Goal: Transaction & Acquisition: Purchase product/service

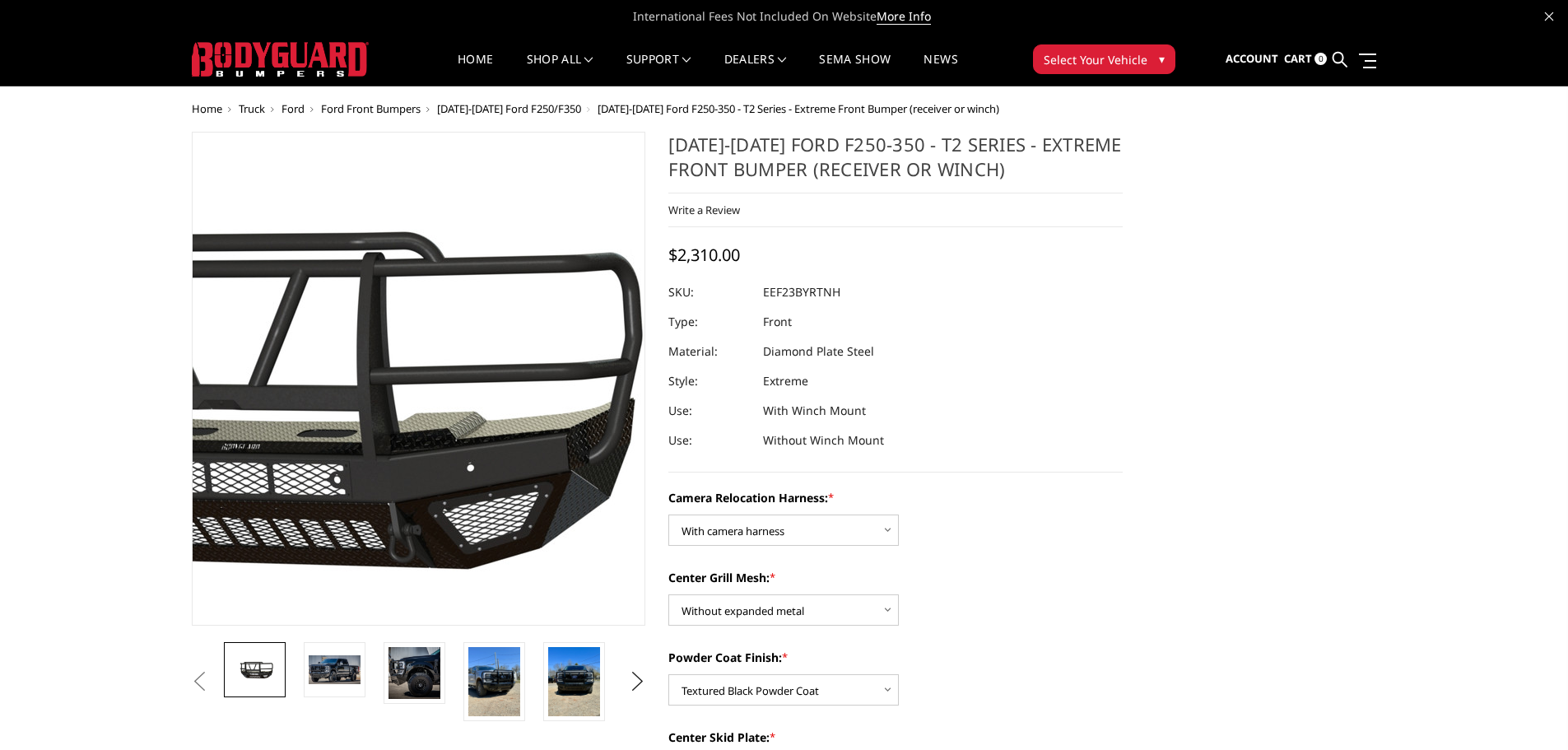
select select "3753"
select select "3752"
select select "3750"
select select "3746"
select select "3744"
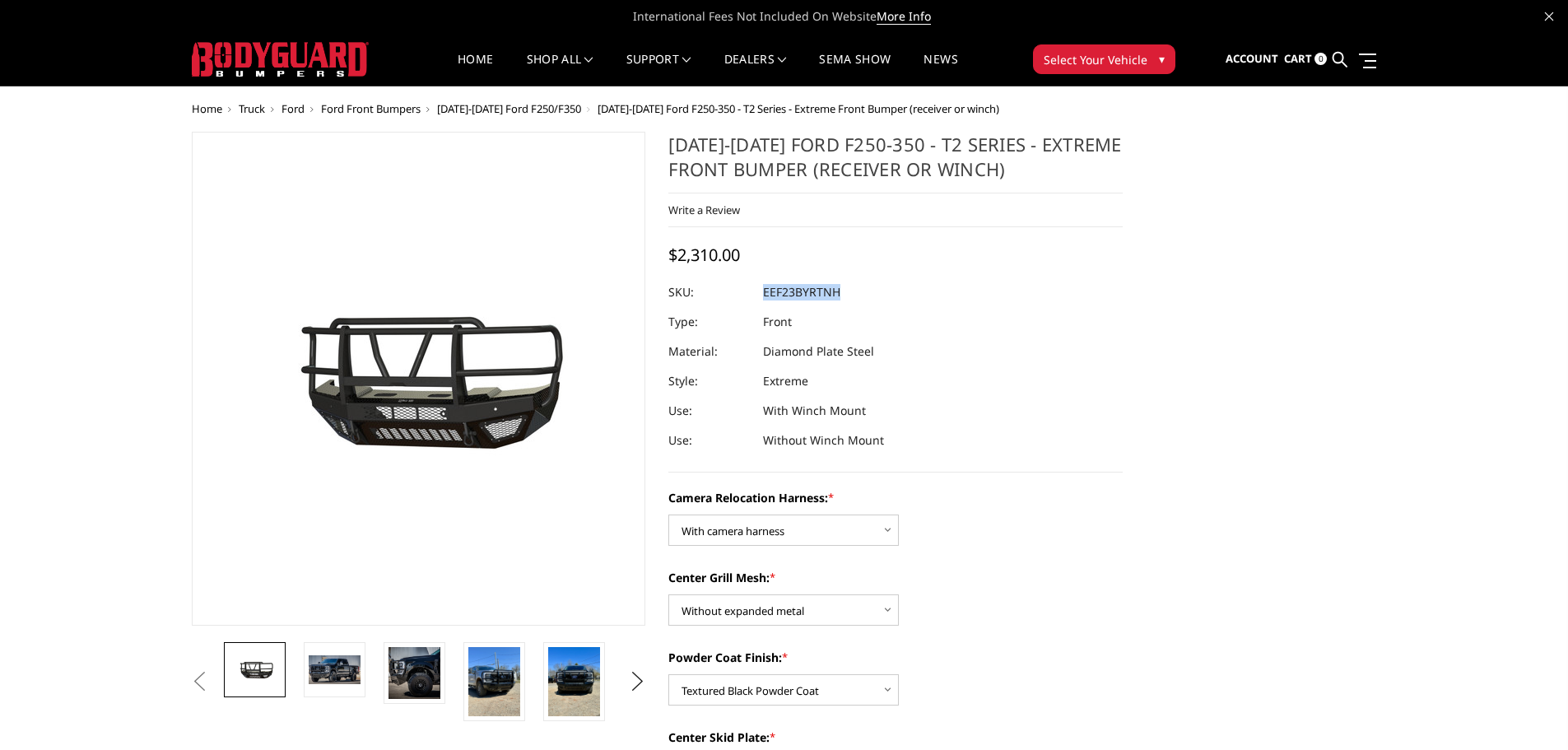
click at [1073, 54] on span "Select Your Vehicle" at bounding box center [1096, 59] width 104 height 17
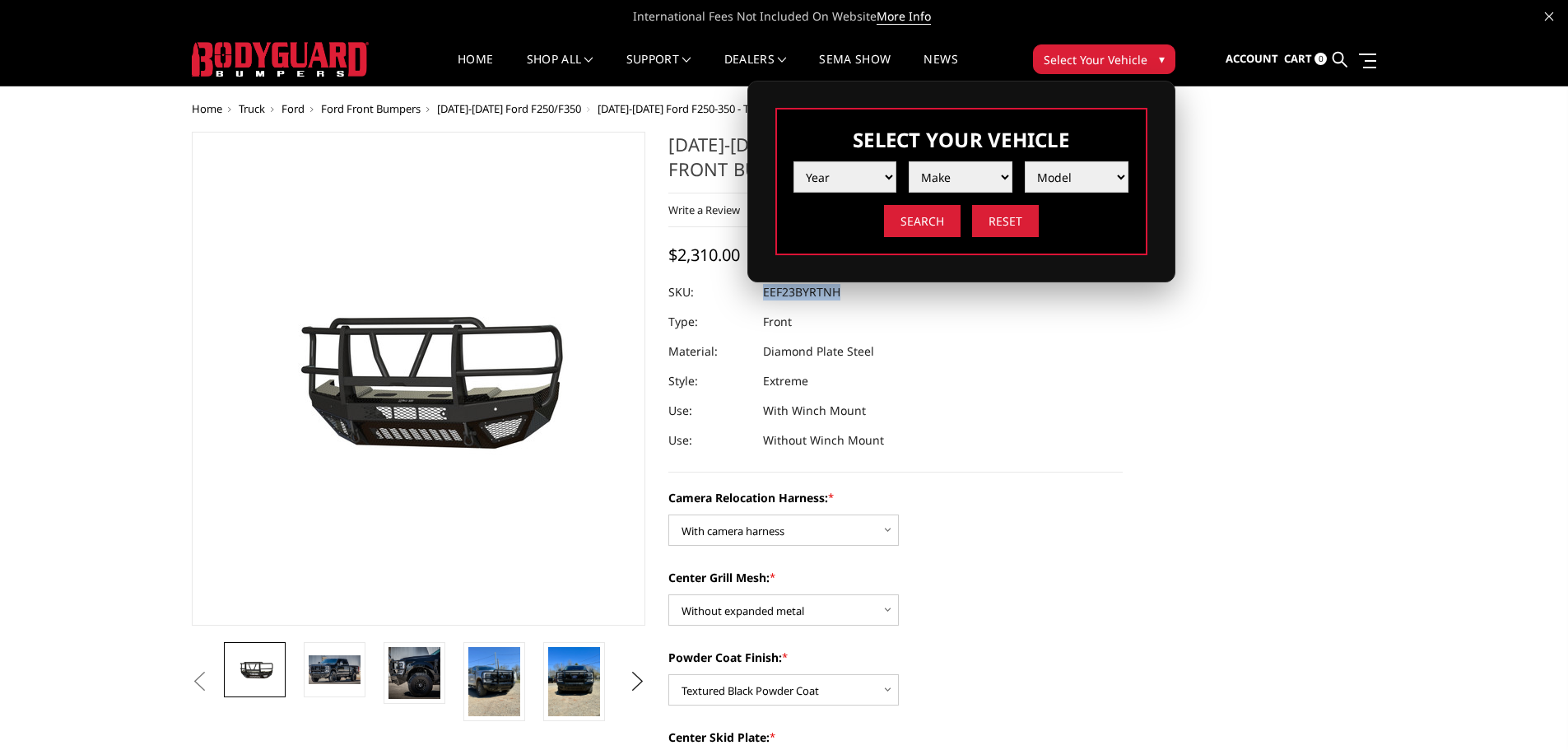
drag, startPoint x: 866, startPoint y: 168, endPoint x: 859, endPoint y: 187, distance: 20.2
click at [866, 168] on select "Year 2025 2024 2023 2022 2021 2020 2019 2018 2017 2016 2015 2014 2013 2012 2011…" at bounding box center [846, 177] width 104 height 31
select select "yr_2024"
click at [794, 162] on select "Year 2025 2024 2023 2022 2021 2020 2019 2018 2017 2016 2015 2014 2013 2012 2011…" at bounding box center [846, 177] width 104 height 31
drag, startPoint x: 979, startPoint y: 193, endPoint x: 969, endPoint y: 189, distance: 10.8
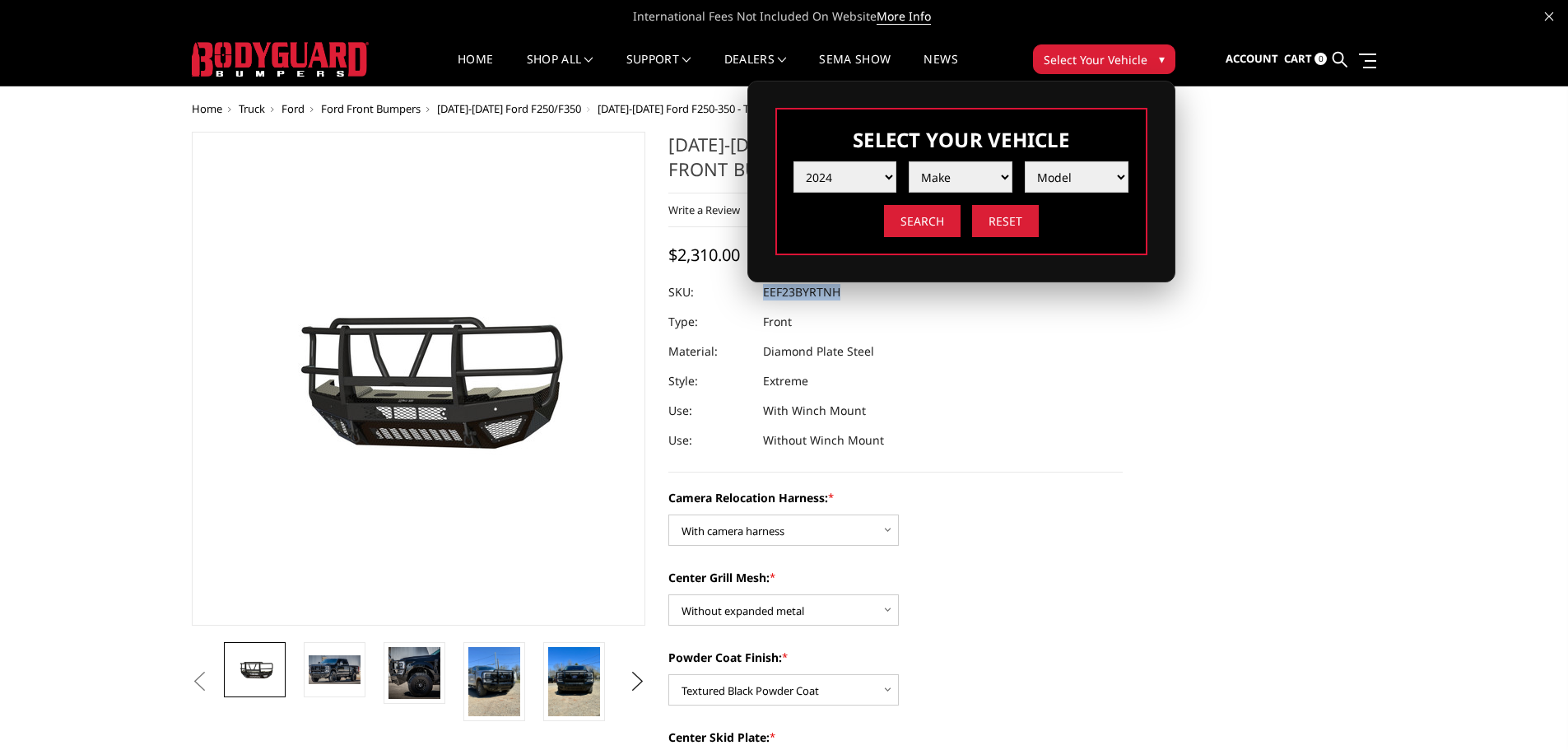
click at [969, 189] on select "Make Chevrolet Ford GMC Ram Toyota" at bounding box center [960, 177] width 104 height 31
select select "mk_gmc"
click at [908, 162] on select "Make Chevrolet Ford GMC Ram Toyota" at bounding box center [960, 177] width 104 height 31
click at [1059, 182] on select "Model Sierra 1500 Sierra 2500 / 3500" at bounding box center [1077, 177] width 104 height 31
select select "md_sierra-2500-3500"
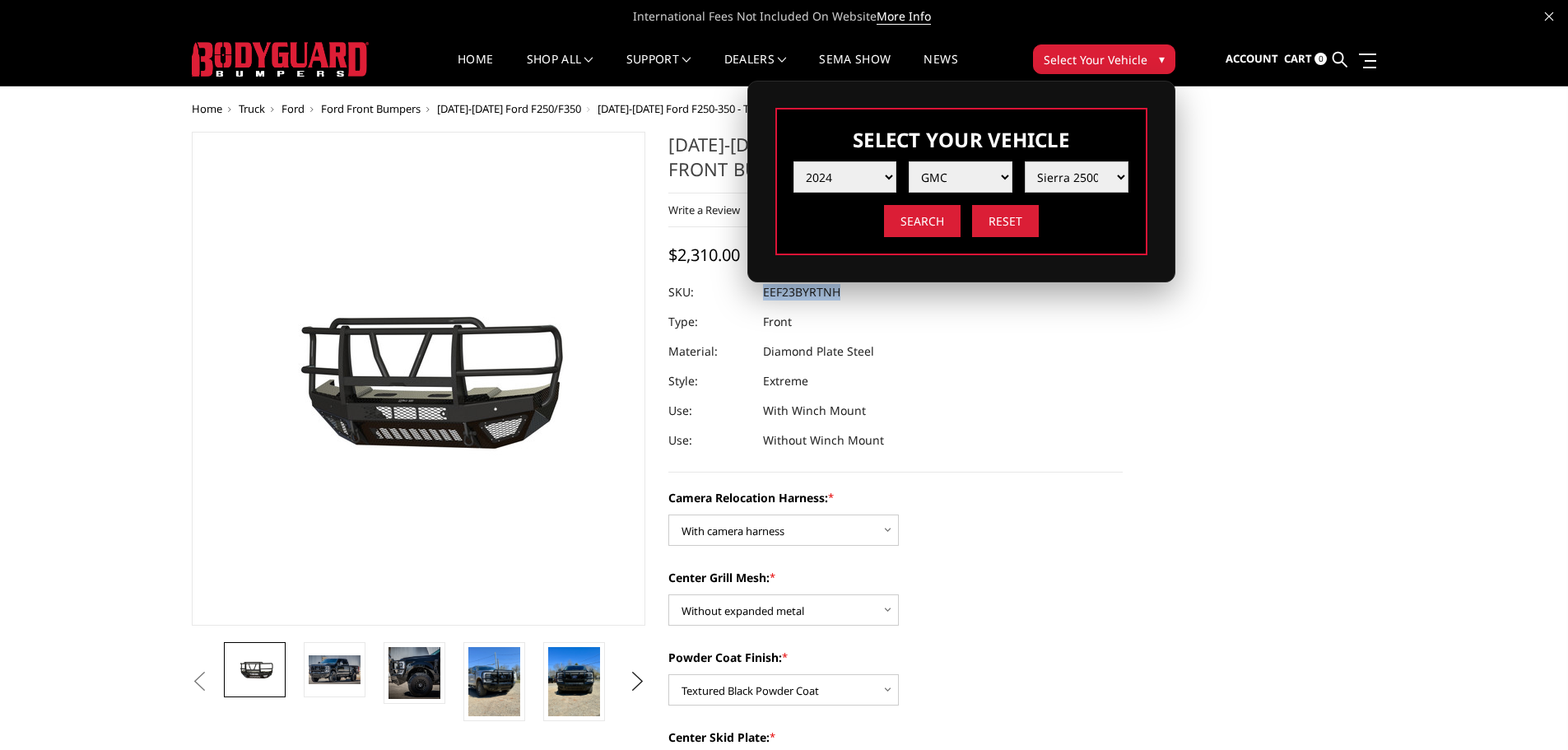
click at [1025, 162] on select "Model Sierra 1500 Sierra 2500 / 3500" at bounding box center [1077, 177] width 104 height 31
click at [932, 221] on input "Search" at bounding box center [922, 221] width 77 height 32
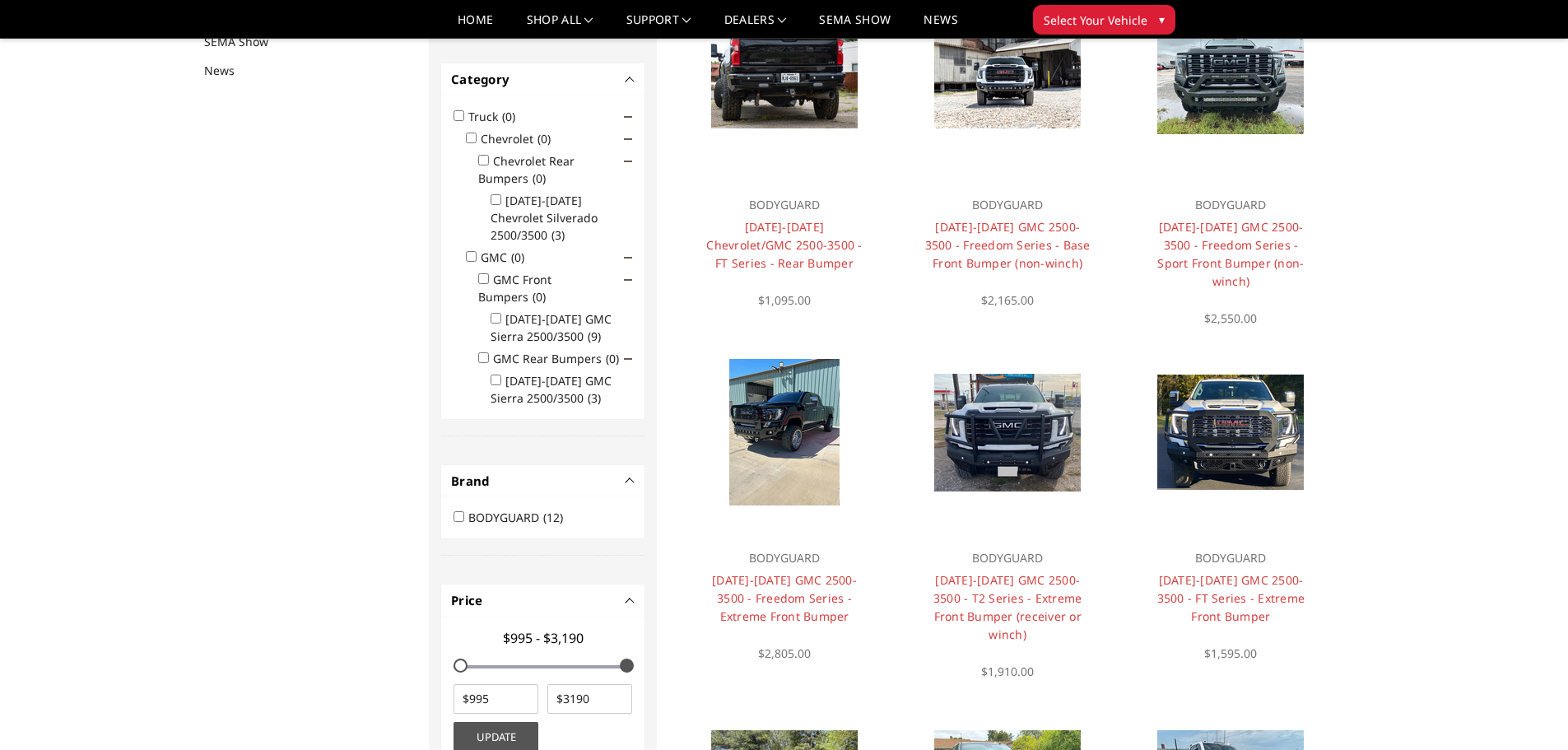
scroll to position [247, 0]
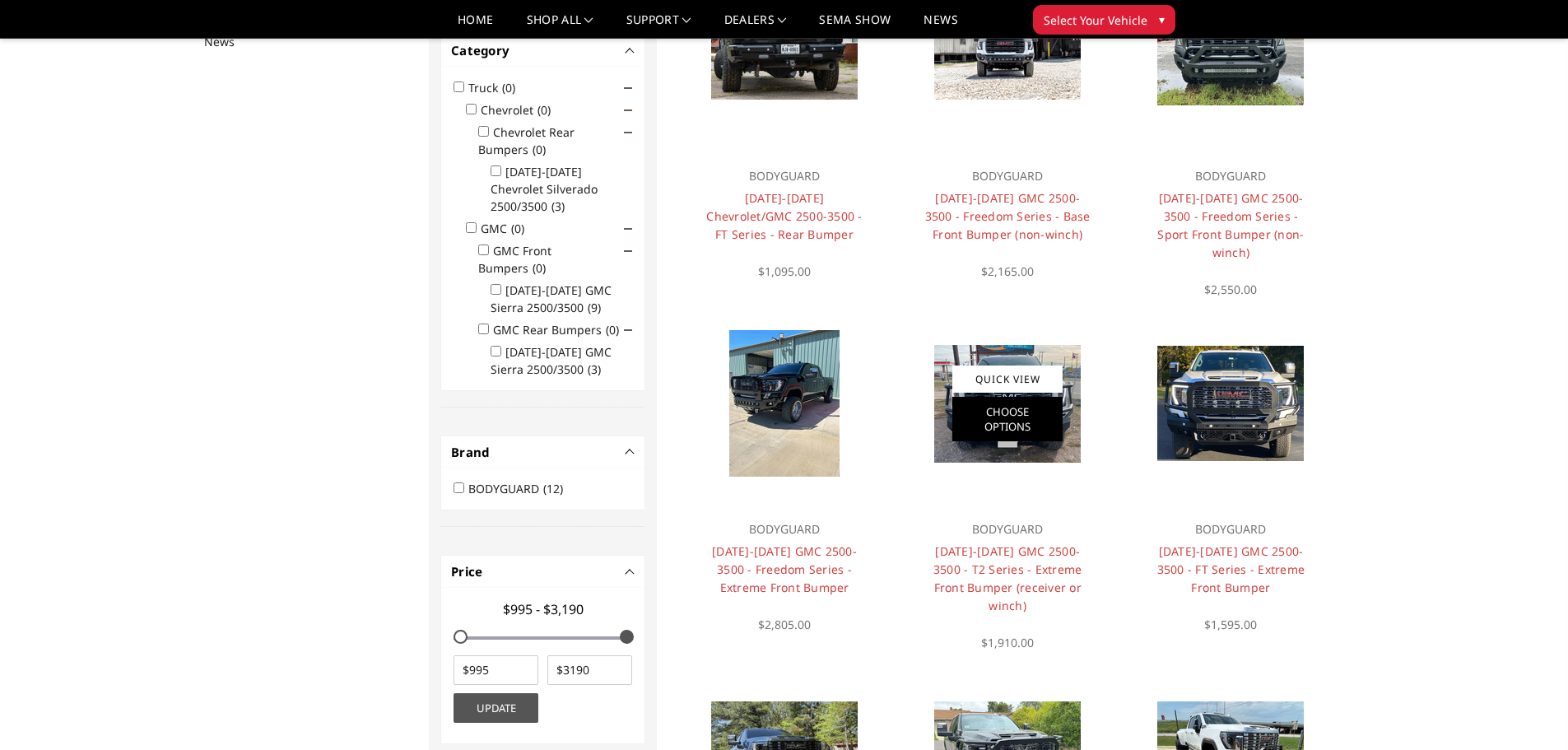
click at [1044, 422] on link "Choose Options" at bounding box center [1007, 419] width 110 height 45
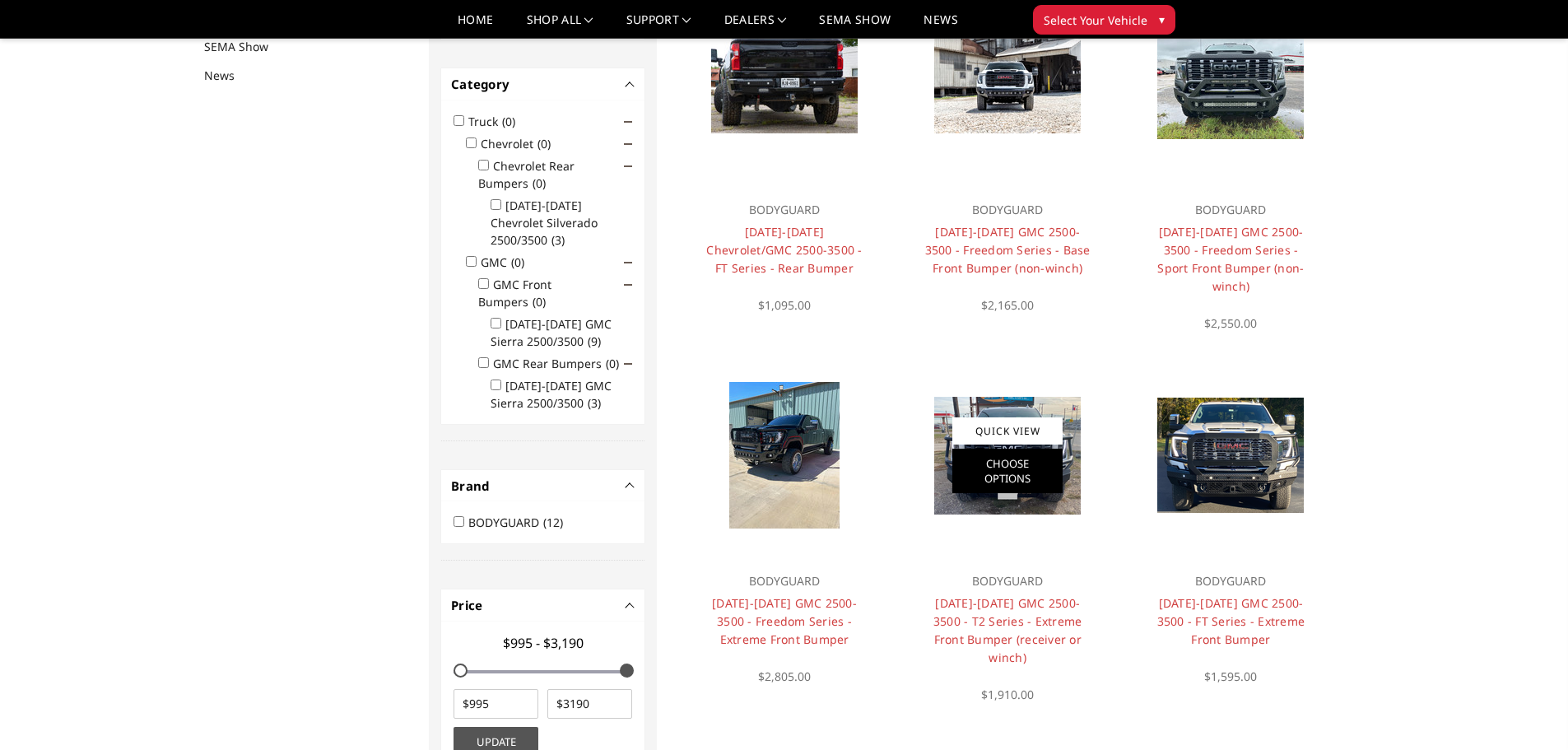
scroll to position [214, 0]
click at [1073, 484] on img at bounding box center [1007, 454] width 147 height 118
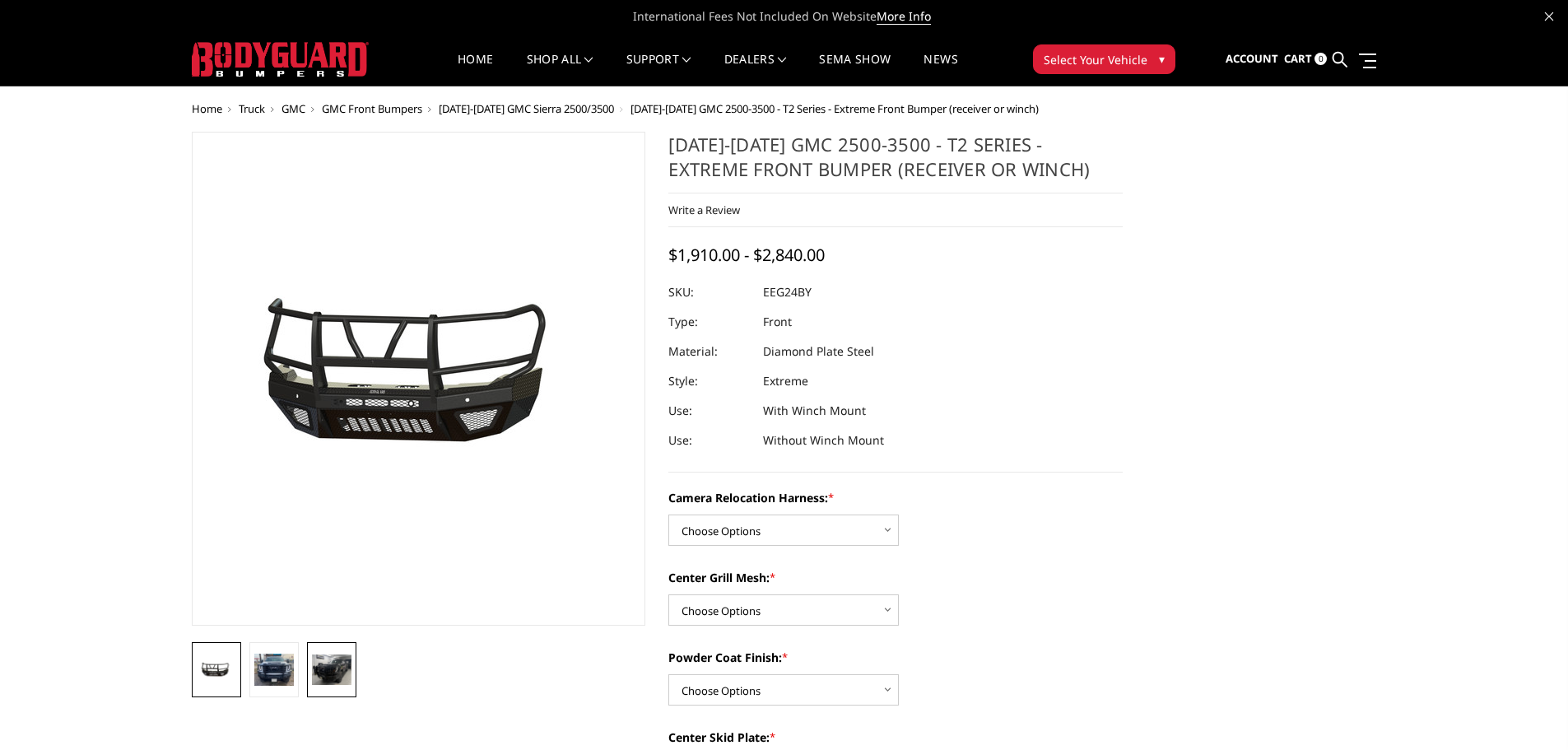
click at [318, 668] on img at bounding box center [331, 669] width 40 height 30
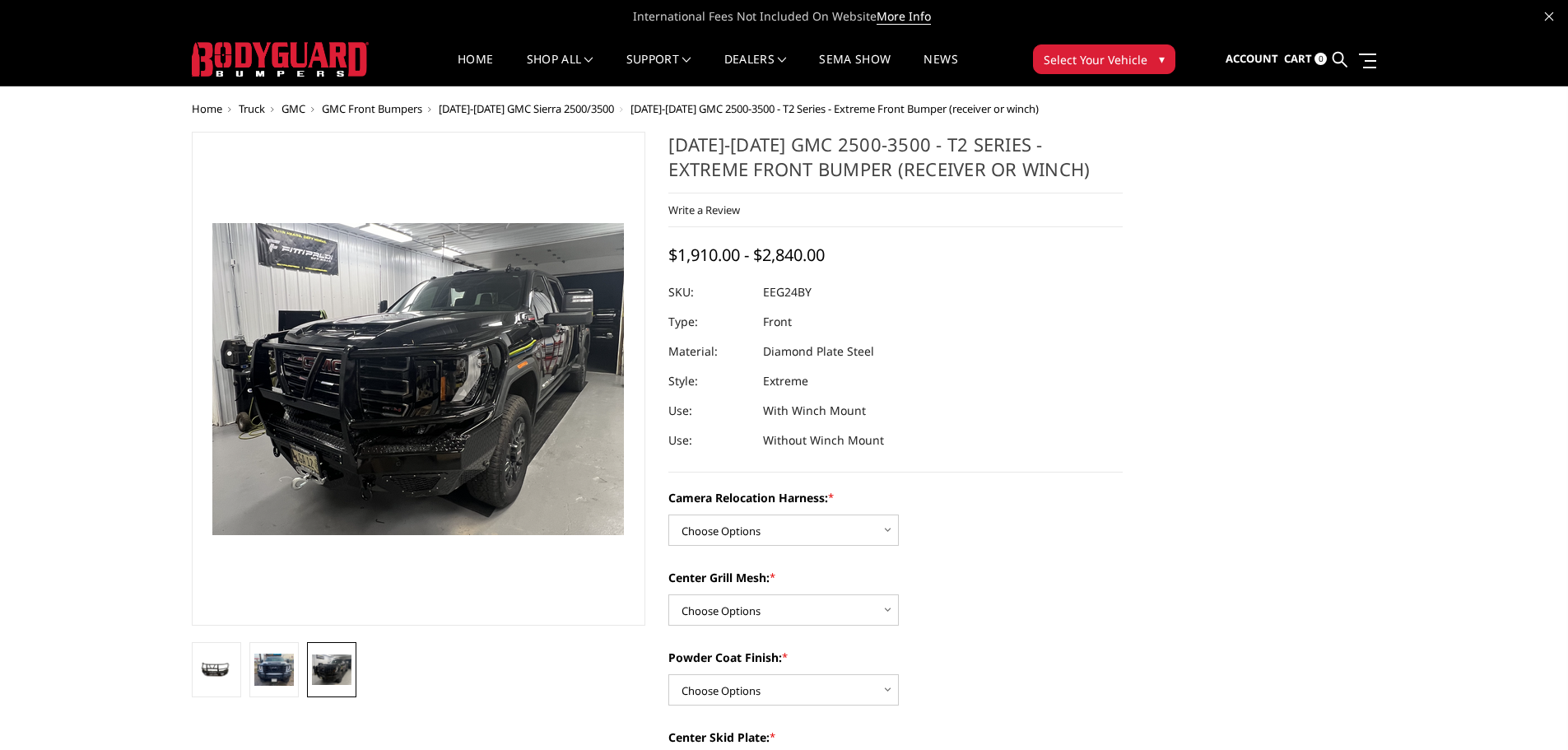
scroll to position [1, 0]
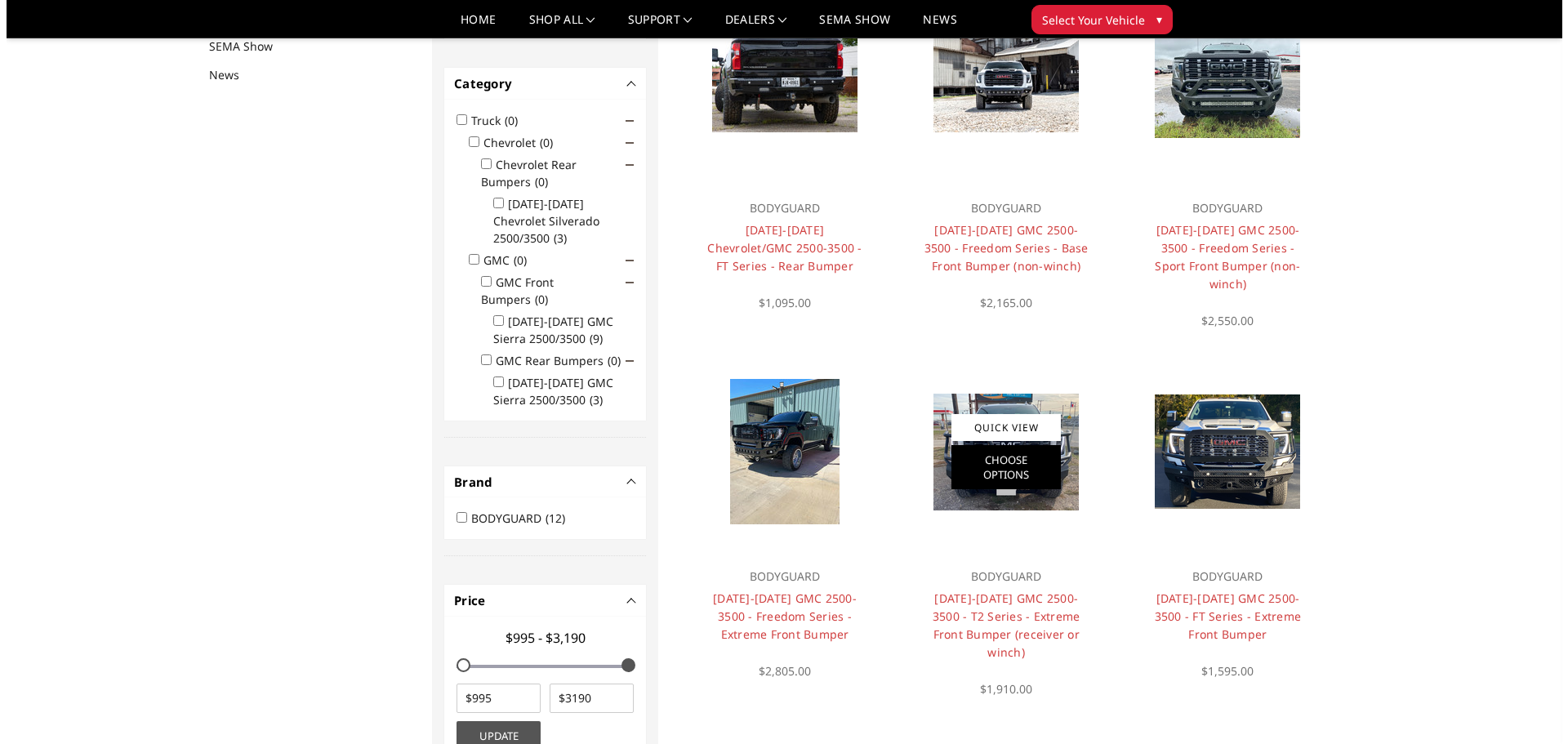
scroll to position [213, 0]
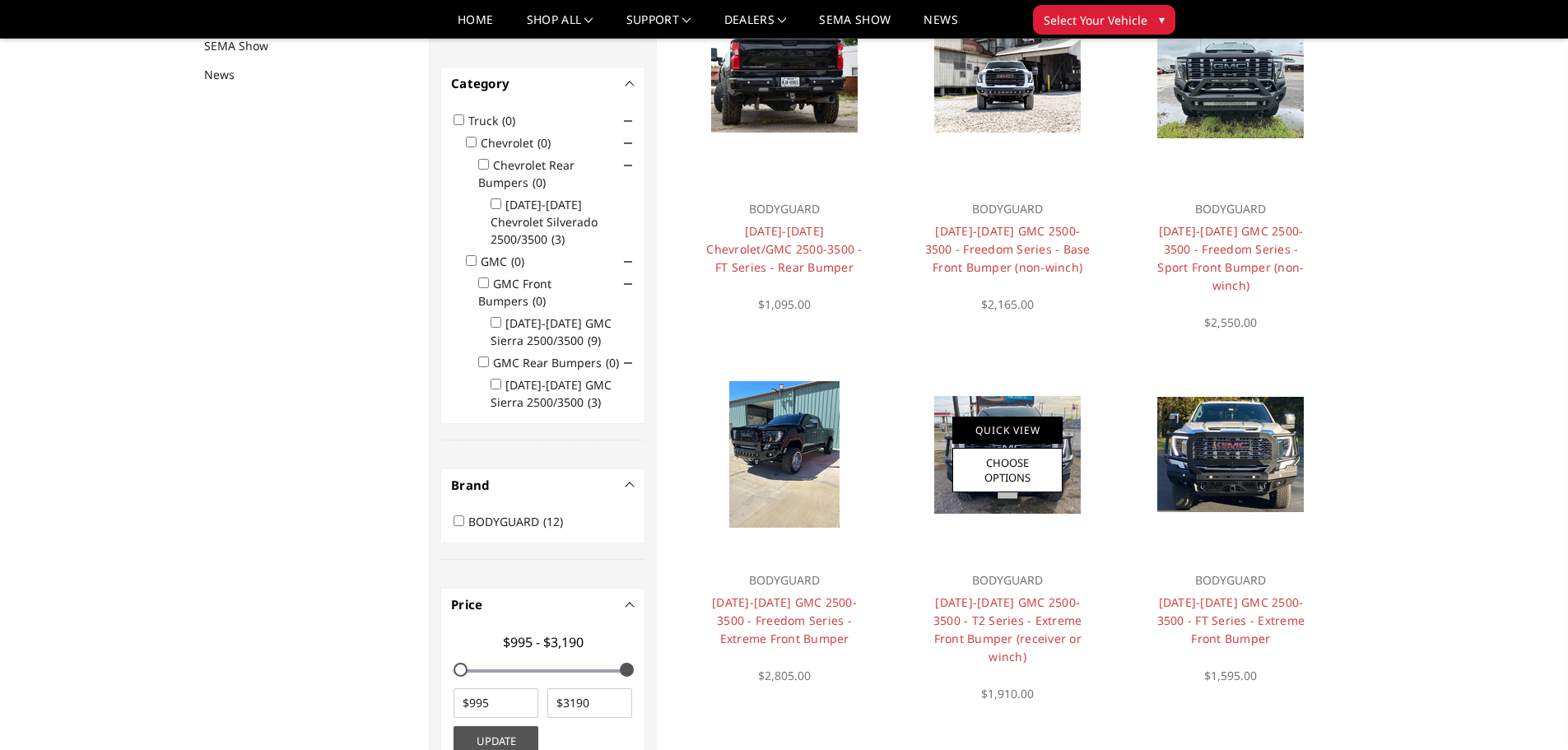
click at [1061, 420] on link "Quick View" at bounding box center [1007, 429] width 110 height 27
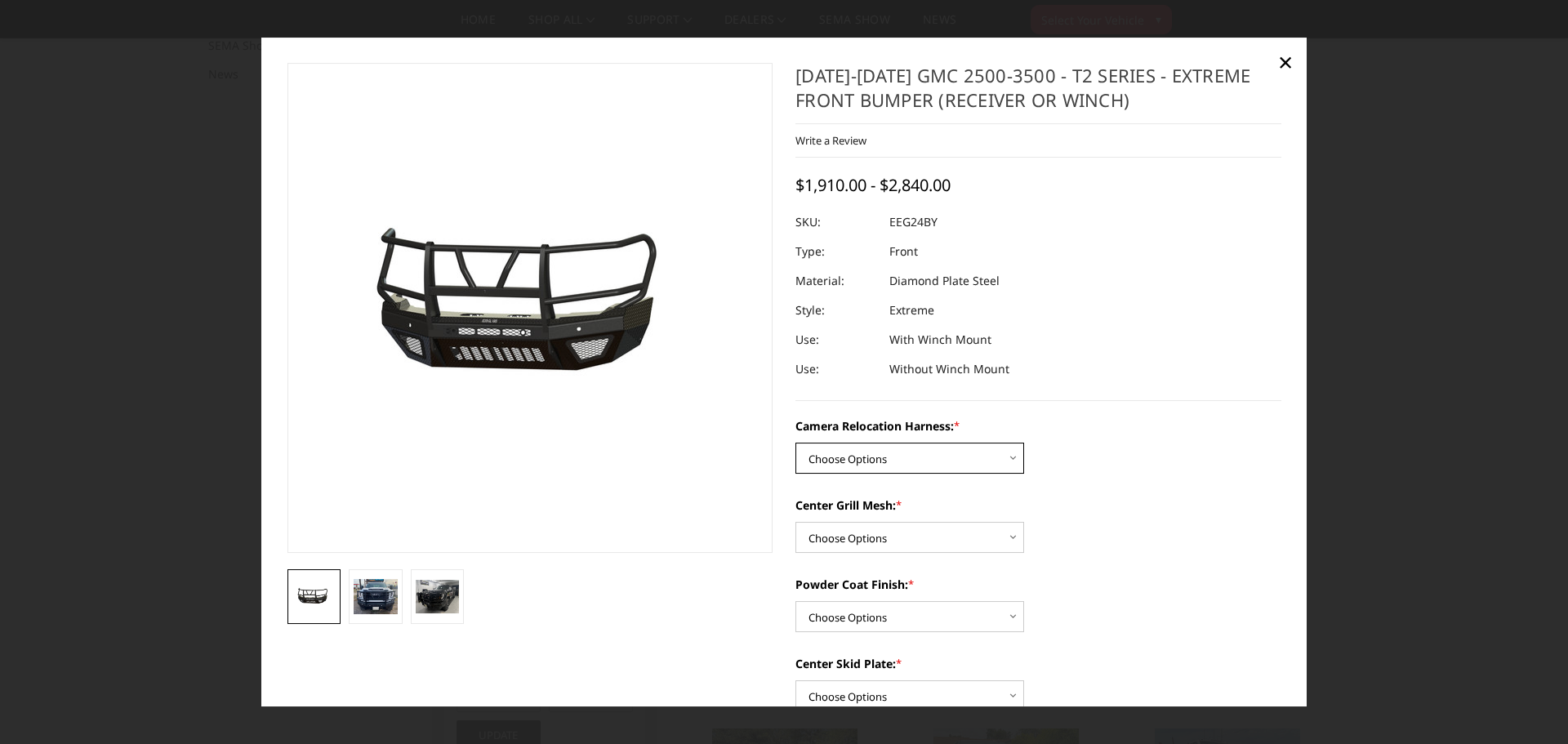
click at [914, 465] on select "Choose Options Without camera harness With camera harness" at bounding box center [910, 458] width 229 height 31
select select "3742"
click at [796, 442] on select "Choose Options Without camera harness With camera harness" at bounding box center [910, 458] width 229 height 31
click at [860, 541] on select "Choose Options Without expanded metal With expanded metal" at bounding box center [910, 537] width 229 height 31
select select "3741"
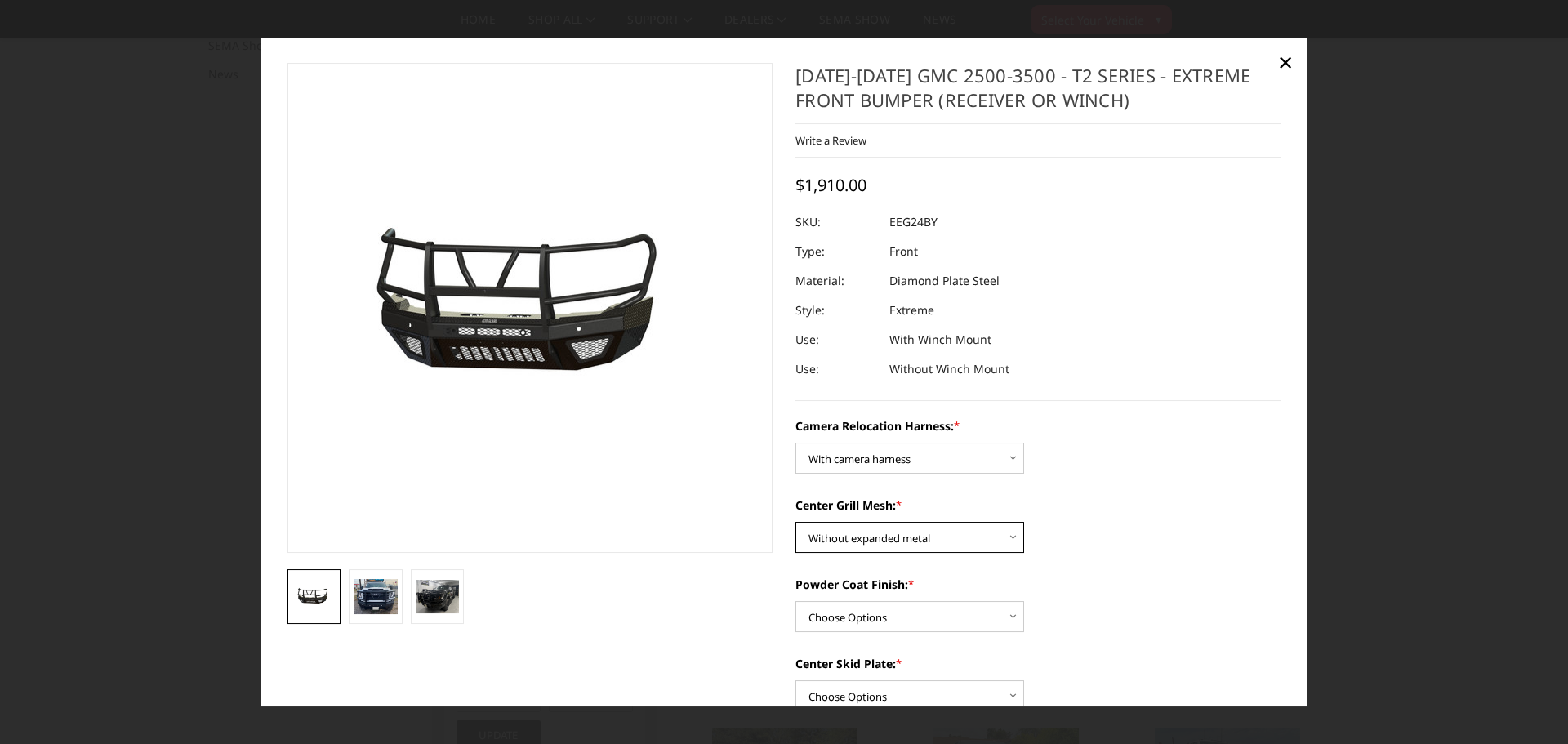
click at [796, 522] on select "Choose Options Without expanded metal With expanded metal" at bounding box center [910, 537] width 229 height 31
click at [905, 547] on select "Choose Options Without expanded metal With expanded metal" at bounding box center [910, 537] width 229 height 31
click at [796, 522] on select "Choose Options Without expanded metal With expanded metal" at bounding box center [910, 537] width 229 height 31
click at [873, 612] on select "Choose Options Textured Black Powder Coat Gloss Black Powder Coat Bare Metal" at bounding box center [910, 616] width 229 height 31
select select "3739"
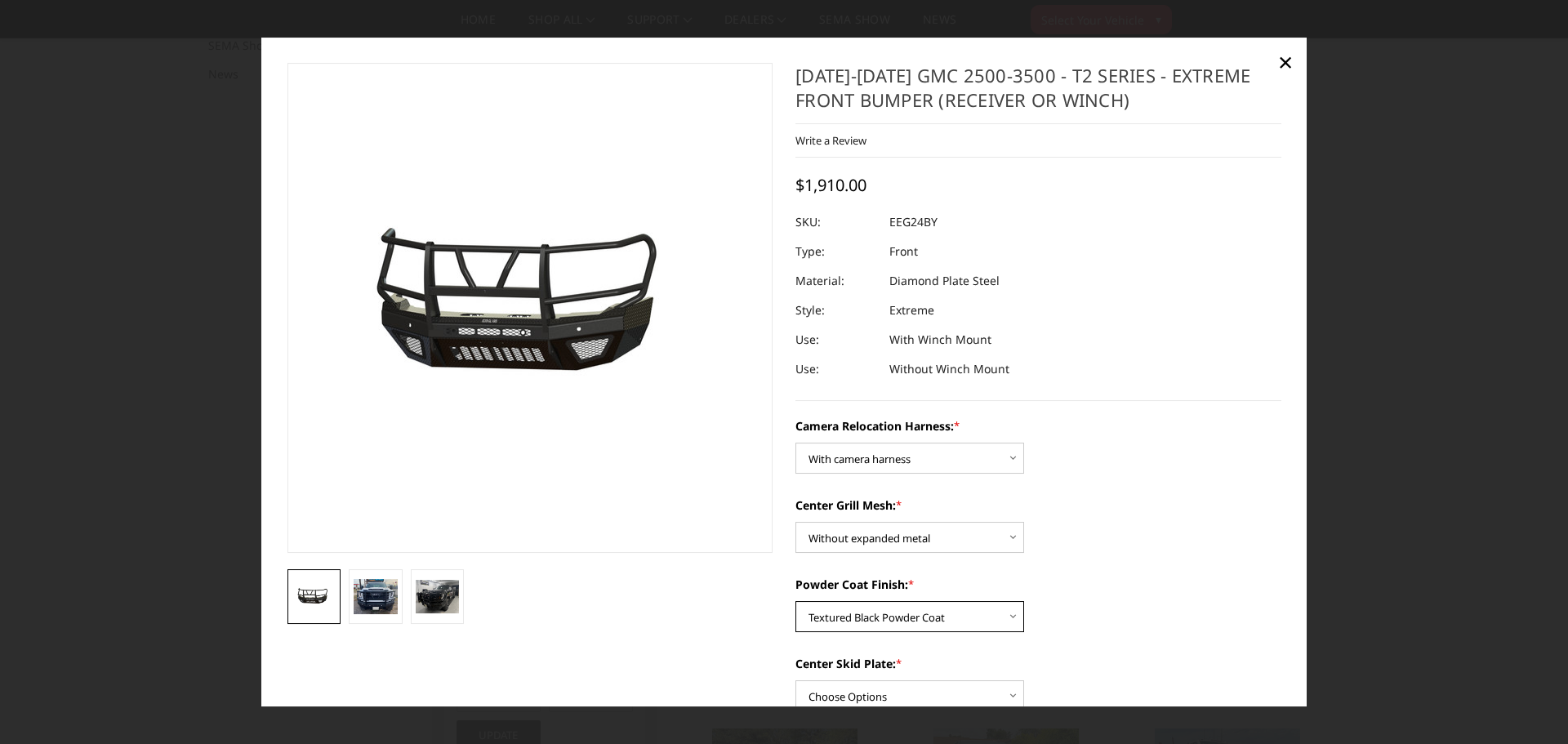
click at [796, 601] on select "Choose Options Textured Black Powder Coat Gloss Black Powder Coat Bare Metal" at bounding box center [910, 616] width 229 height 31
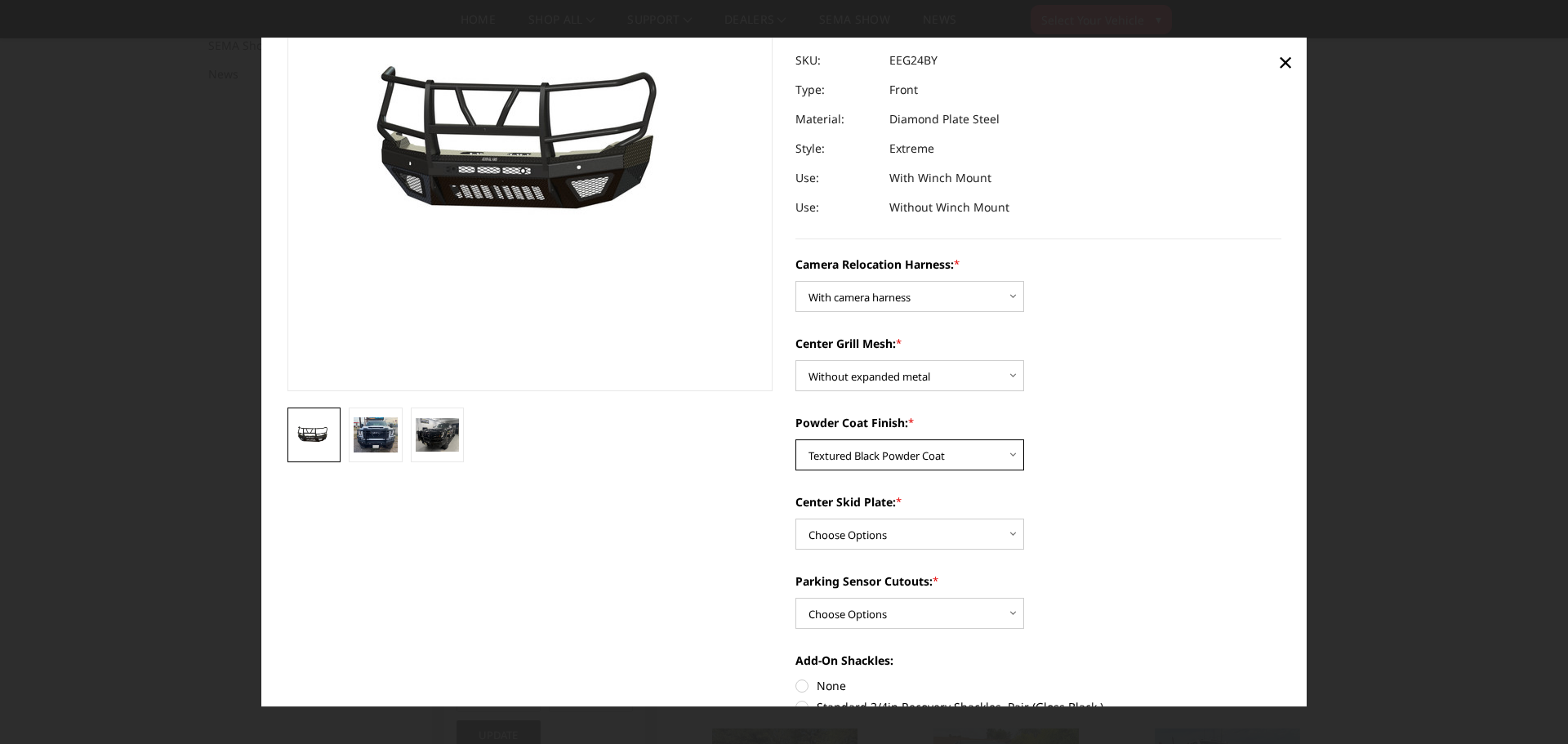
scroll to position [164, 0]
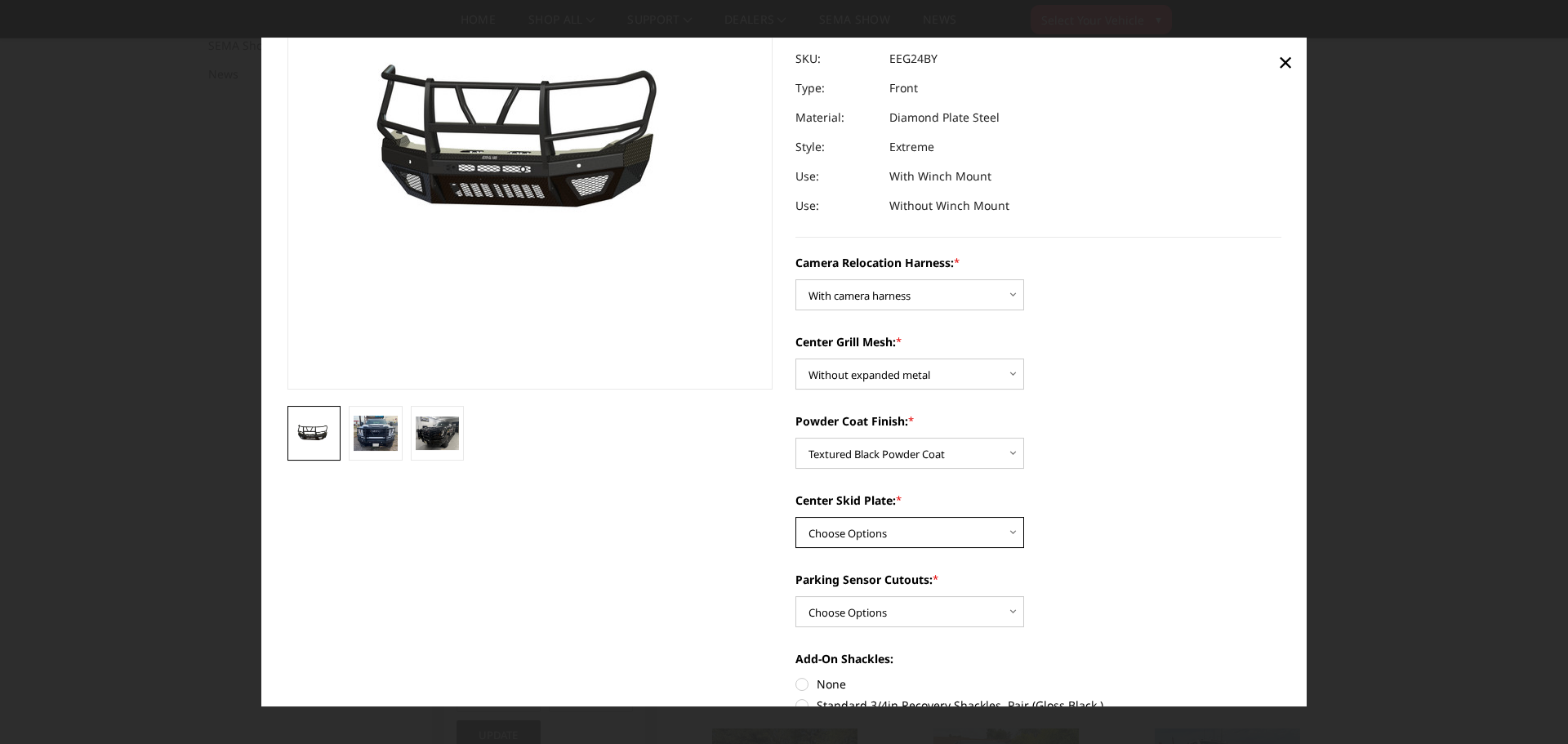
click at [873, 542] on select "Choose Options Winch Mount Skid Plate Standard Skid Plate (included) 2" Receive…" at bounding box center [910, 532] width 229 height 31
select select "3735"
click at [796, 517] on select "Choose Options Winch Mount Skid Plate Standard Skid Plate (included) 2" Receive…" at bounding box center [910, 532] width 229 height 31
click at [857, 614] on select "Choose Options Yes - With Parking Sensor Cutouts" at bounding box center [910, 612] width 229 height 31
select select "3733"
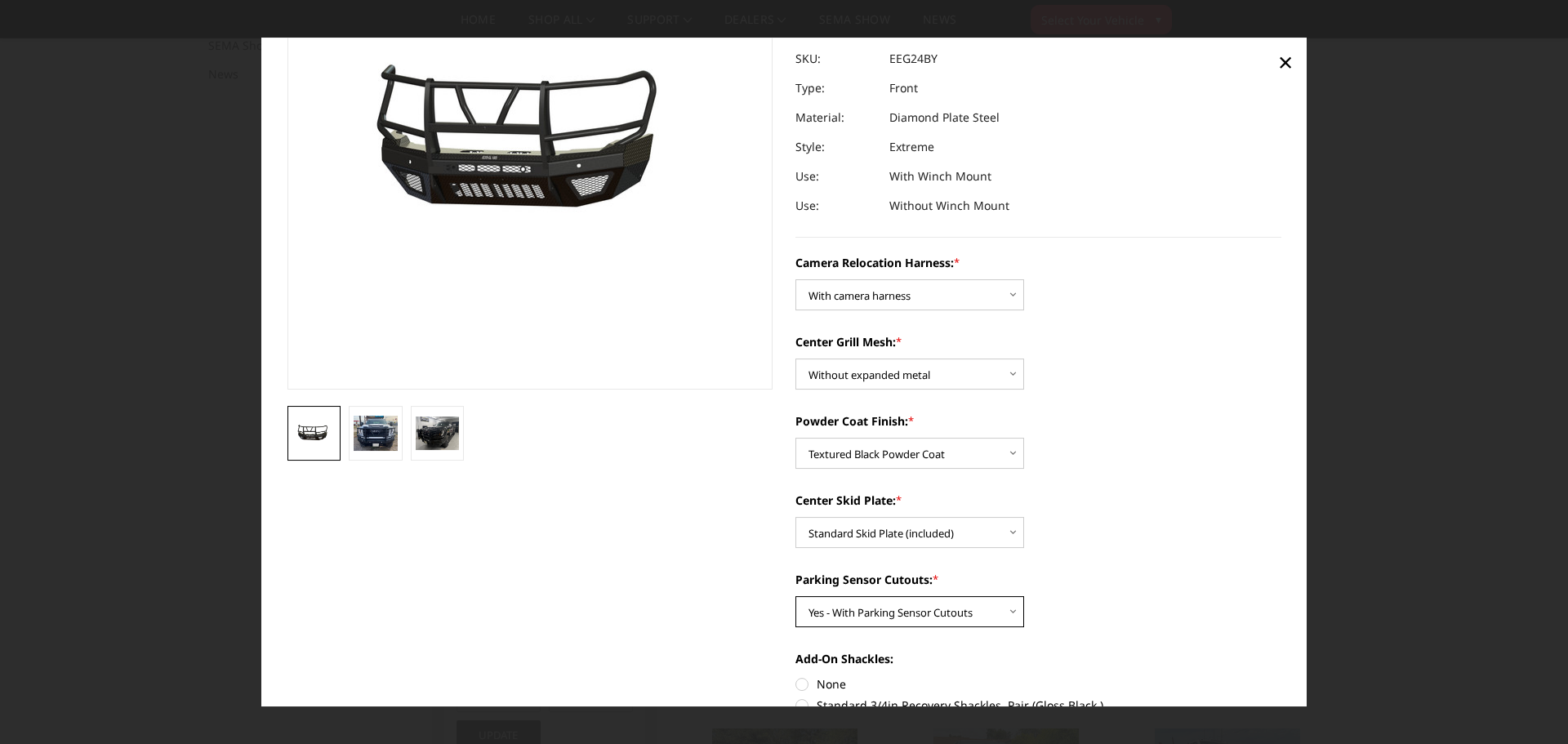
click at [796, 596] on select "Choose Options Yes - With Parking Sensor Cutouts" at bounding box center [910, 612] width 229 height 31
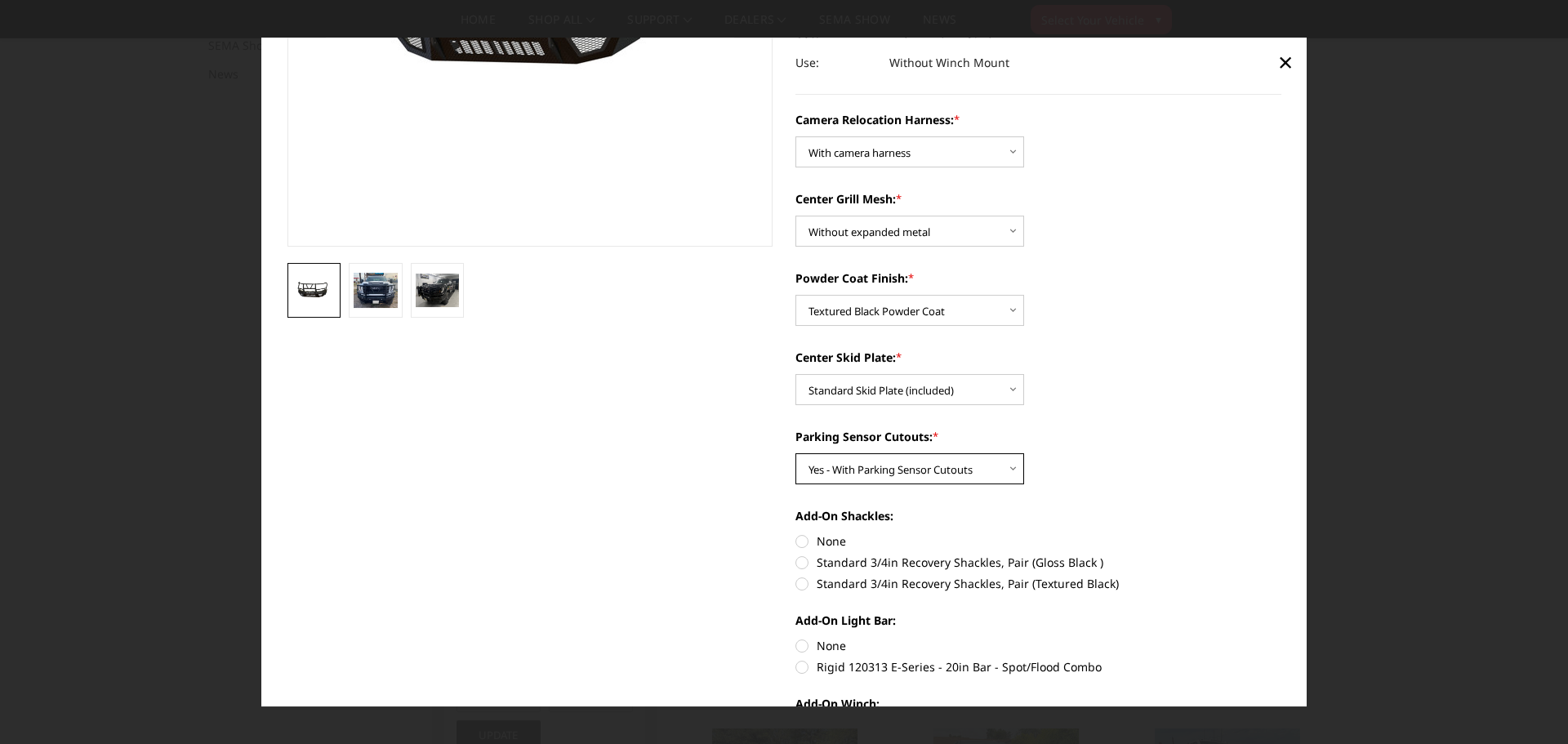
scroll to position [326, 0]
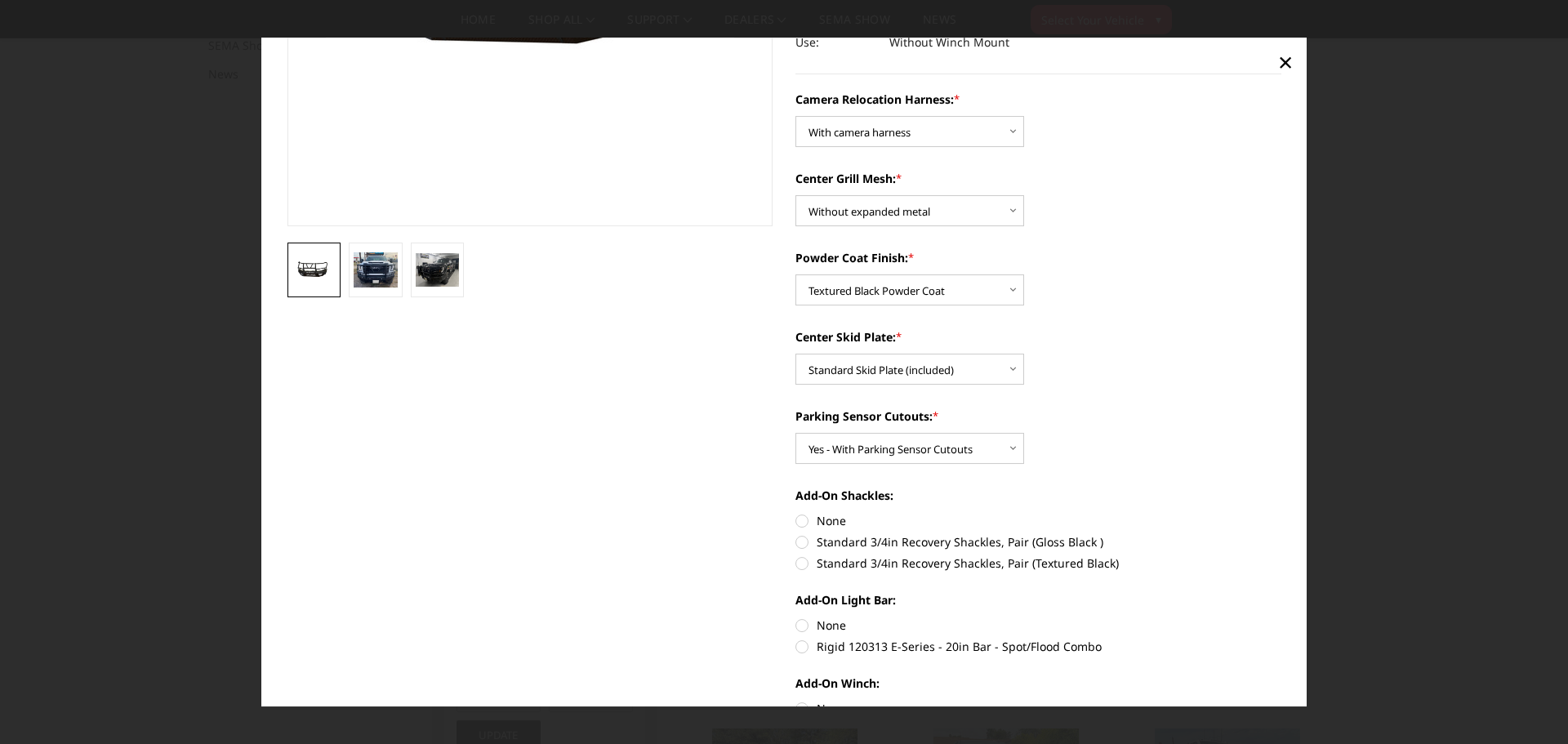
click at [796, 523] on label "None" at bounding box center [1039, 520] width 486 height 17
click at [796, 513] on input "None" at bounding box center [796, 512] width 1 height 1
radio input "true"
click at [802, 630] on label "None" at bounding box center [1039, 625] width 486 height 17
click at [797, 617] on input "None" at bounding box center [796, 616] width 1 height 1
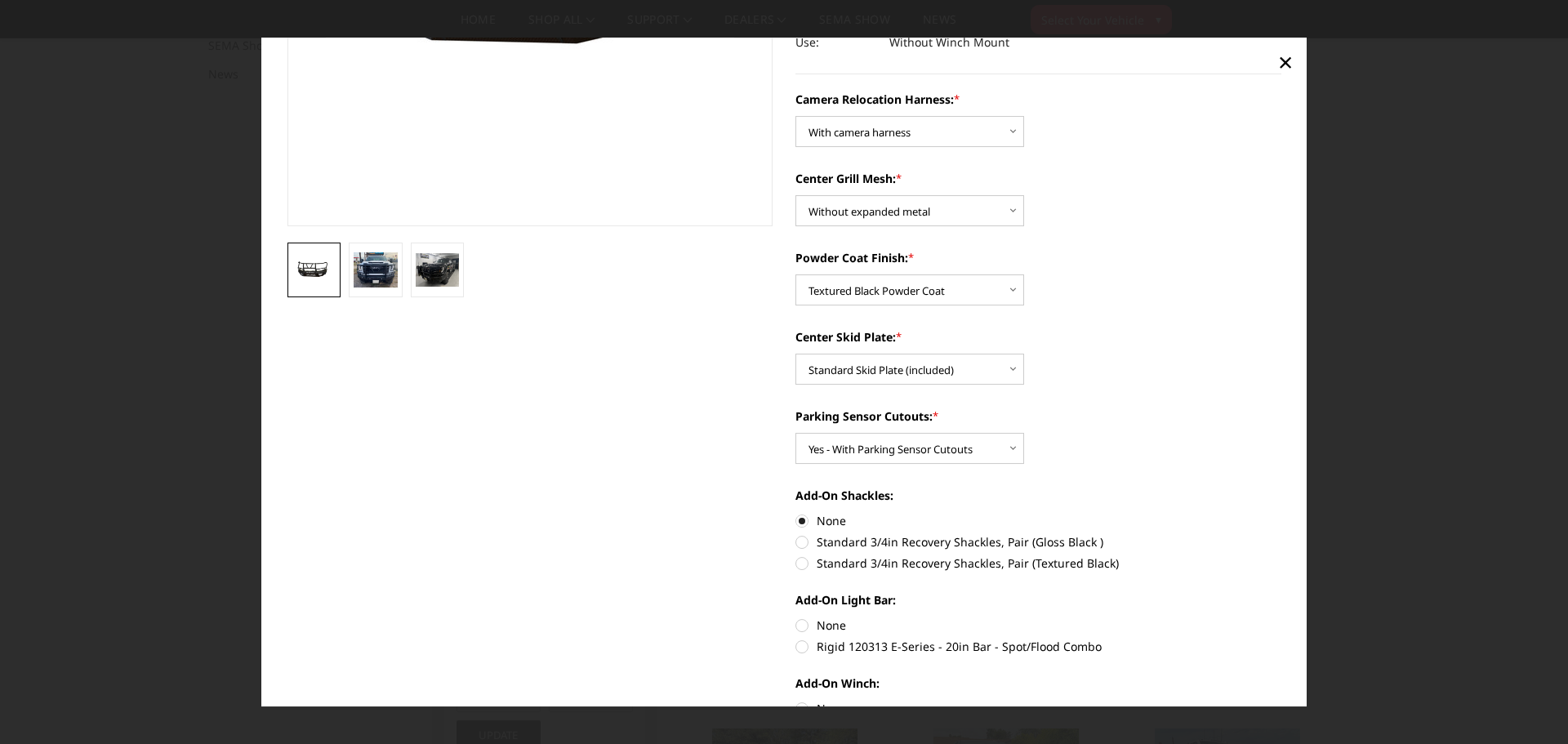
radio input "true"
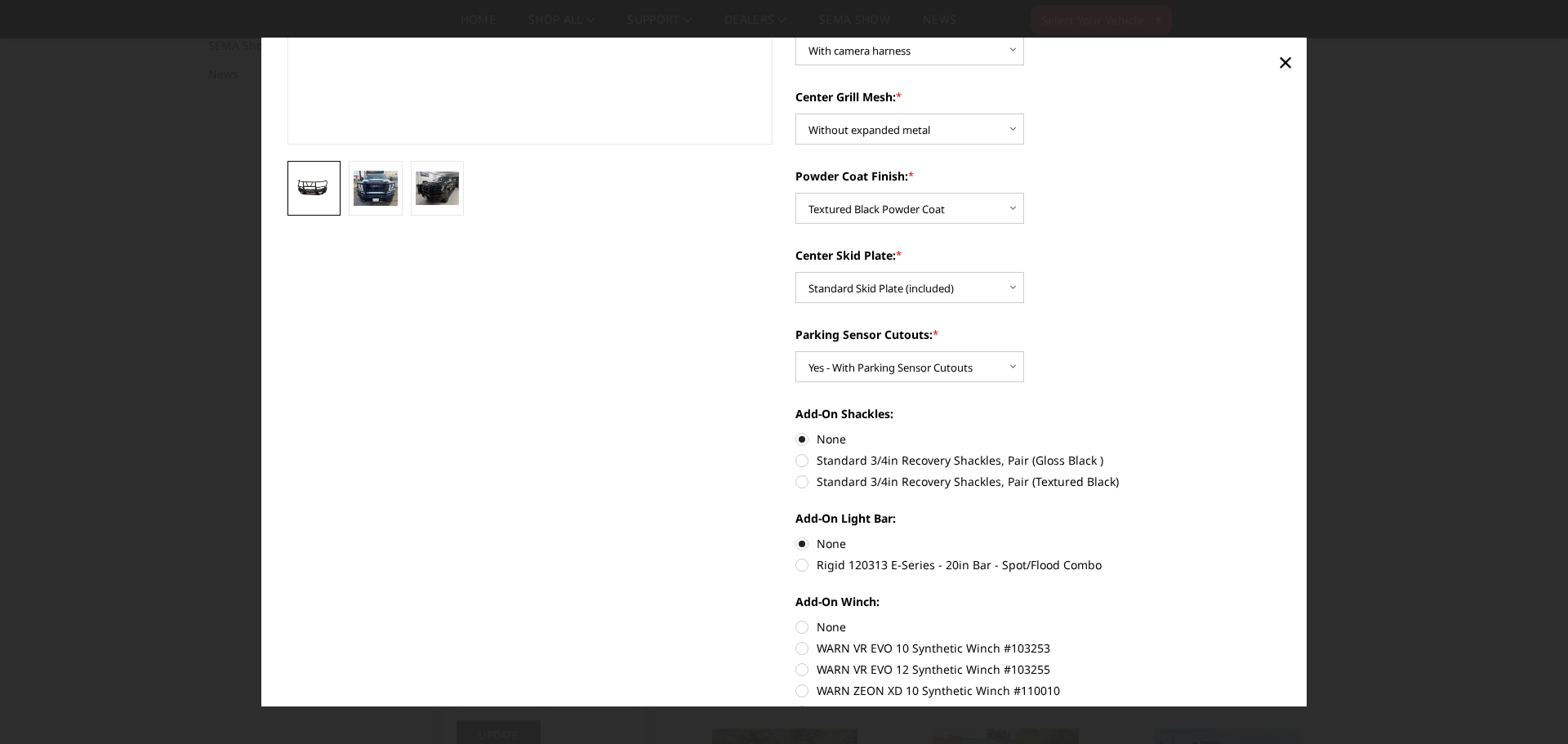
drag, startPoint x: 798, startPoint y: 624, endPoint x: 1003, endPoint y: 585, distance: 208.7
click at [799, 624] on label "None" at bounding box center [1039, 626] width 486 height 17
click at [797, 619] on input "None" at bounding box center [796, 618] width 1 height 1
radio input "true"
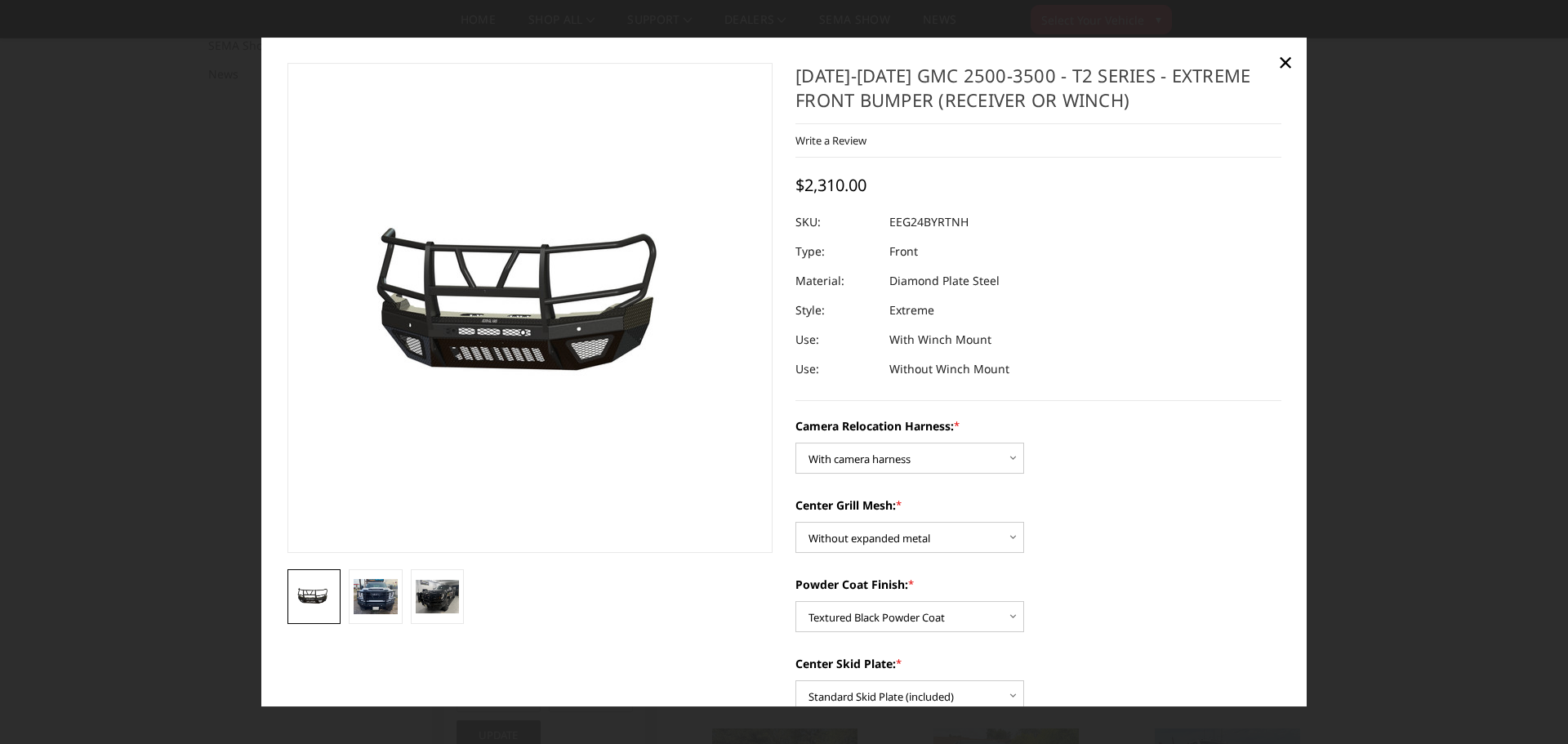
scroll to position [82, 0]
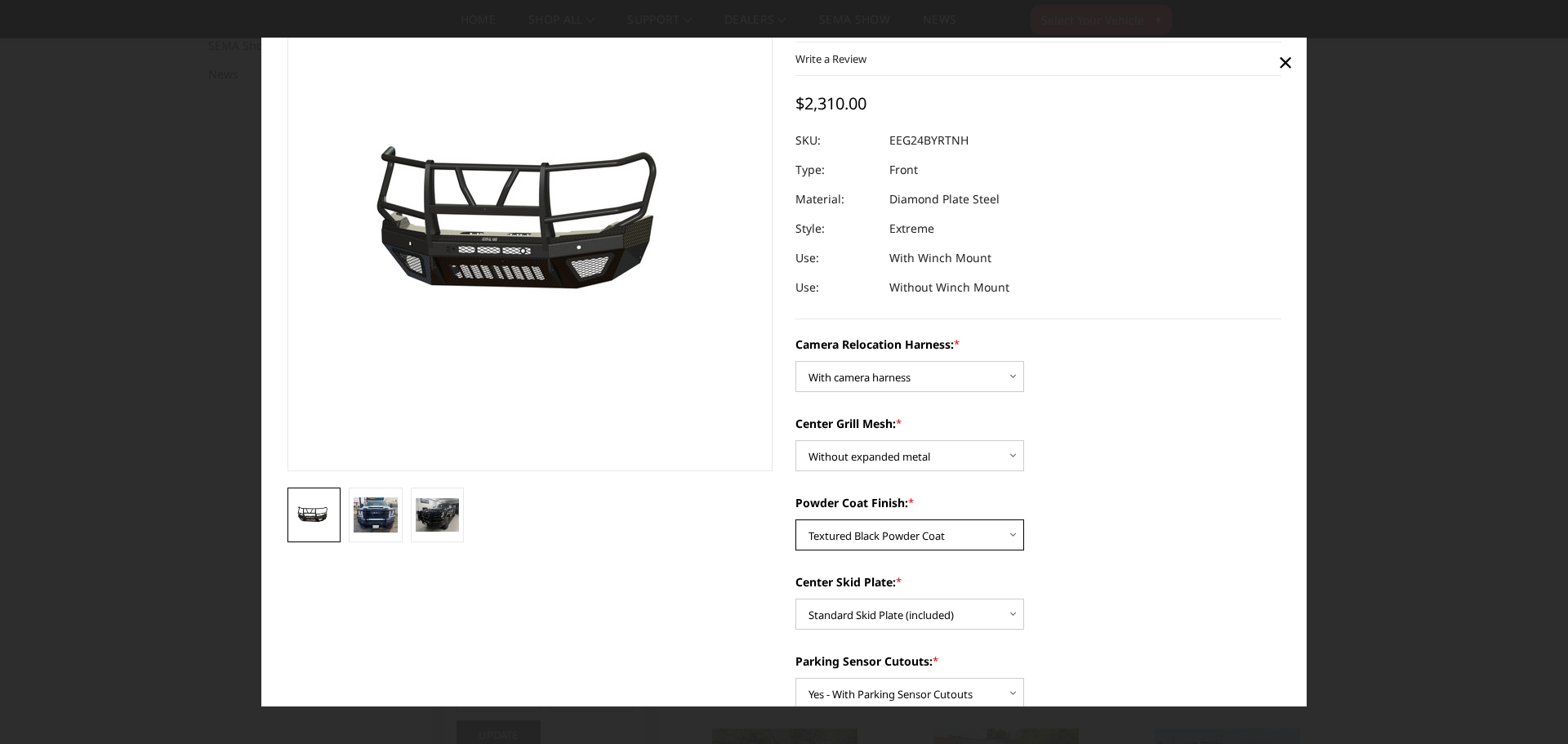
click at [971, 538] on select "Choose Options Textured Black Powder Coat Gloss Black Powder Coat Bare Metal" at bounding box center [910, 535] width 229 height 31
select select "3737"
click at [796, 519] on select "Choose Options Textured Black Powder Coat Gloss Black Powder Coat Bare Metal" at bounding box center [910, 535] width 229 height 31
click at [910, 535] on select "Choose Options Textured Black Powder Coat Gloss Black Powder Coat Bare Metal" at bounding box center [910, 535] width 229 height 31
click at [796, 519] on select "Choose Options Textured Black Powder Coat Gloss Black Powder Coat Bare Metal" at bounding box center [910, 535] width 229 height 31
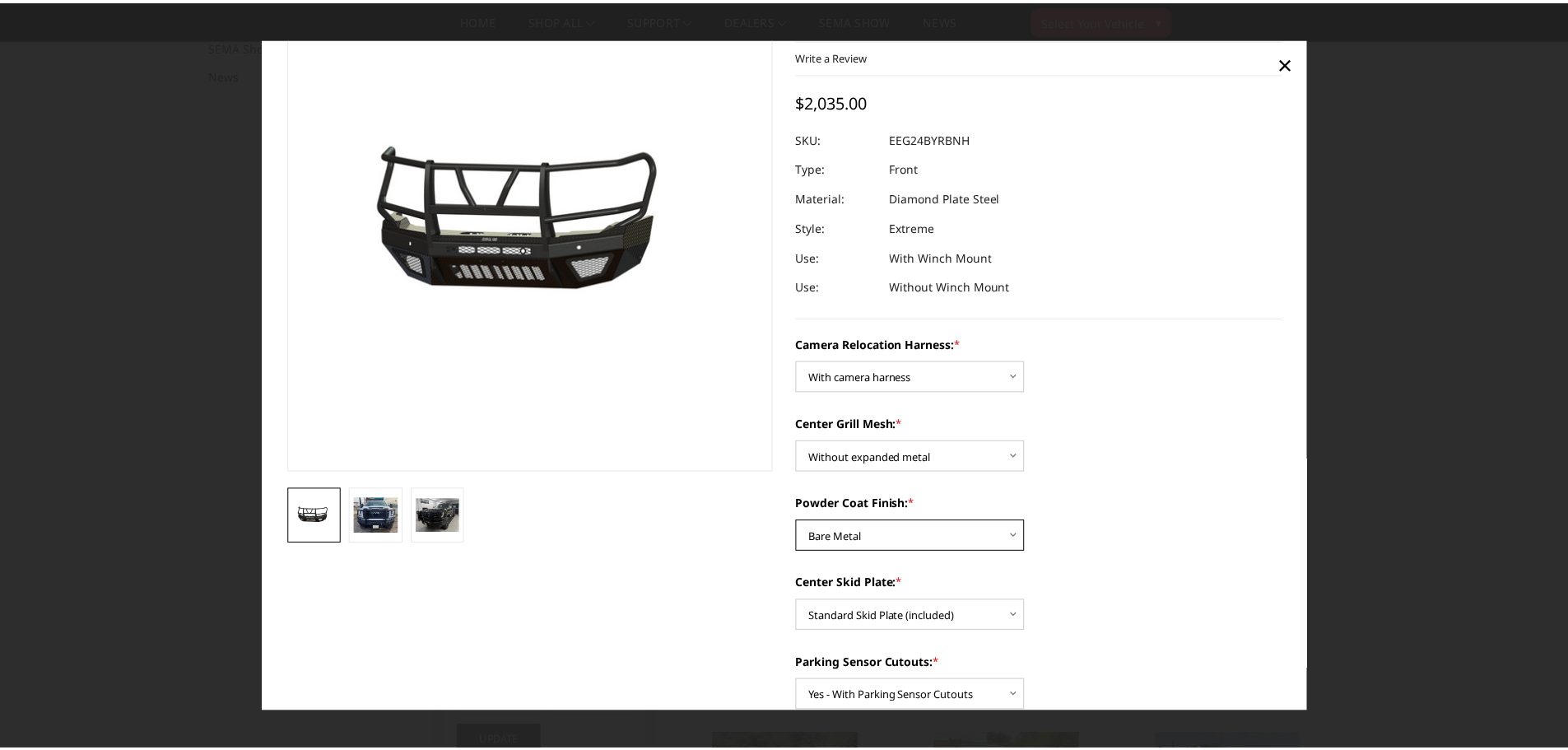
scroll to position [0, 0]
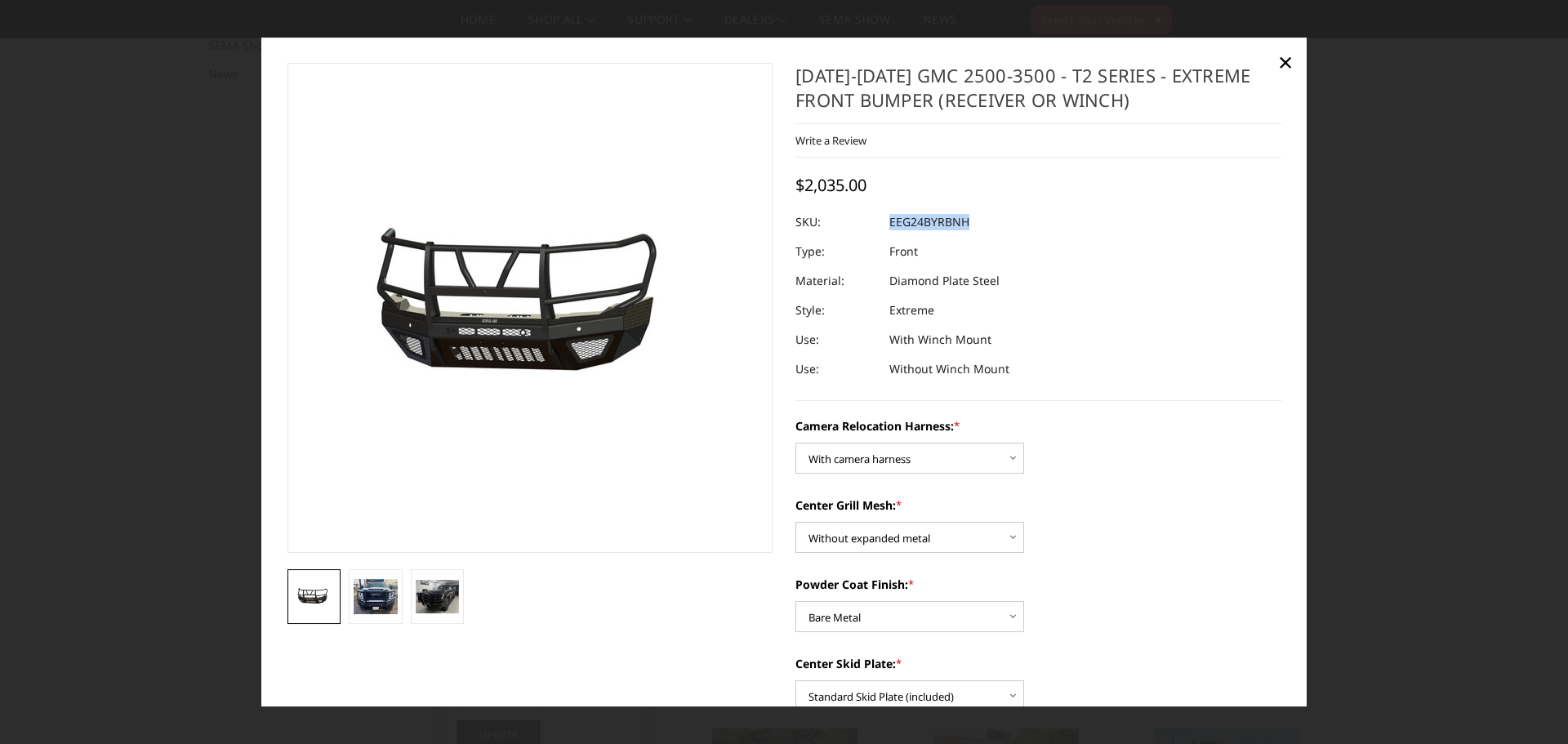
drag, startPoint x: 882, startPoint y: 220, endPoint x: 884, endPoint y: 228, distance: 8.2
click at [884, 228] on dl "SKU: EEG24BYRBNH UPC: Type: Front Material: Diamond Plate Steel Style: Extreme …" at bounding box center [1039, 296] width 486 height 177
copy dl "EEG24BYRBNH UPC:"
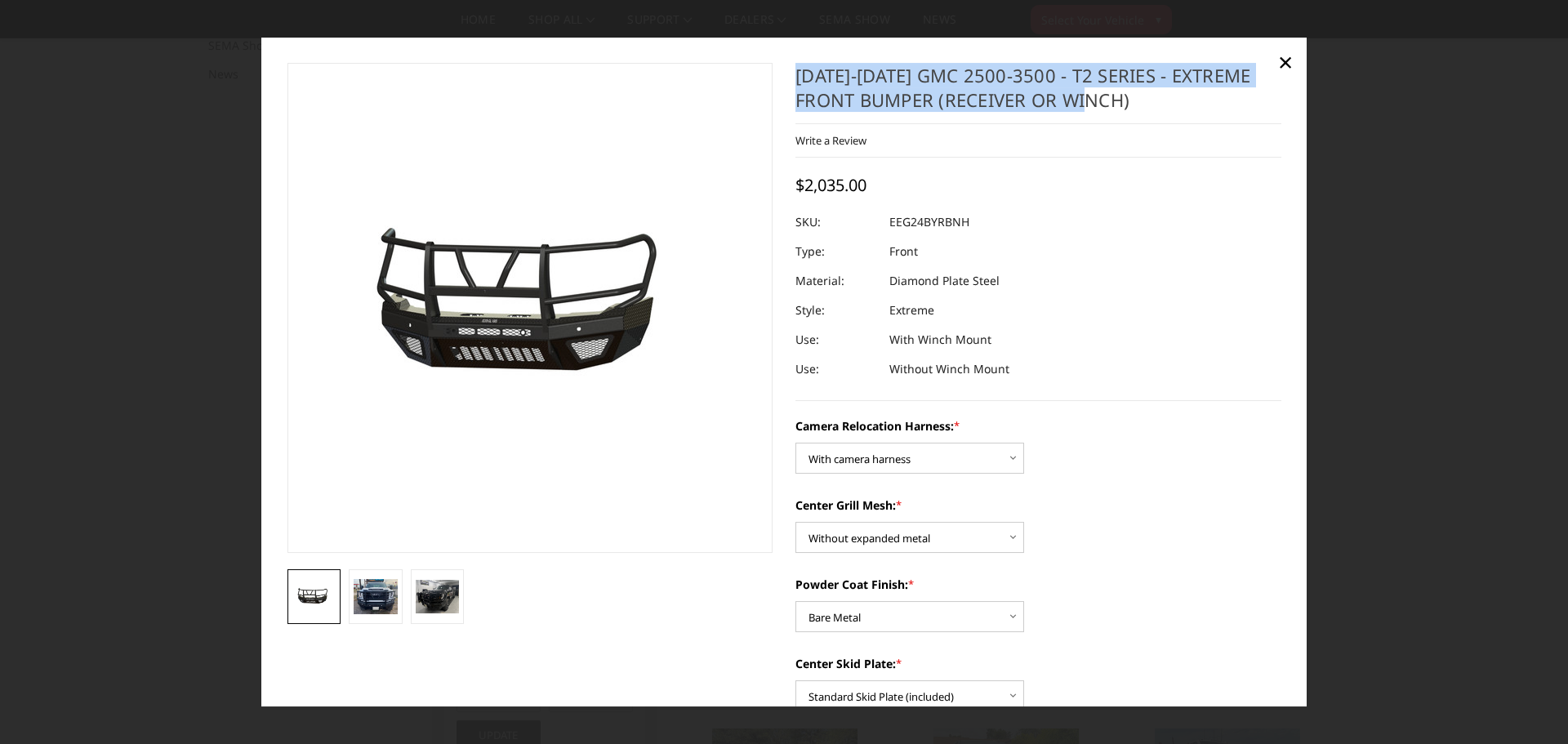
drag, startPoint x: 791, startPoint y: 75, endPoint x: 1144, endPoint y: 96, distance: 353.6
click at [1144, 96] on h1 "2024-2025 GMC 2500-3500 - T2 Series - Extreme Front Bumper (receiver or winch)" at bounding box center [1039, 93] width 486 height 61
copy h1 "2024-2025 GMC 2500-3500 - T2 Series - Extreme Front Bumper (receiver or winch)"
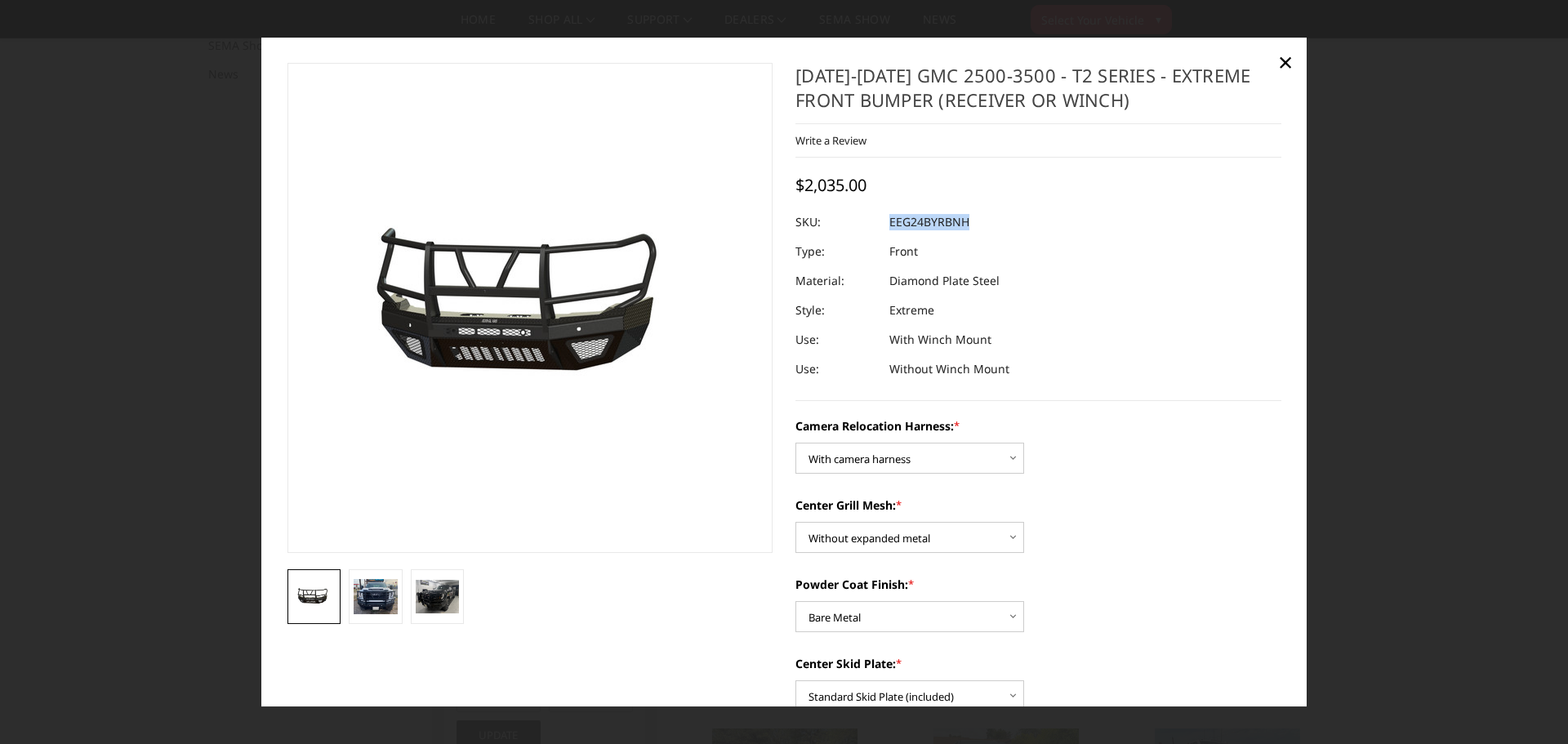
click at [884, 221] on dl "SKU: EEG24BYRBNH UPC: Type: Front Material: Diamond Plate Steel Style: Extreme …" at bounding box center [1039, 296] width 486 height 177
copy dl "EEG24BYRBNH UPC:"
click at [1285, 65] on span "×" at bounding box center [1286, 61] width 15 height 35
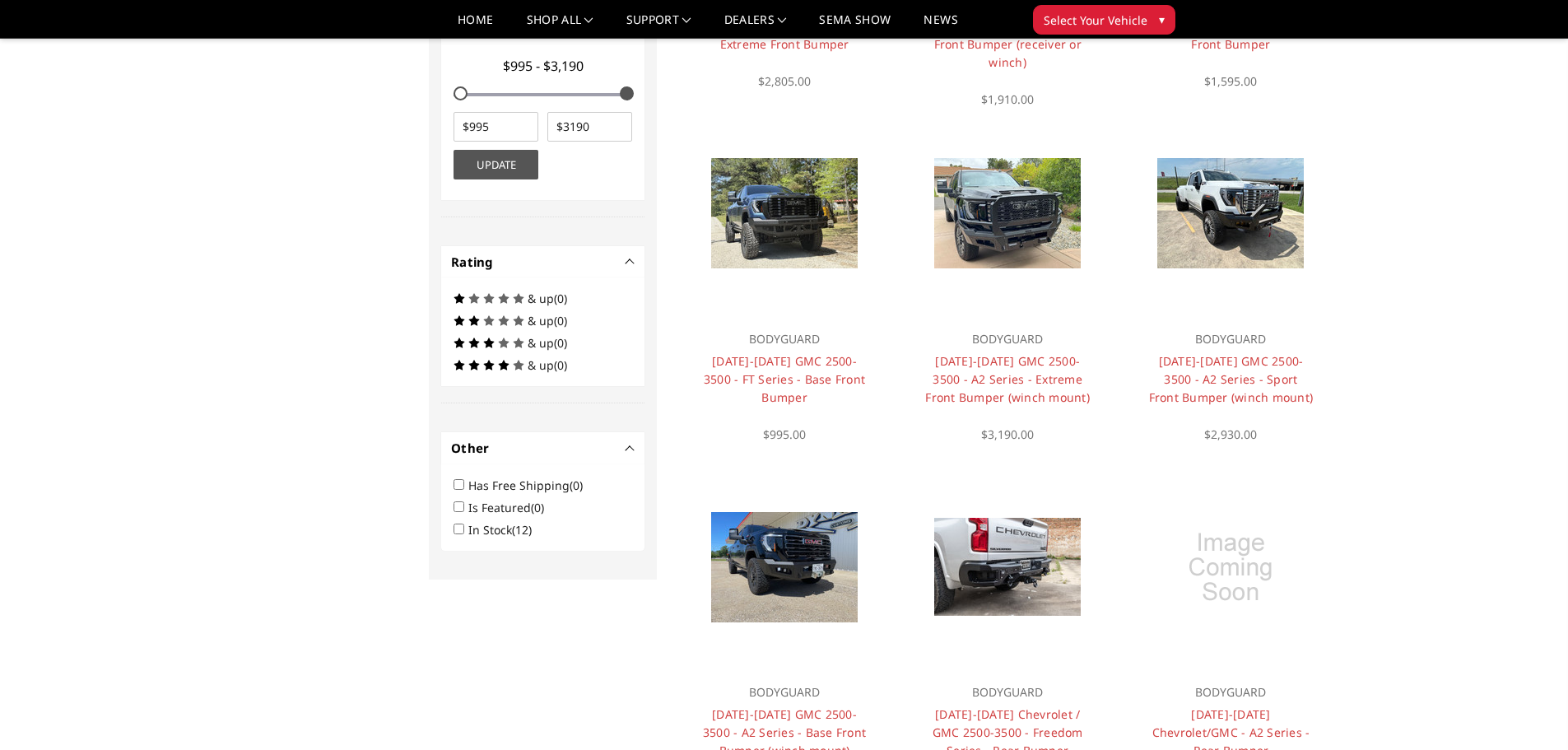
scroll to position [461, 0]
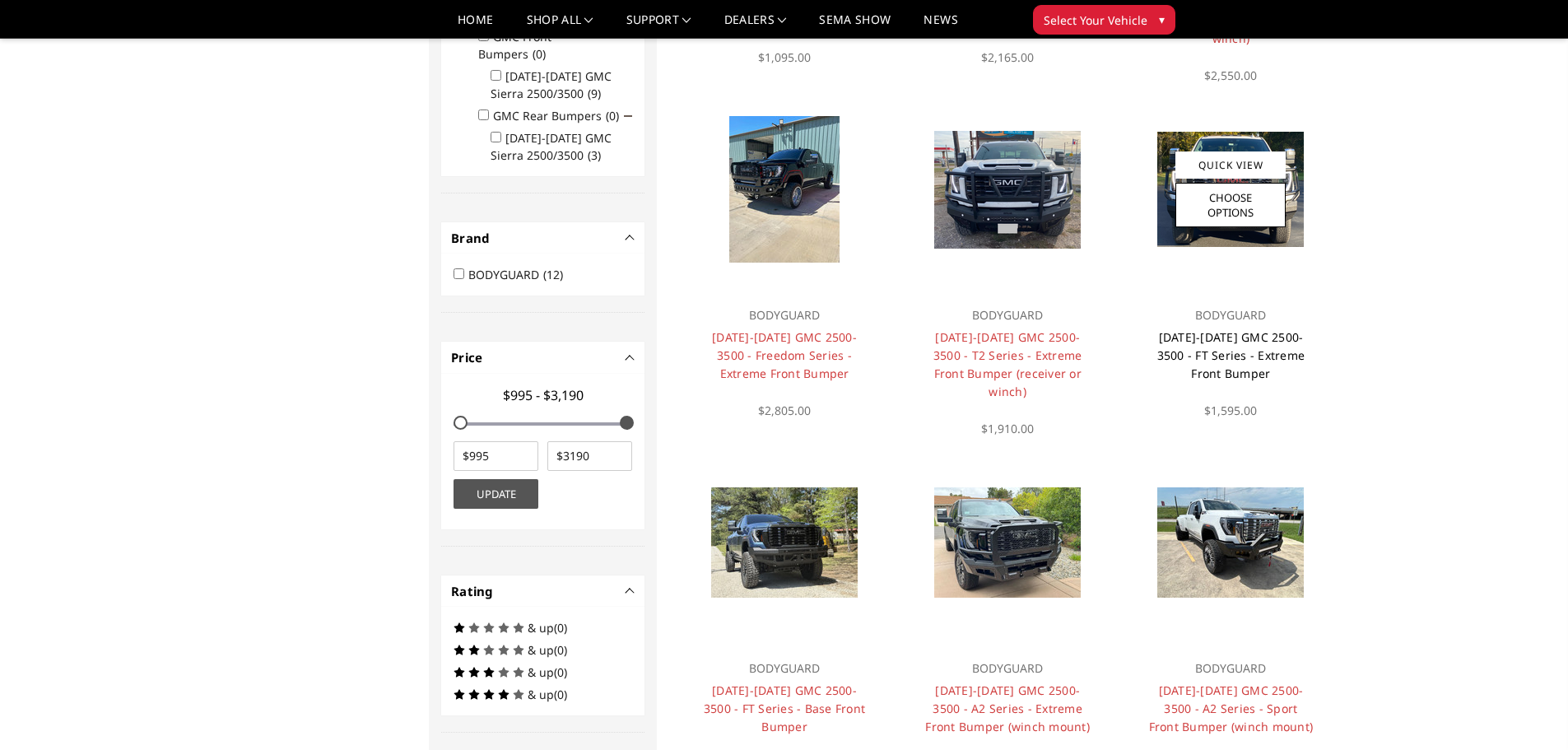
click at [1241, 355] on link "[DATE]-[DATE] GMC 2500-3500 - FT Series - Extreme Front Bumper" at bounding box center [1232, 354] width 148 height 52
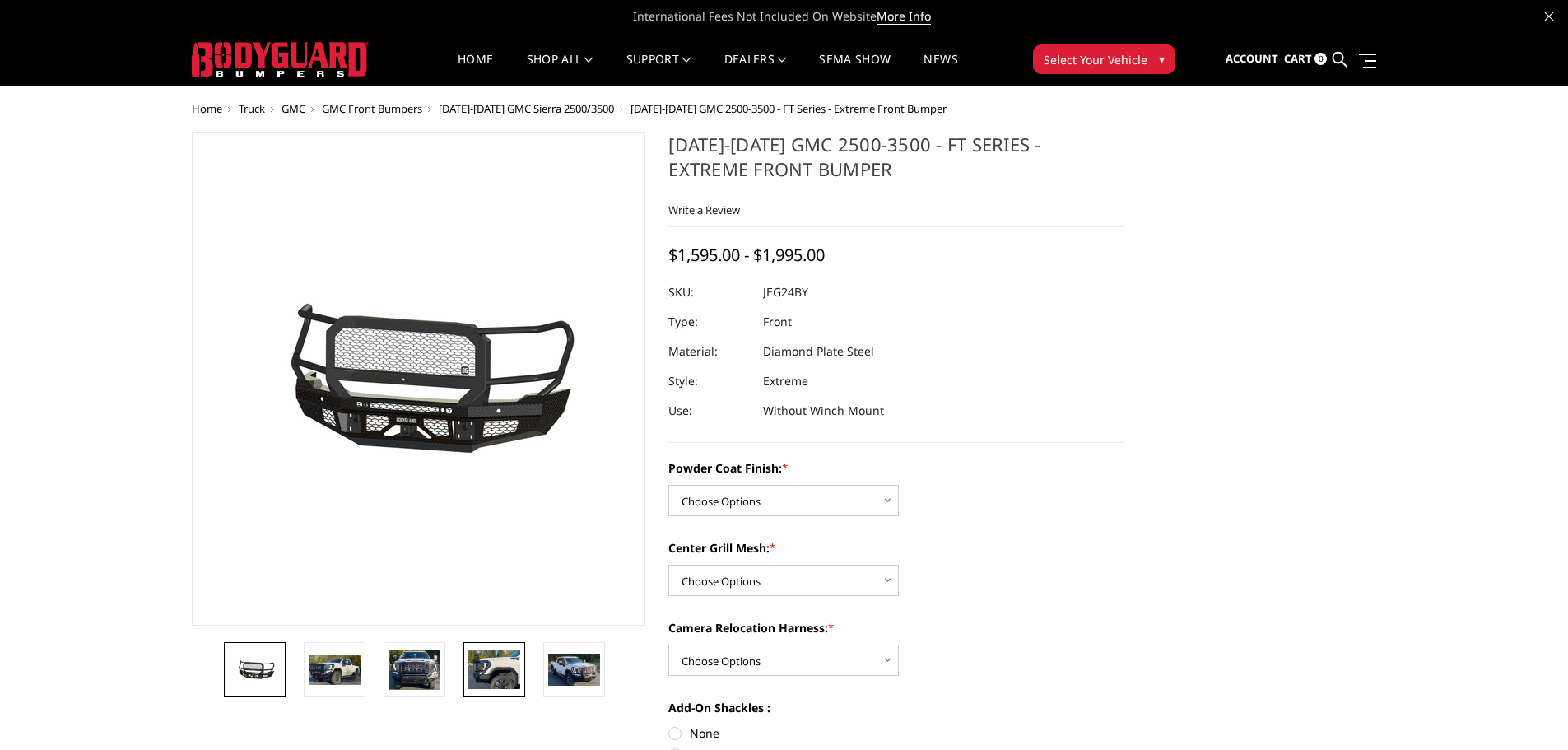
click at [505, 671] on img at bounding box center [494, 669] width 52 height 38
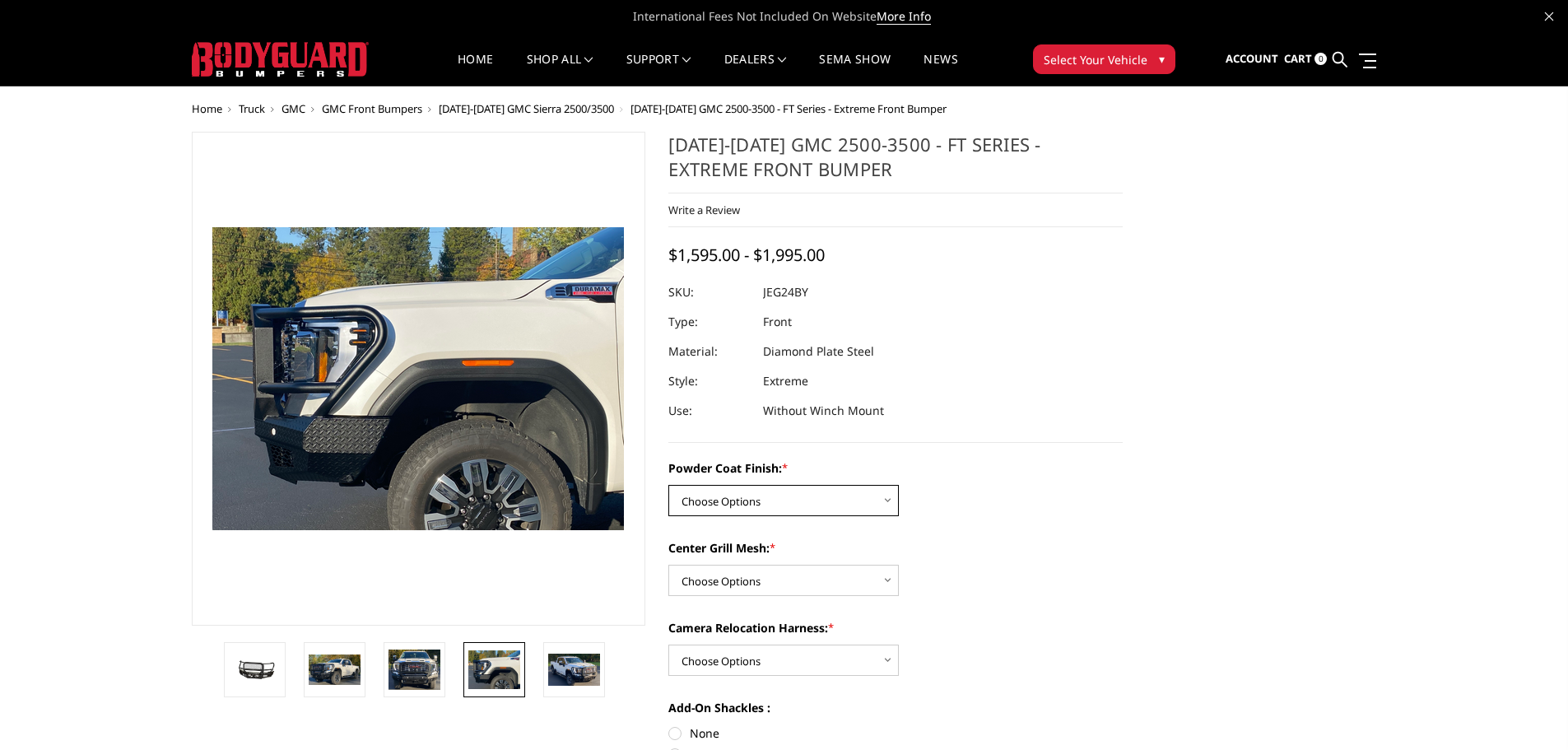
click at [725, 500] on select "Choose Options Bare Metal Gloss Black Powder Coat Textured Black Powder Coat" at bounding box center [784, 500] width 231 height 31
select select "3284"
click at [669, 485] on select "Choose Options Bare Metal Gloss Black Powder Coat Textured Black Powder Coat" at bounding box center [784, 500] width 231 height 31
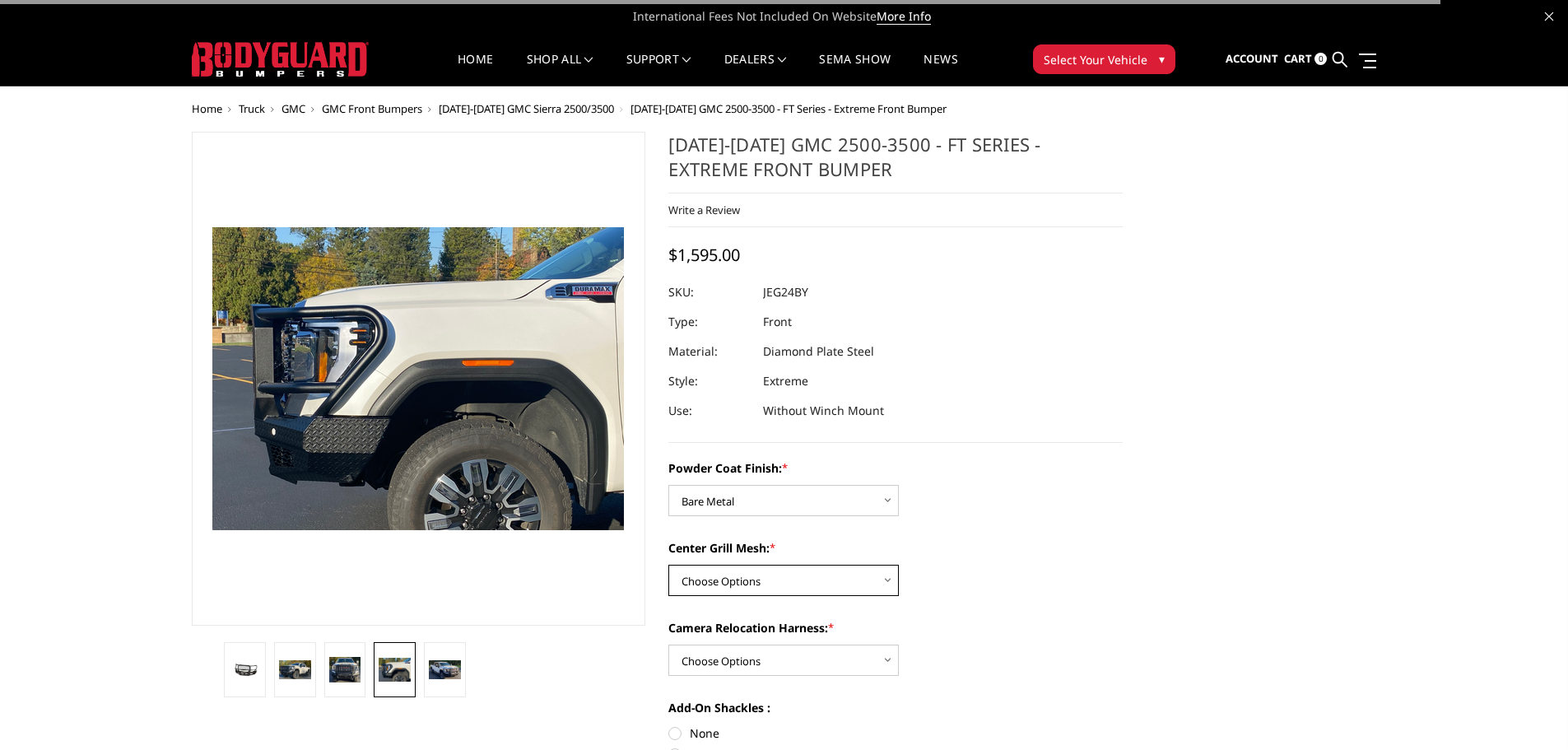
click at [763, 583] on select "Choose Options WITH Expanded Metal in Center Grill WITHOUT Expanded Metal in Ce…" at bounding box center [784, 580] width 231 height 31
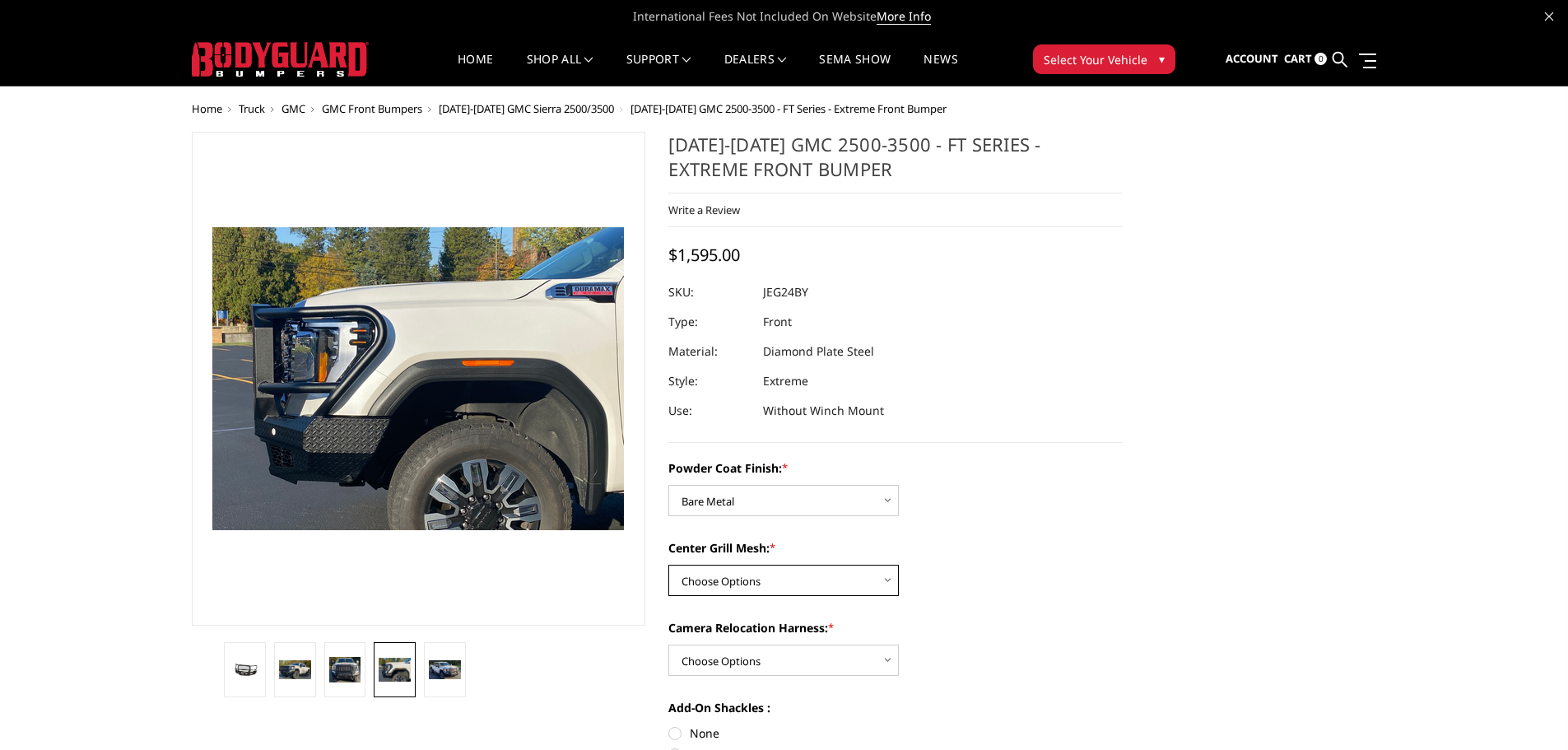
select select "3288"
click at [669, 565] on select "Choose Options WITH Expanded Metal in Center Grill WITHOUT Expanded Metal in Ce…" at bounding box center [784, 580] width 231 height 31
click at [752, 663] on select "Choose Options WITH Camera Relocation Harness WITHOUT Camera Relocation Harness" at bounding box center [784, 660] width 231 height 31
select select "3289"
click at [669, 645] on select "Choose Options WITH Camera Relocation Harness WITHOUT Camera Relocation Harness" at bounding box center [784, 660] width 231 height 31
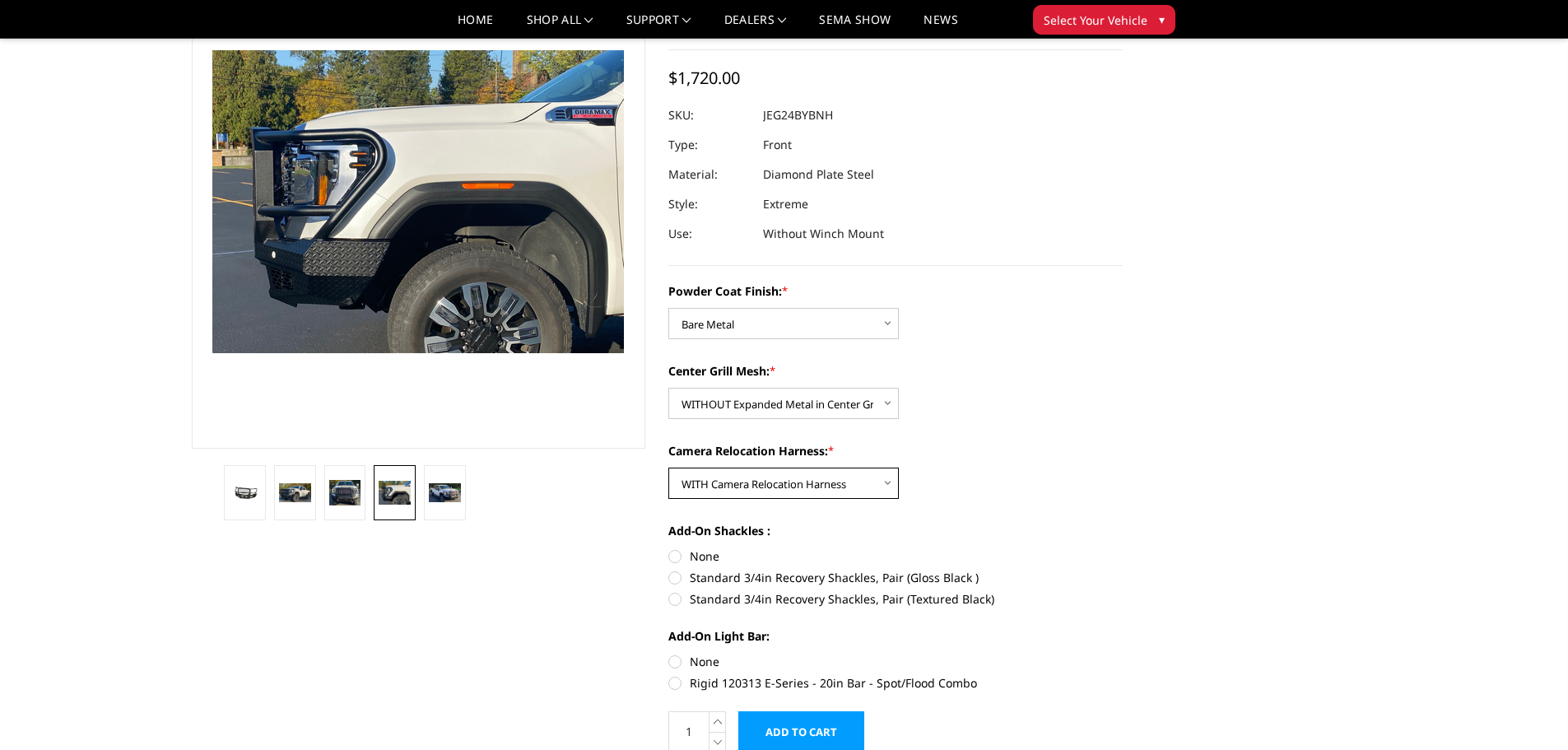
scroll to position [165, 0]
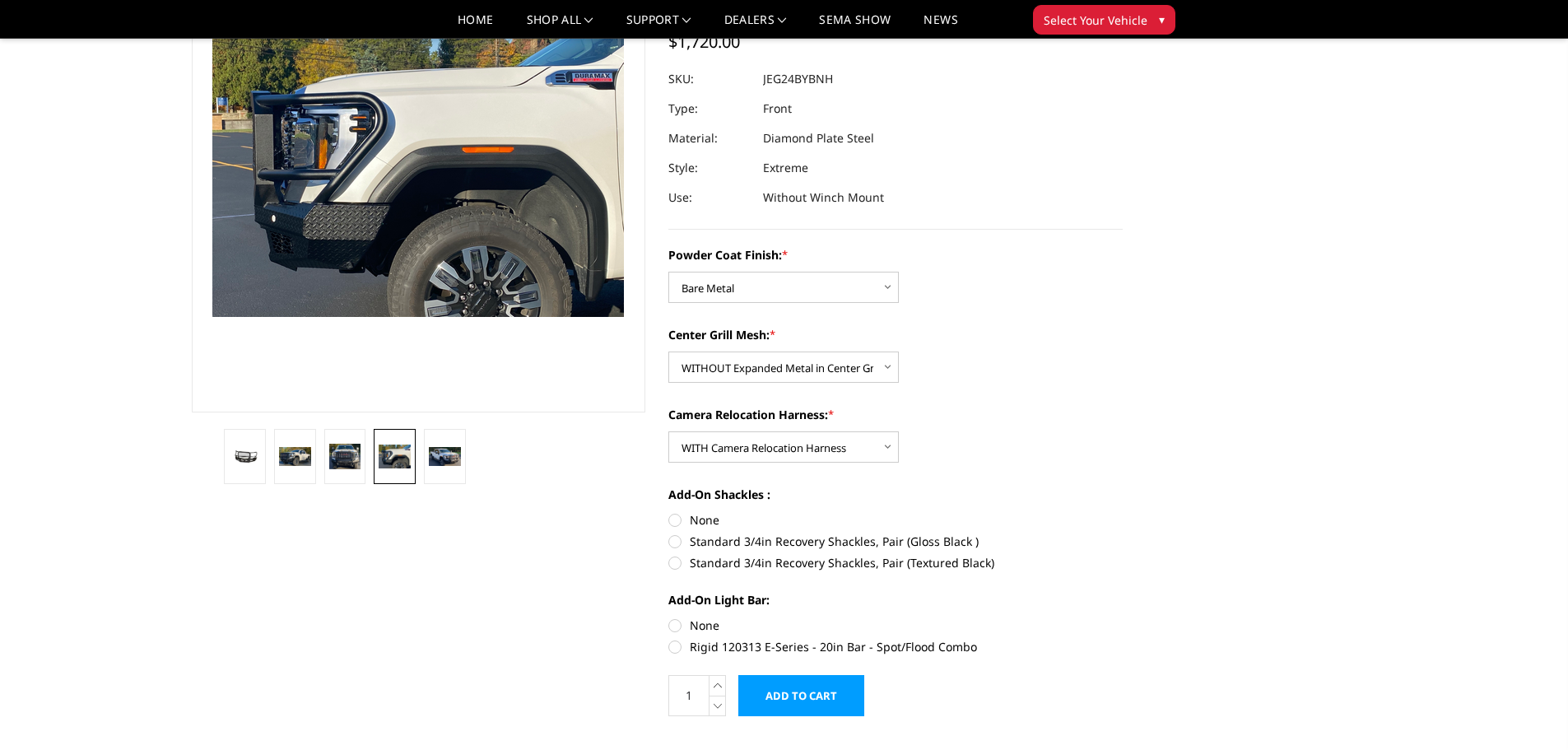
click at [679, 519] on label "None" at bounding box center [895, 519] width 454 height 17
click at [669, 512] on input "None" at bounding box center [669, 511] width 1 height 1
radio input "true"
click at [678, 626] on label "None" at bounding box center [895, 625] width 454 height 17
click at [669, 617] on input "None" at bounding box center [669, 616] width 1 height 1
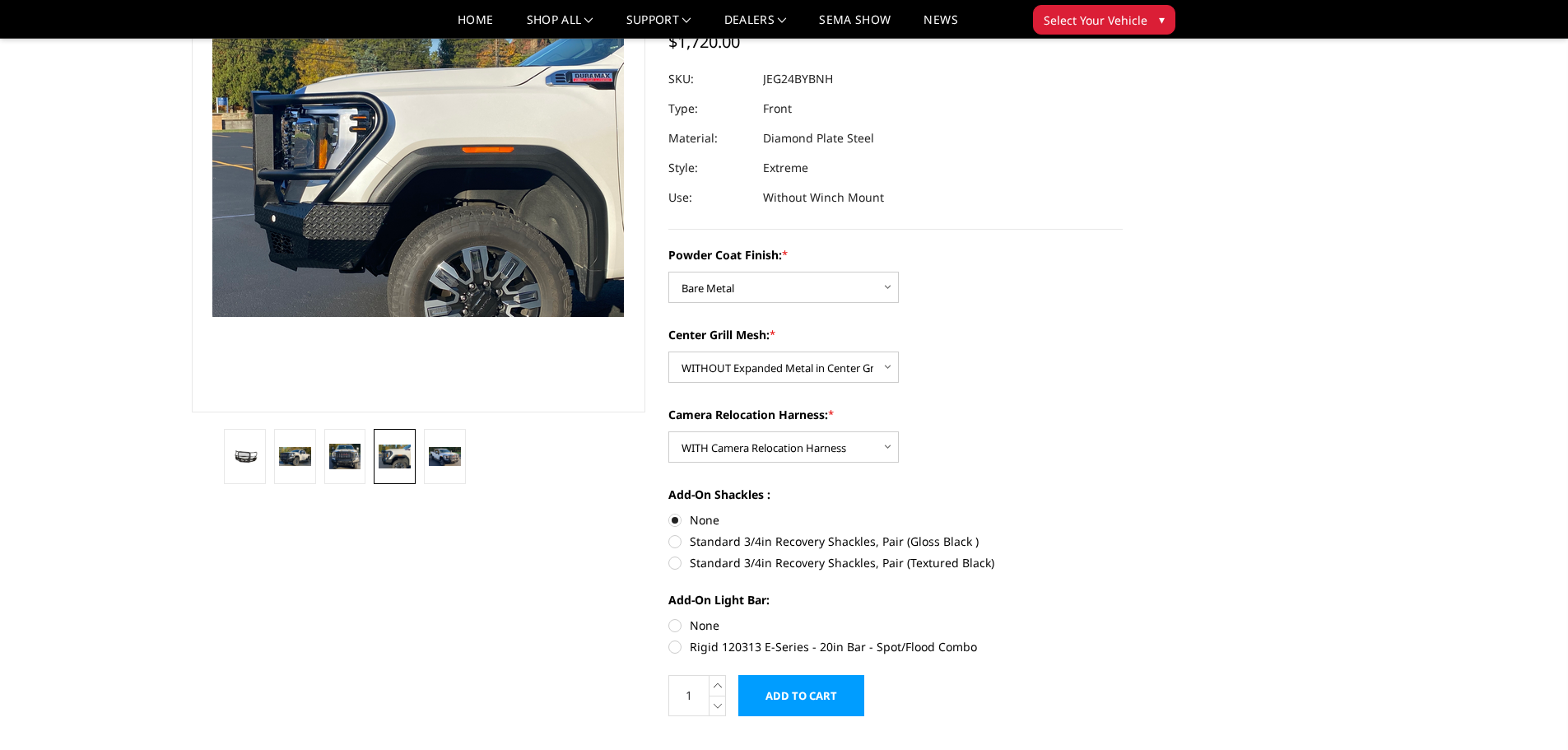
radio input "true"
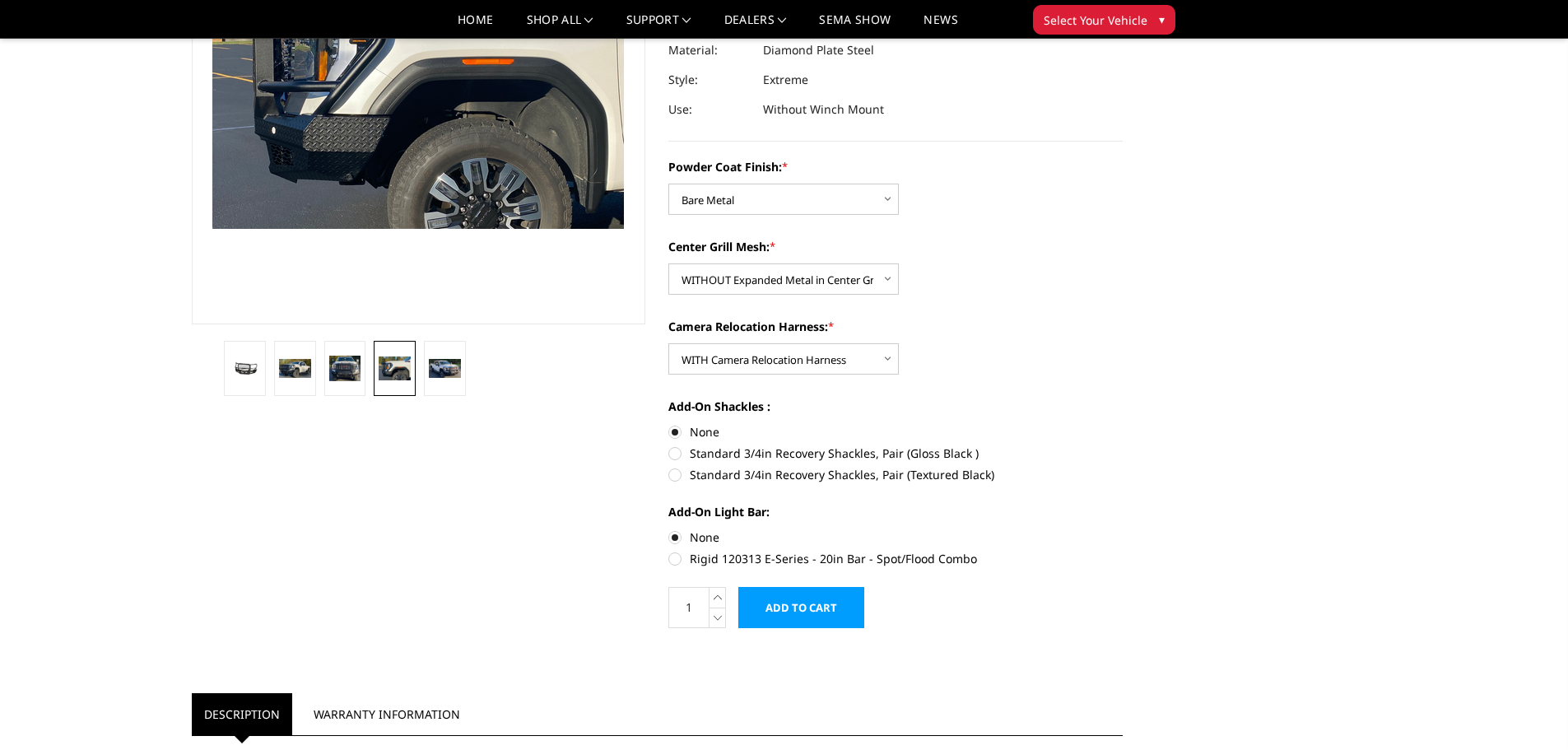
scroll to position [0, 0]
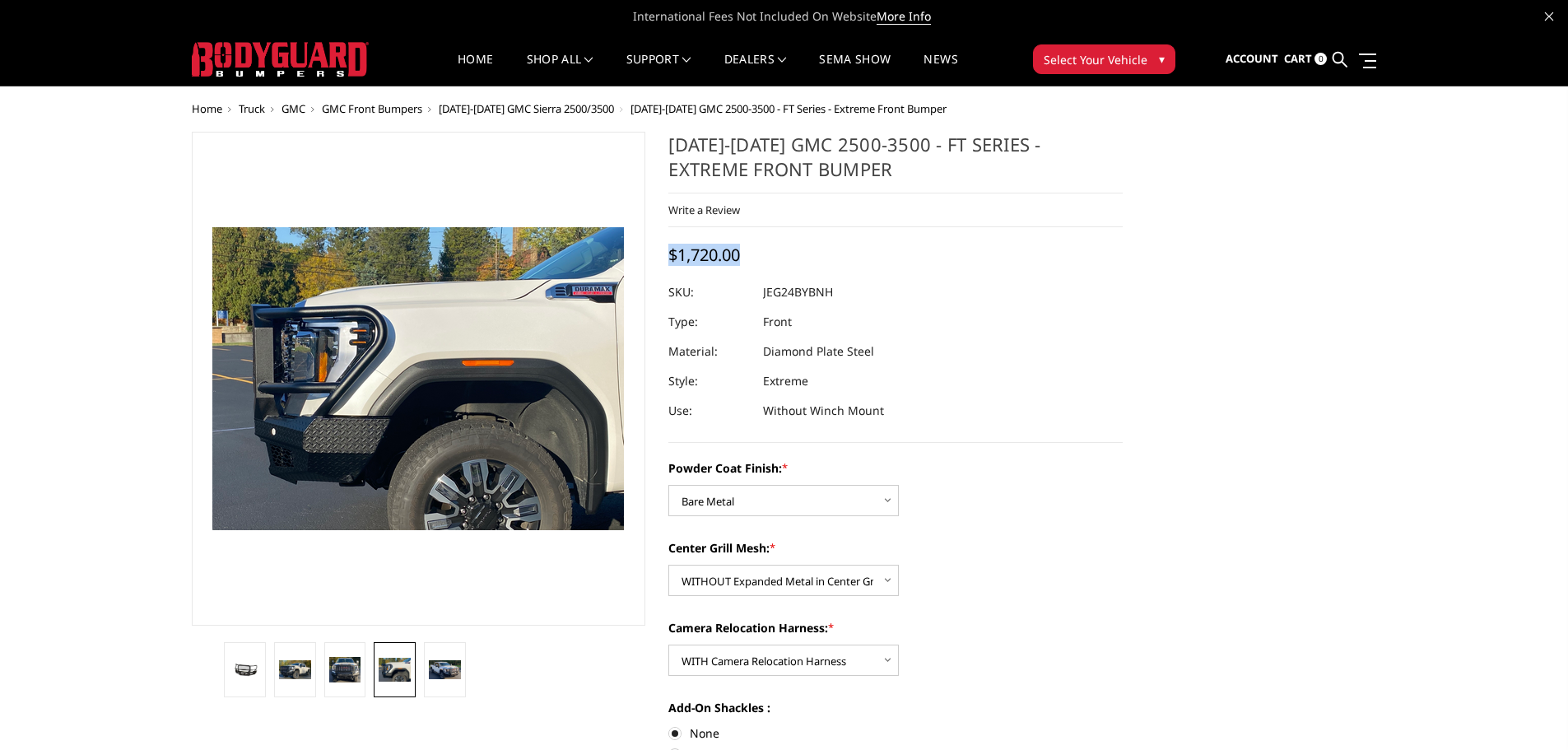
drag, startPoint x: 671, startPoint y: 255, endPoint x: 777, endPoint y: 259, distance: 106.1
click at [777, 259] on div "2024-2025 GMC 2500-3500 - FT Series - Extreme Front Bumper Write a Review Write…" at bounding box center [895, 287] width 454 height 311
click at [441, 671] on img at bounding box center [444, 669] width 32 height 19
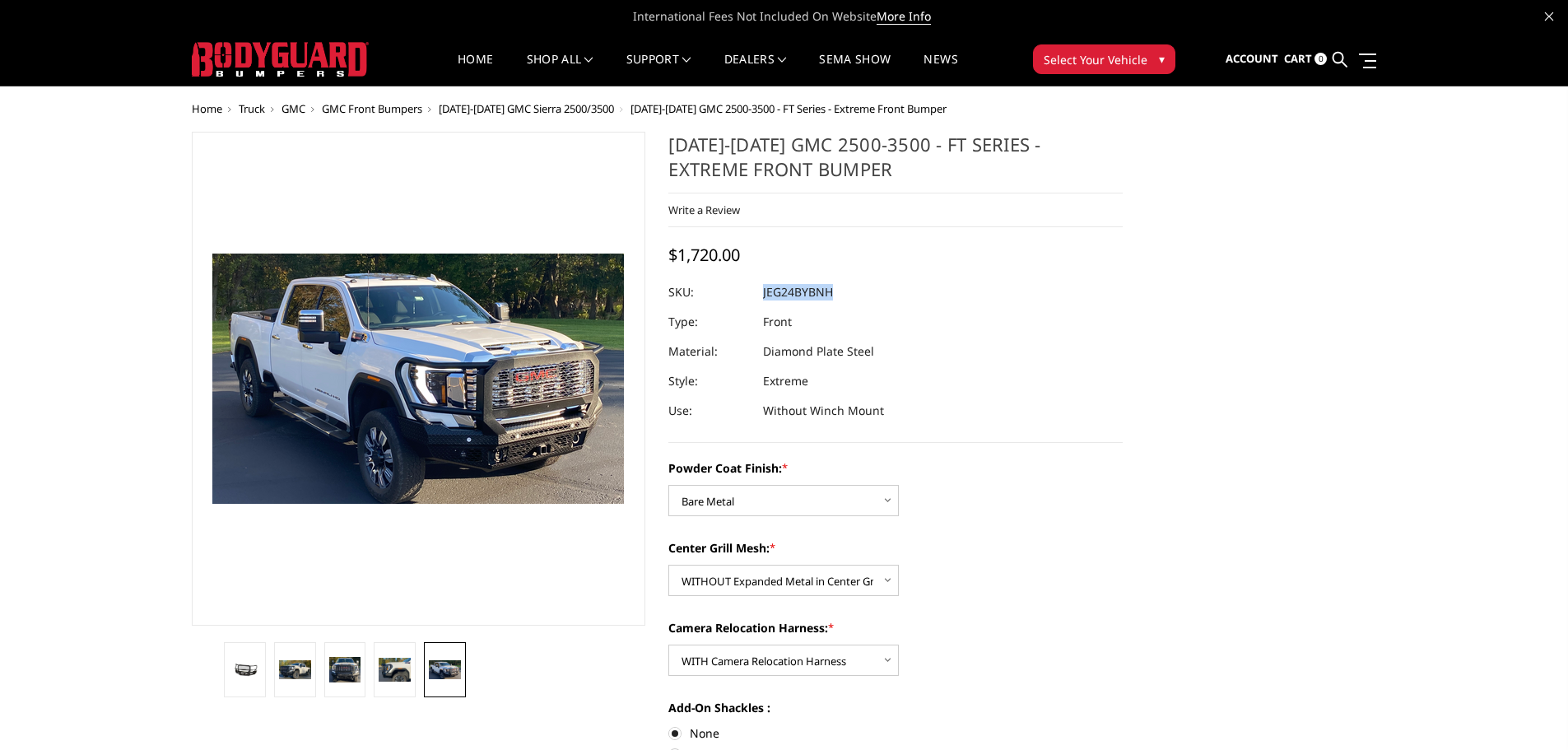
drag, startPoint x: 763, startPoint y: 292, endPoint x: 849, endPoint y: 293, distance: 86.0
click at [833, 288] on dl "SKU: JEG24BYBNH UPC: Type: Front Material: Diamond Plate Steel Style: Extreme U…" at bounding box center [895, 352] width 454 height 148
copy dl "JEG24BYBNH UPC:"
click at [1366, 63] on link at bounding box center [1365, 60] width 23 height 17
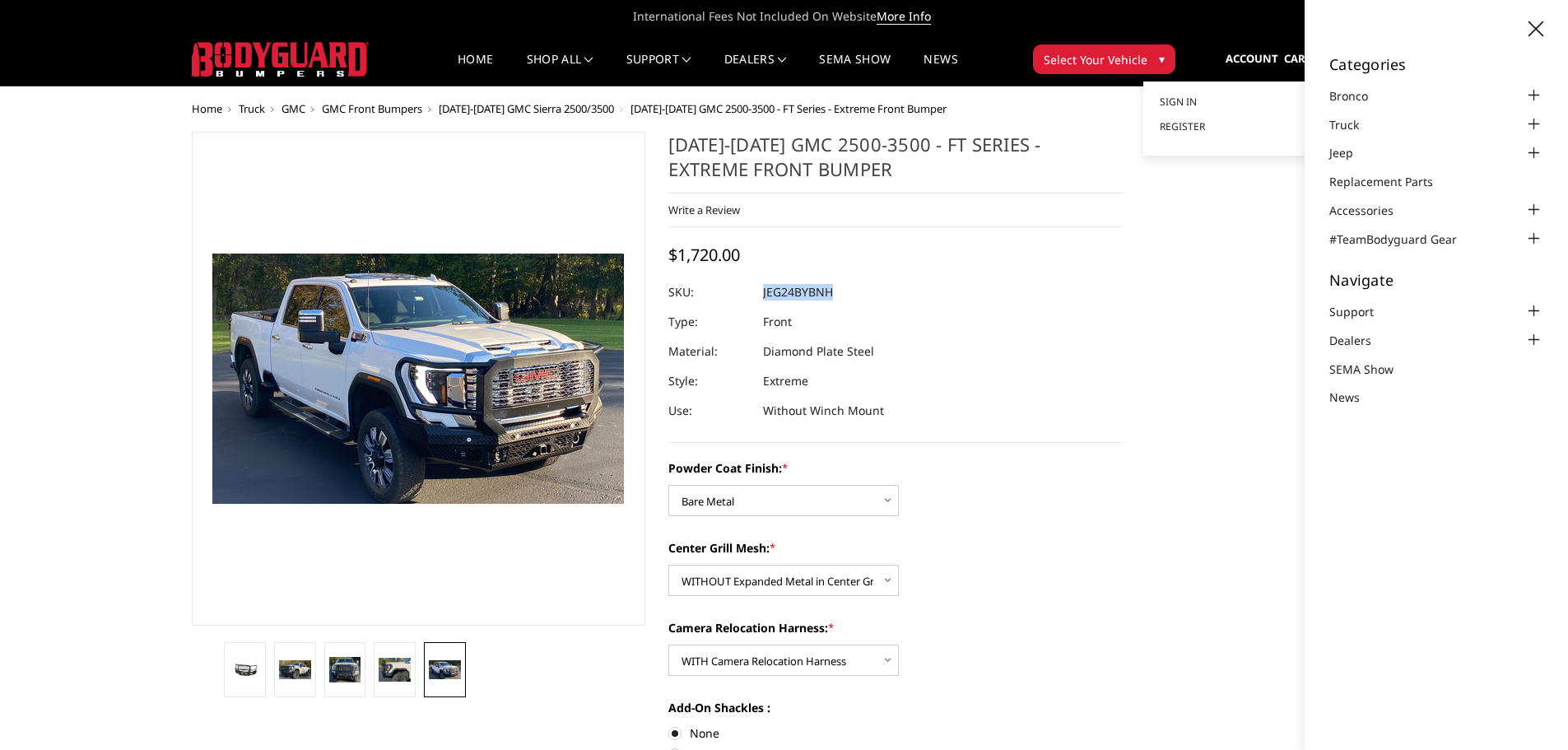
click at [1266, 67] on link "Account" at bounding box center [1252, 59] width 53 height 45
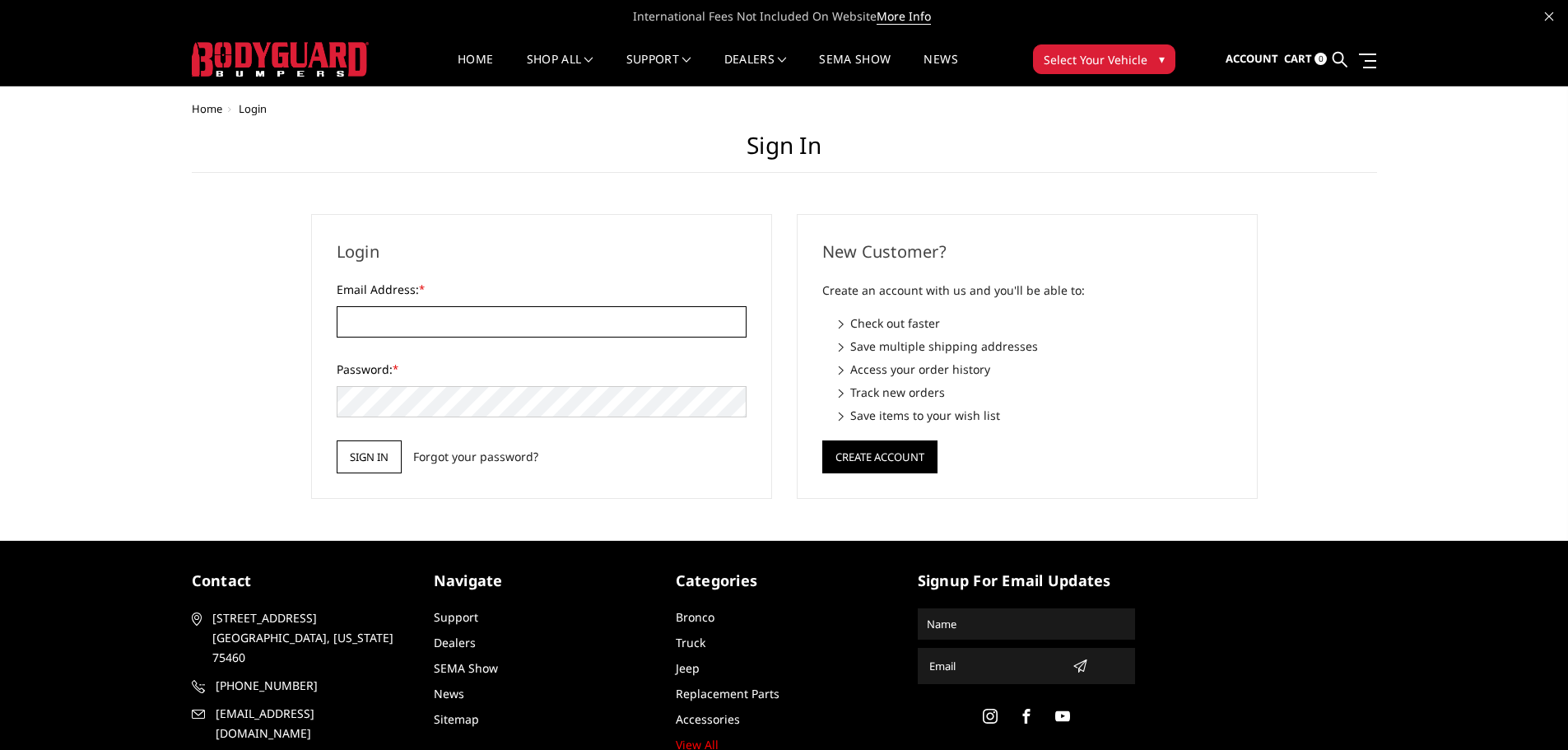
type input "[EMAIL_ADDRESS][DOMAIN_NAME]"
click at [396, 467] on input "Sign in" at bounding box center [369, 457] width 65 height 33
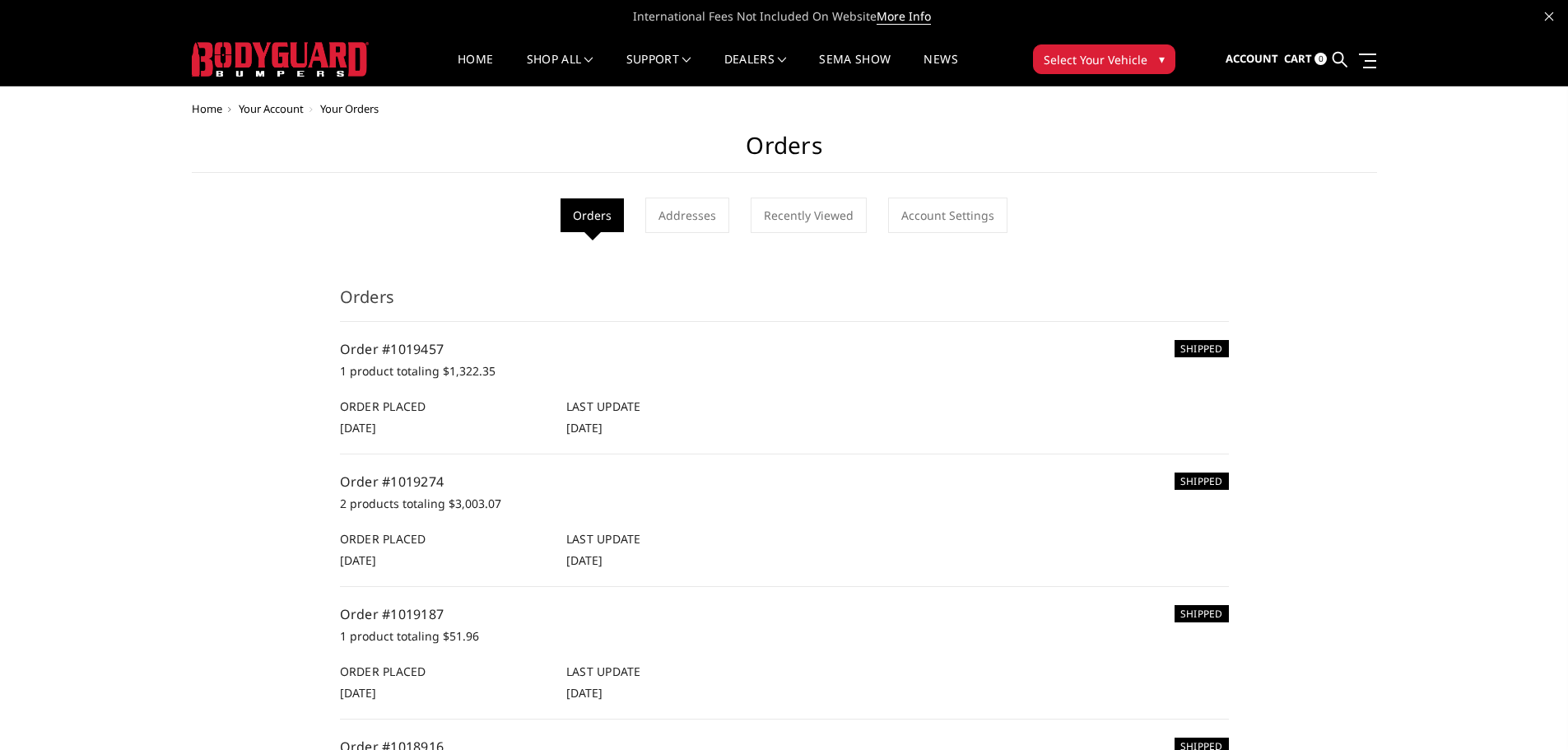
click at [1089, 61] on span "Select Your Vehicle" at bounding box center [1096, 59] width 104 height 17
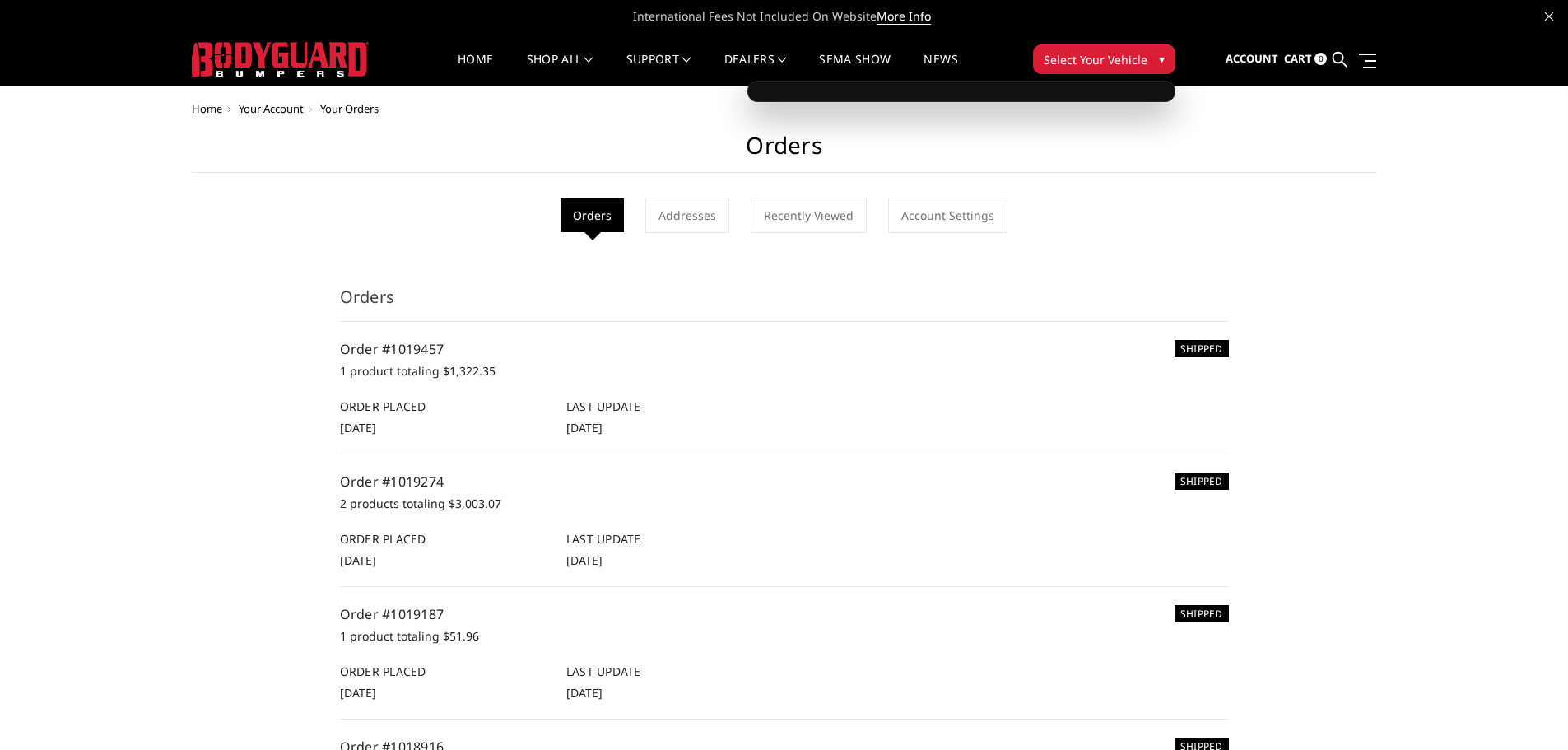
click at [1268, 152] on h1 "Orders" at bounding box center [785, 152] width 1185 height 41
click at [1389, 185] on div "Home Your Account Your Orders Orders Orders Addresses Recently Viewed Account S…" at bounding box center [784, 693] width 1568 height 1181
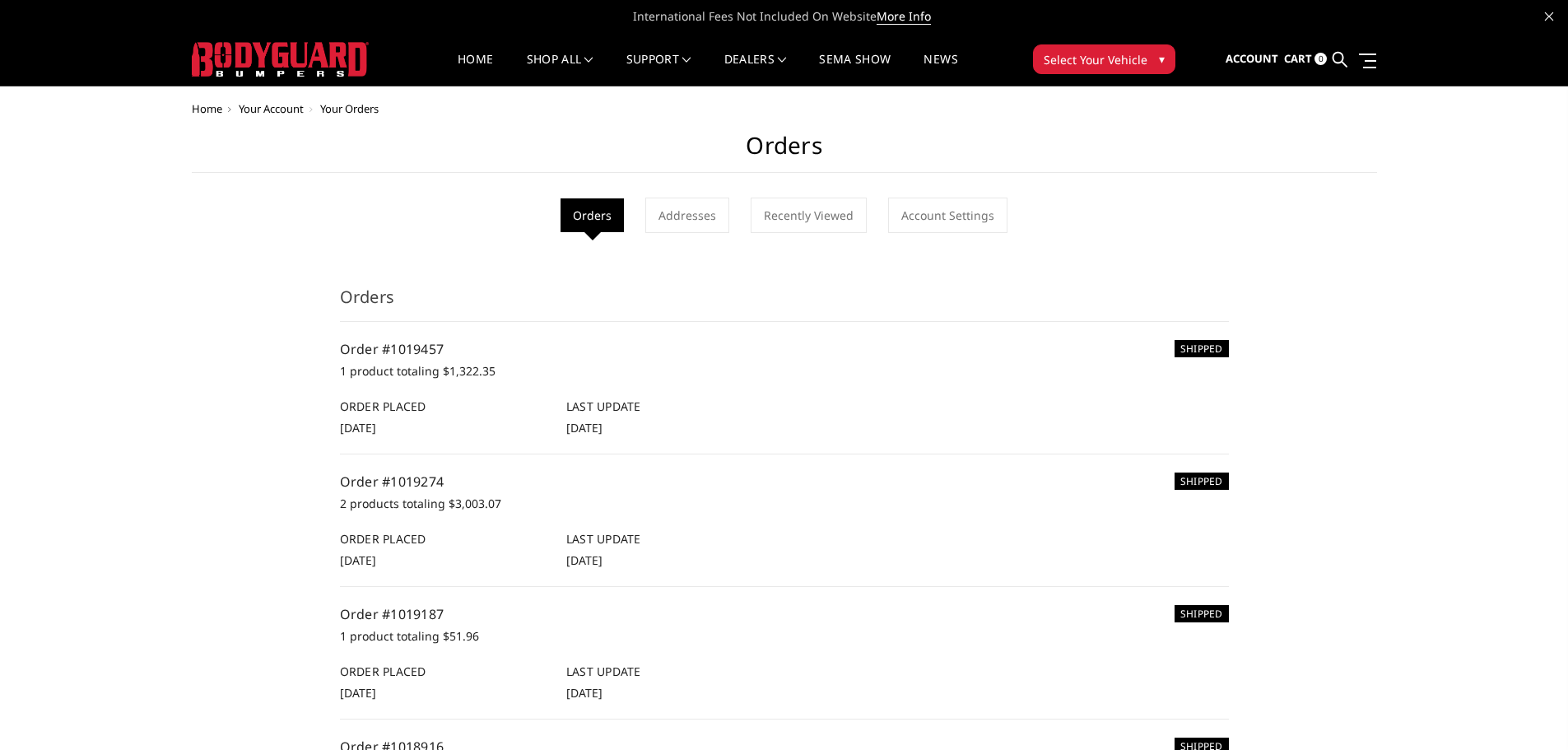
click at [1138, 58] on span "Select Your Vehicle" at bounding box center [1096, 59] width 104 height 17
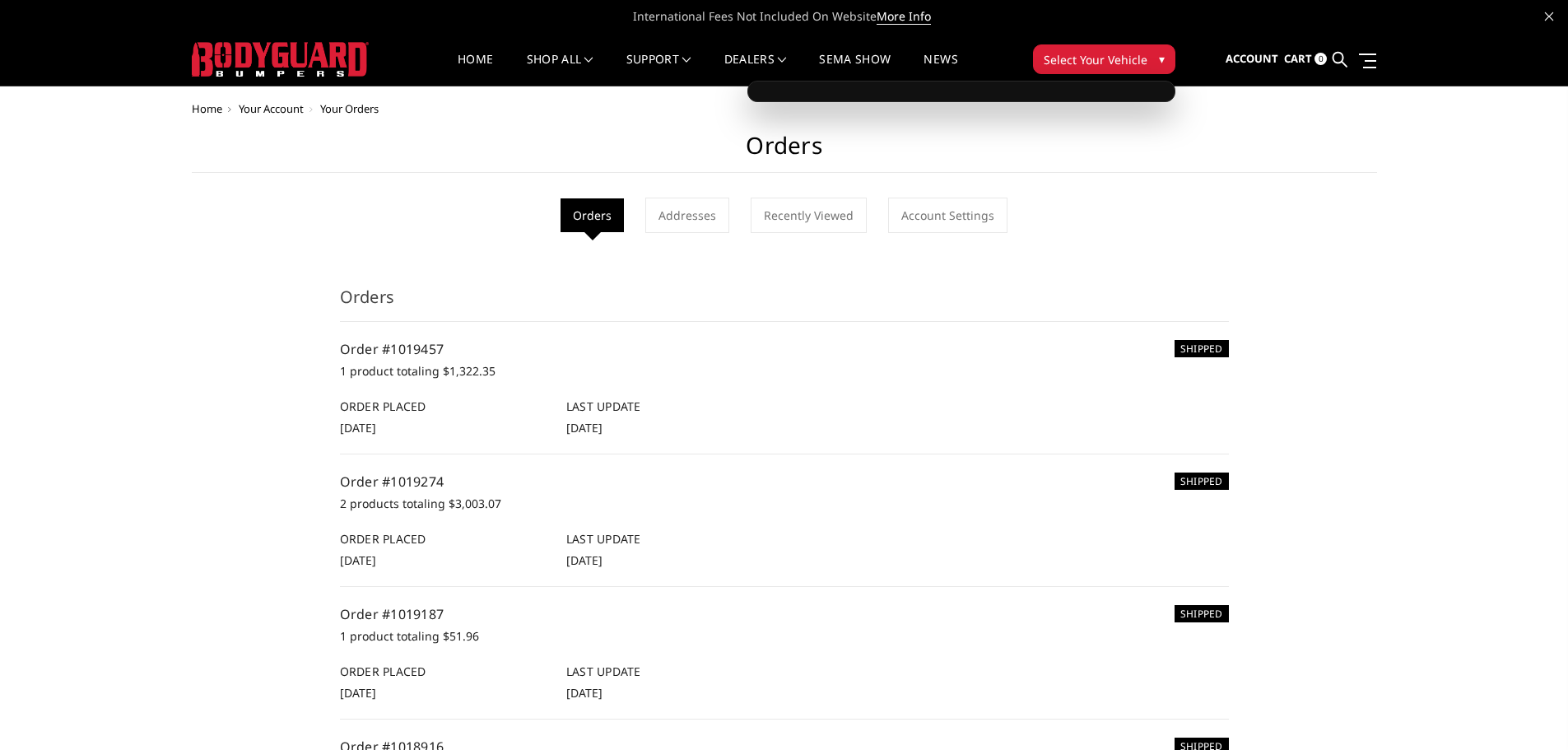
click at [1504, 138] on div "Home Your Account Your Orders Orders Orders Addresses Recently Viewed Account S…" at bounding box center [784, 693] width 1568 height 1181
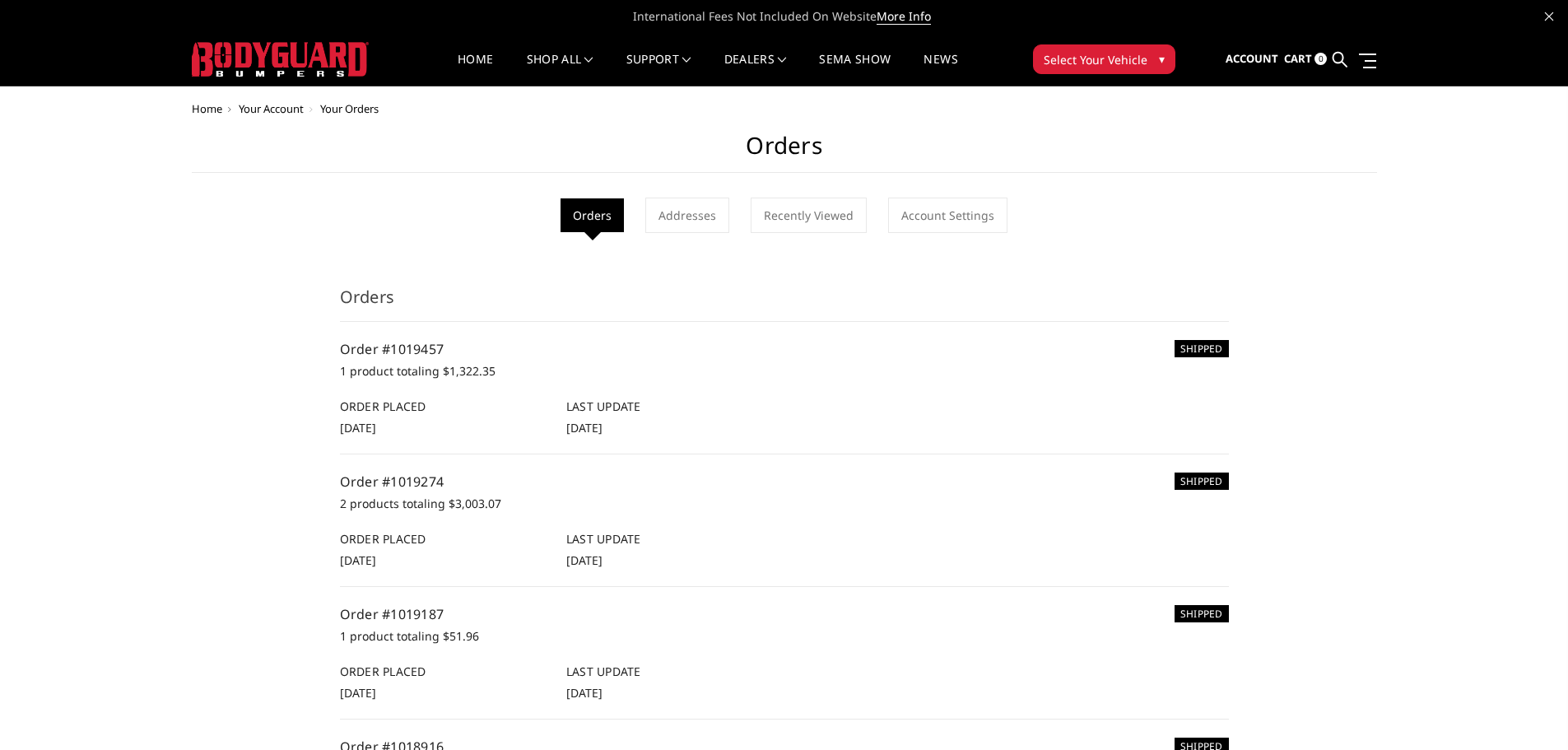
click at [1095, 59] on span "Select Your Vehicle" at bounding box center [1096, 59] width 104 height 17
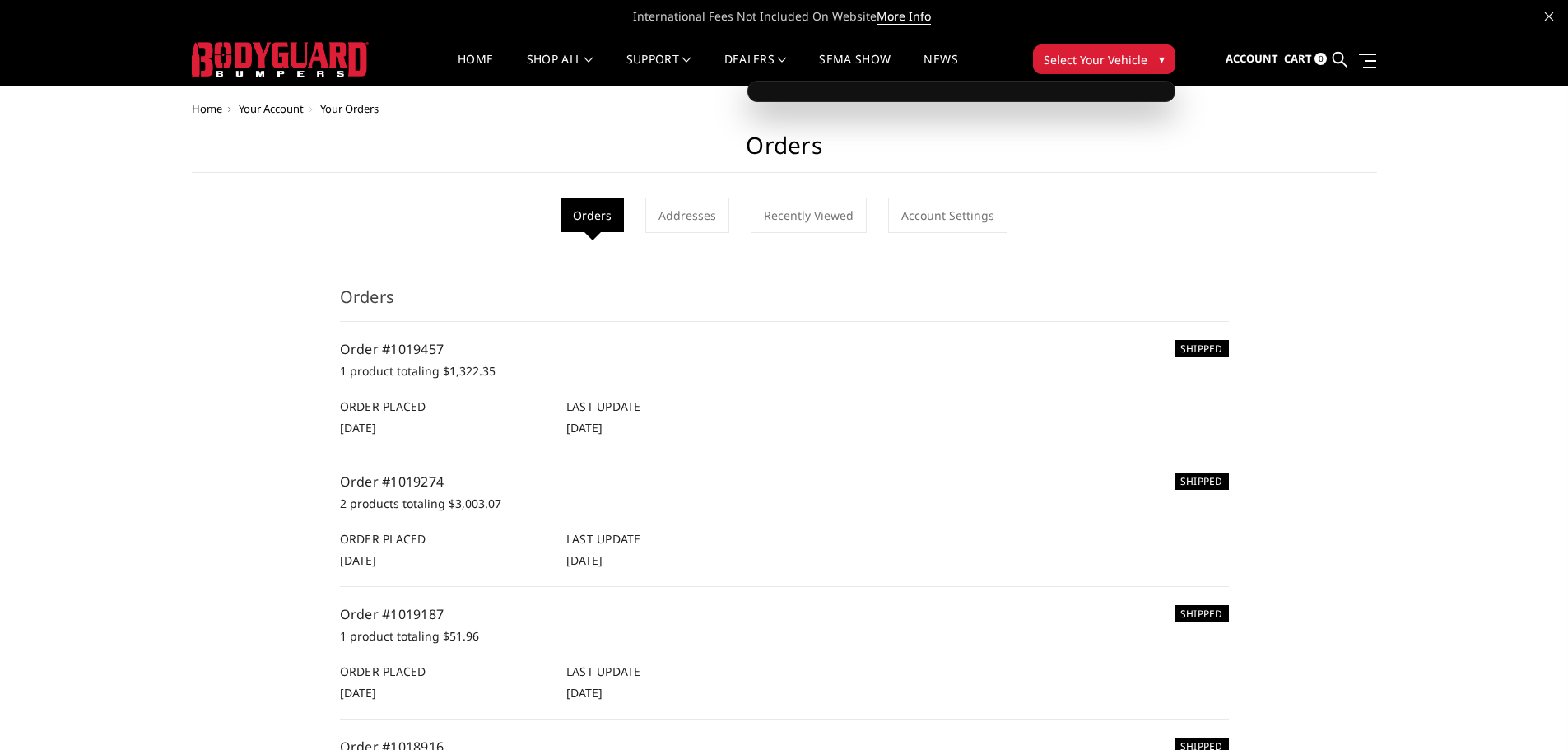
click at [1159, 59] on span "▾" at bounding box center [1162, 59] width 6 height 17
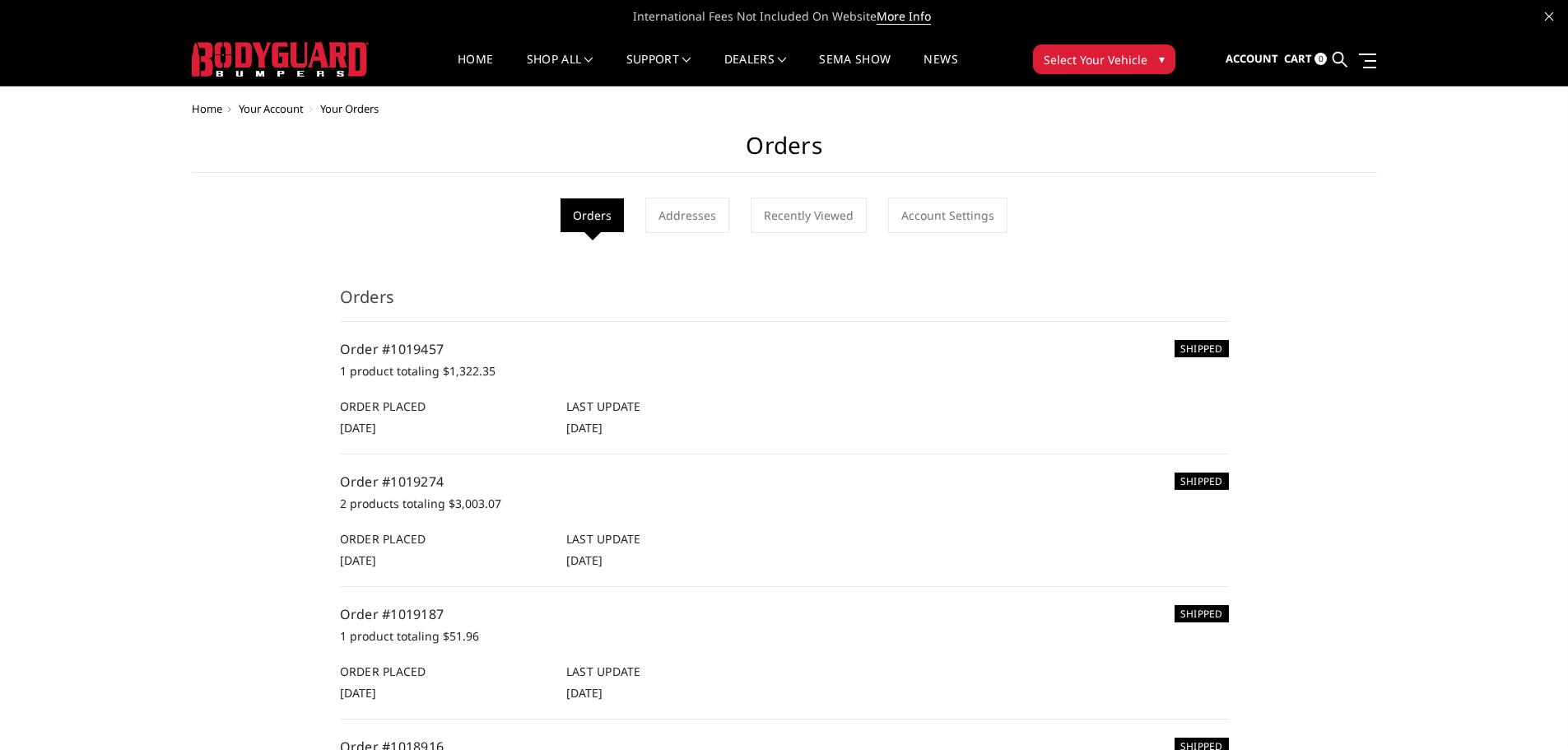
click at [1162, 59] on span "▾" at bounding box center [1162, 59] width 6 height 17
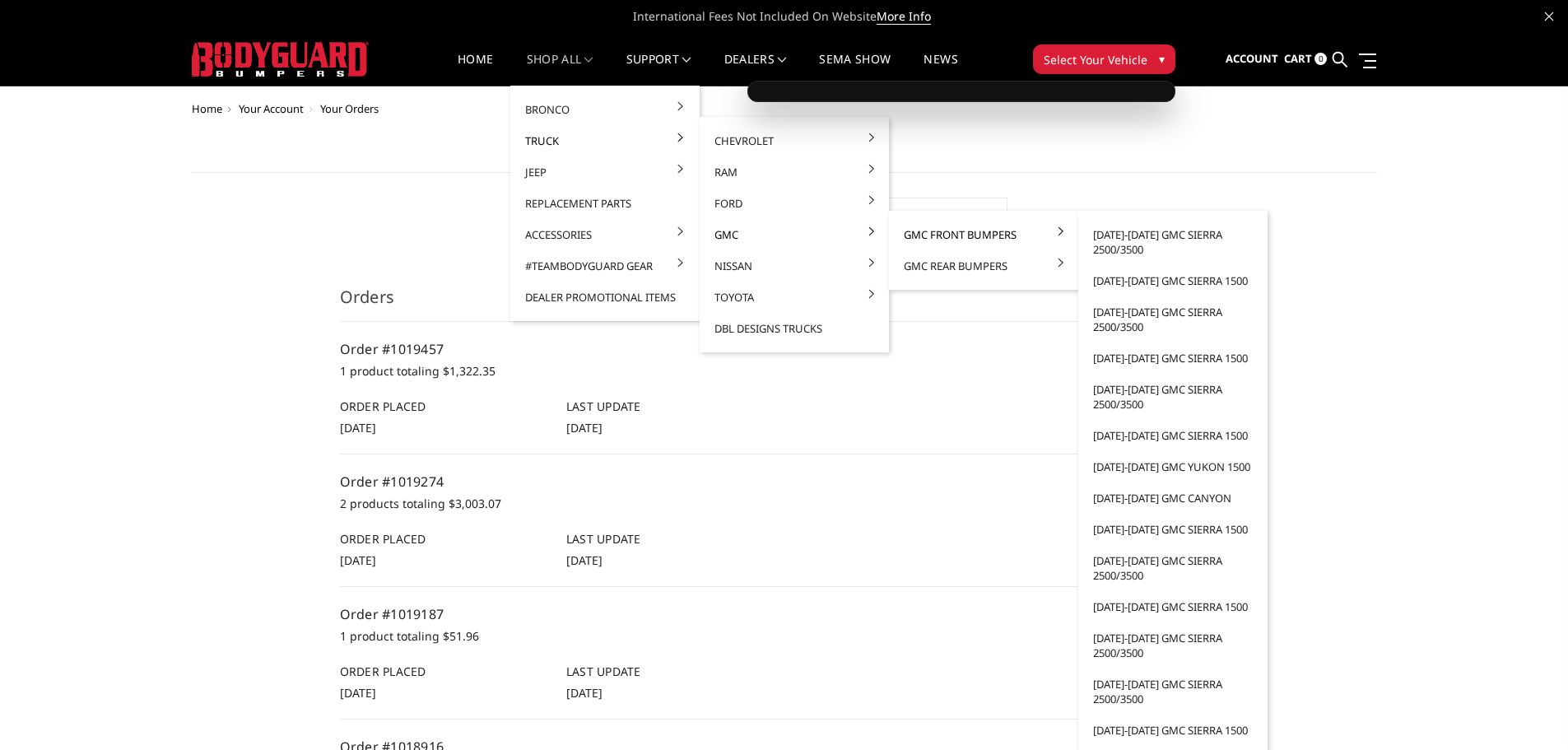
click at [937, 237] on link "GMC Front Bumpers" at bounding box center [984, 235] width 176 height 31
click at [1151, 237] on link "[DATE]-[DATE] GMC Sierra 2500/3500" at bounding box center [1173, 242] width 176 height 46
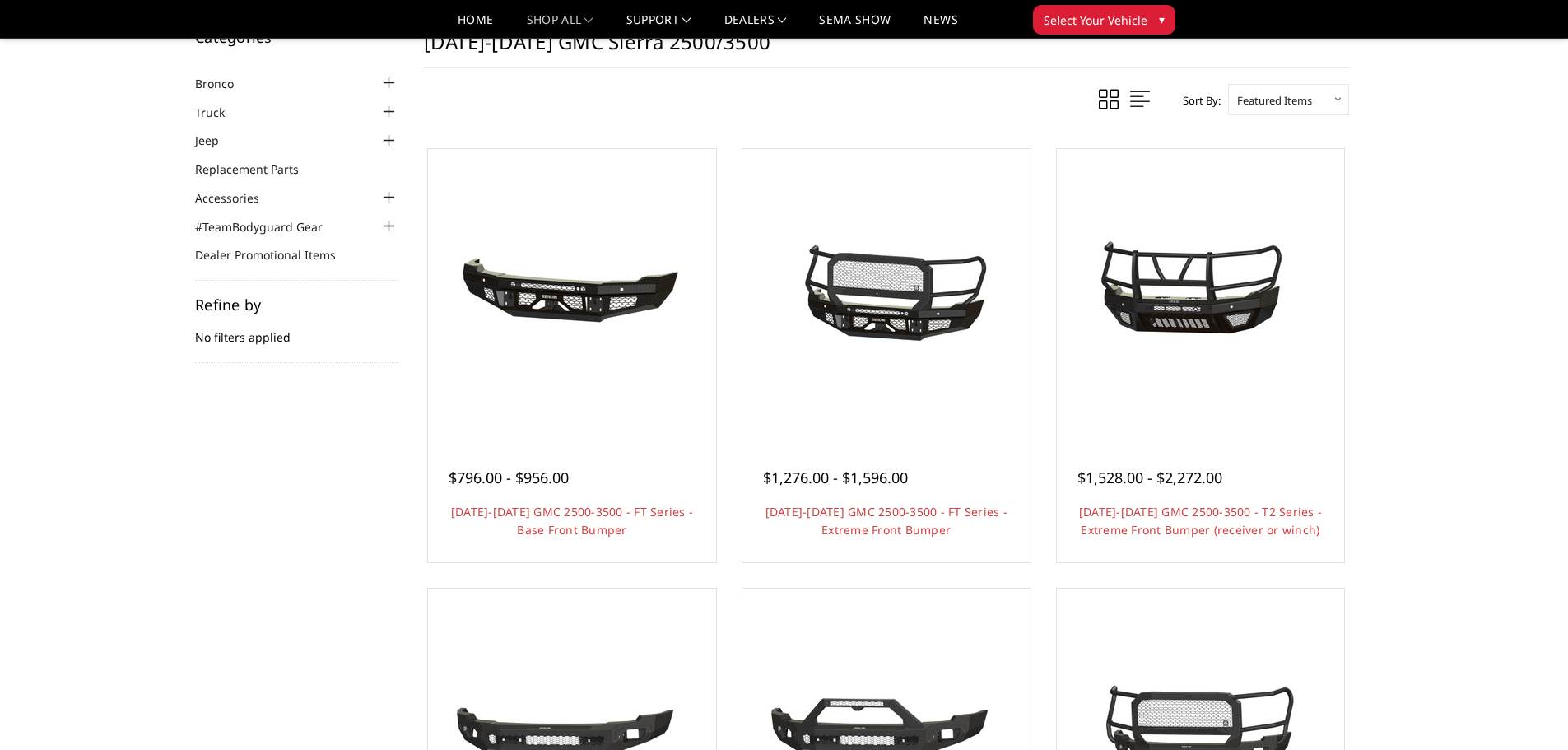
scroll to position [82, 0]
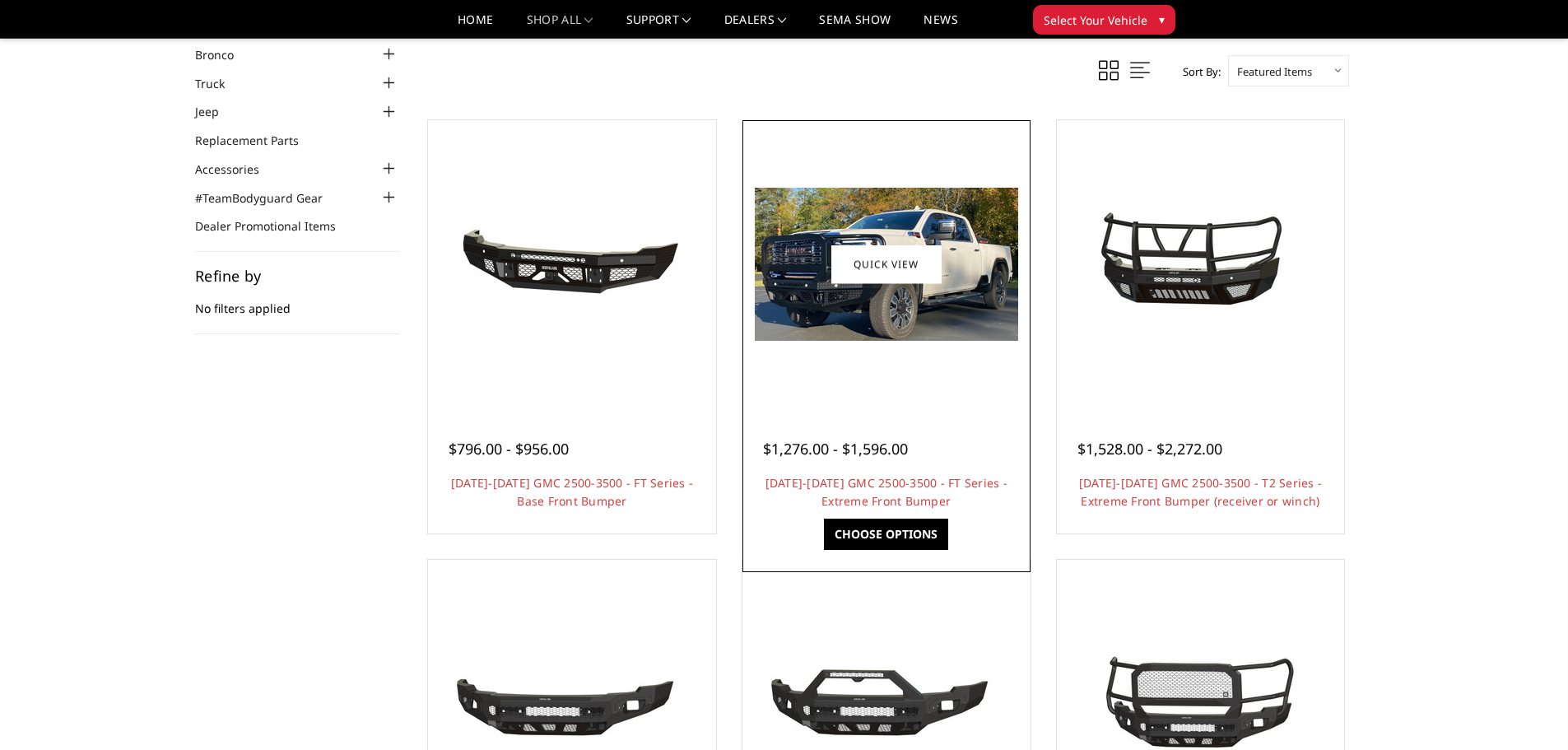
click at [930, 299] on img at bounding box center [887, 265] width 264 height 153
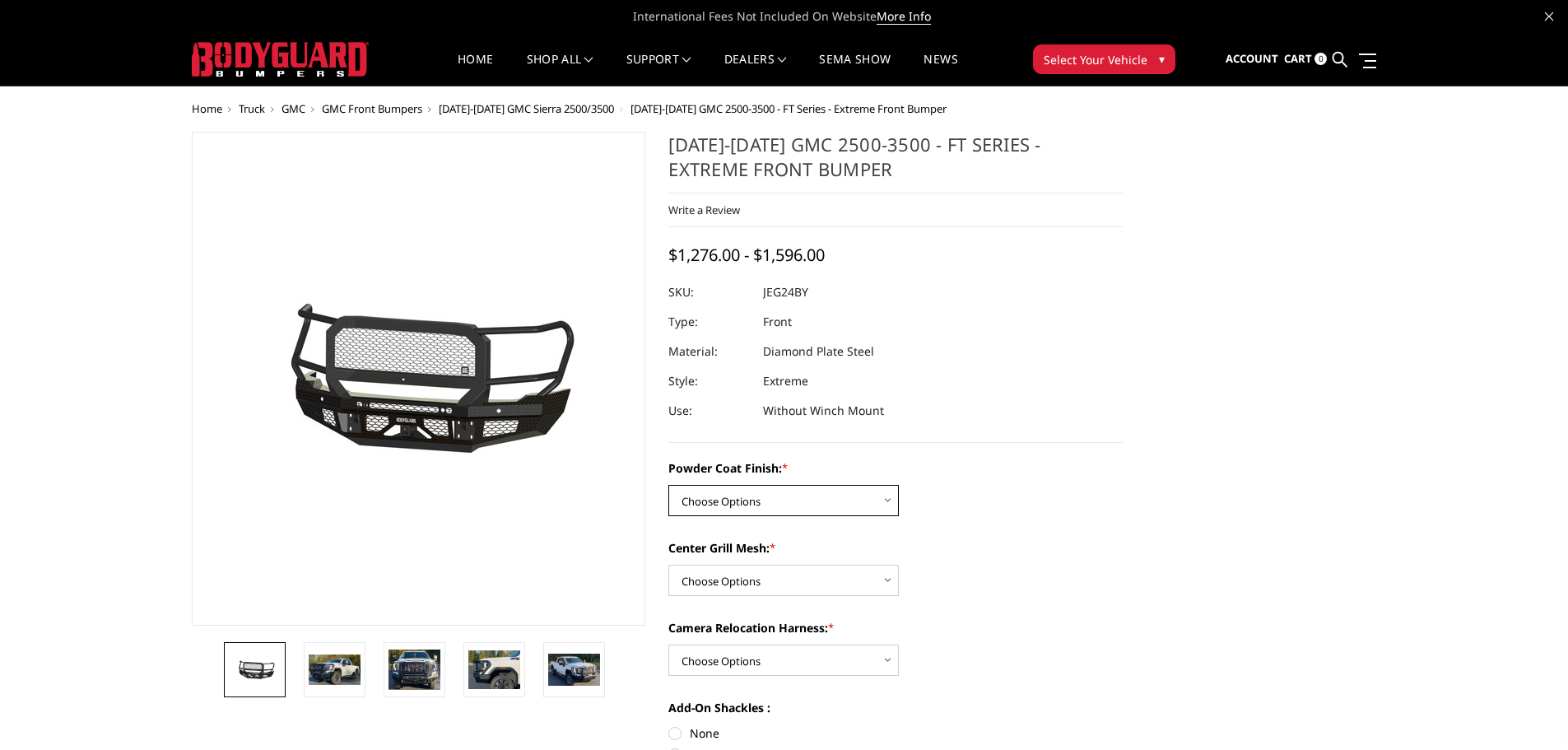
click at [766, 510] on select "Choose Options Bare Metal Gloss Black Powder Coat Textured Black Powder Coat" at bounding box center [784, 500] width 231 height 31
select select "3284"
click at [669, 485] on select "Choose Options Bare Metal Gloss Black Powder Coat Textured Black Powder Coat" at bounding box center [784, 500] width 231 height 31
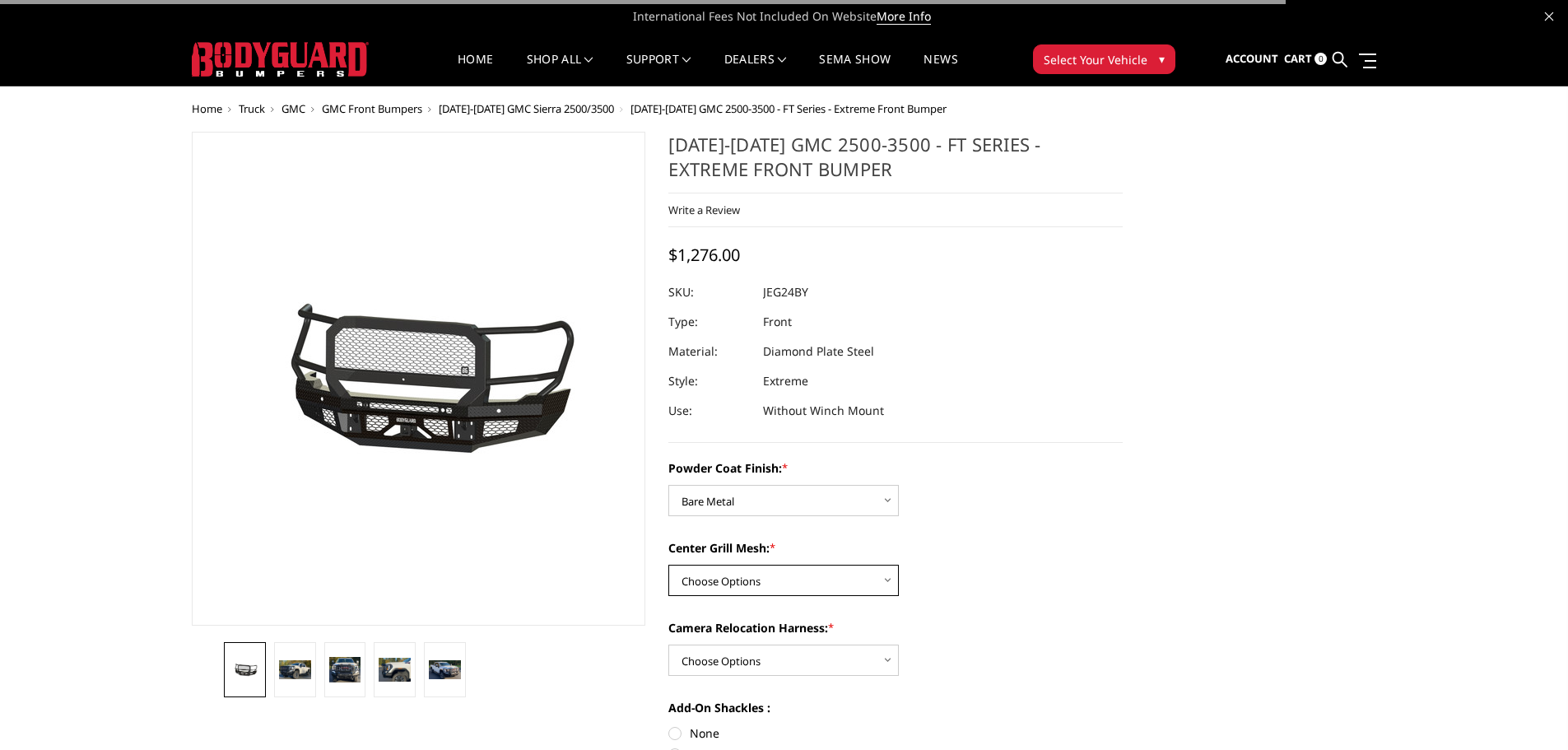
click at [736, 582] on select "Choose Options WITH Expanded Metal in Center Grill WITHOUT Expanded Metal in Ce…" at bounding box center [784, 580] width 231 height 31
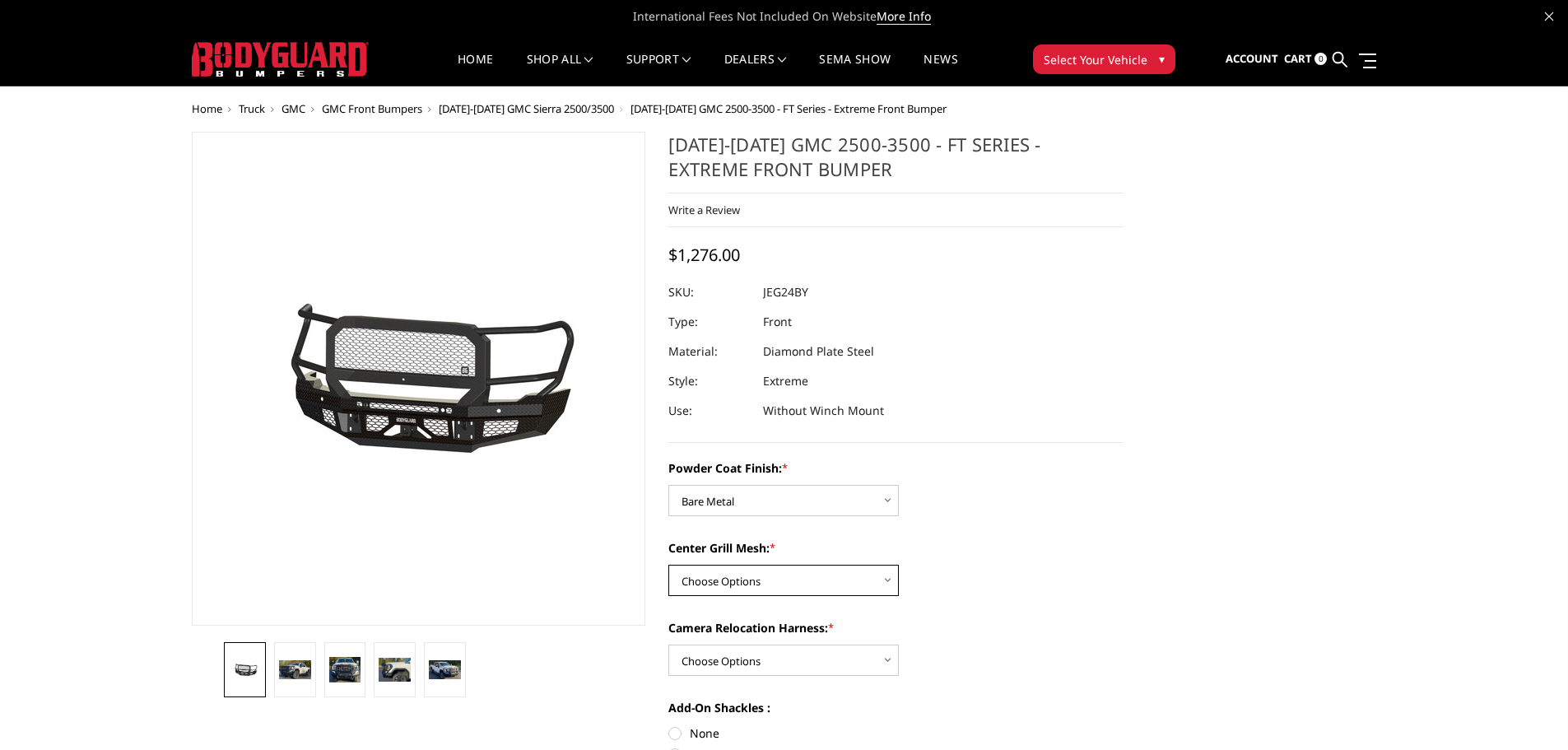
select select "3288"
click at [669, 565] on select "Choose Options WITH Expanded Metal in Center Grill WITHOUT Expanded Metal in Ce…" at bounding box center [784, 580] width 231 height 31
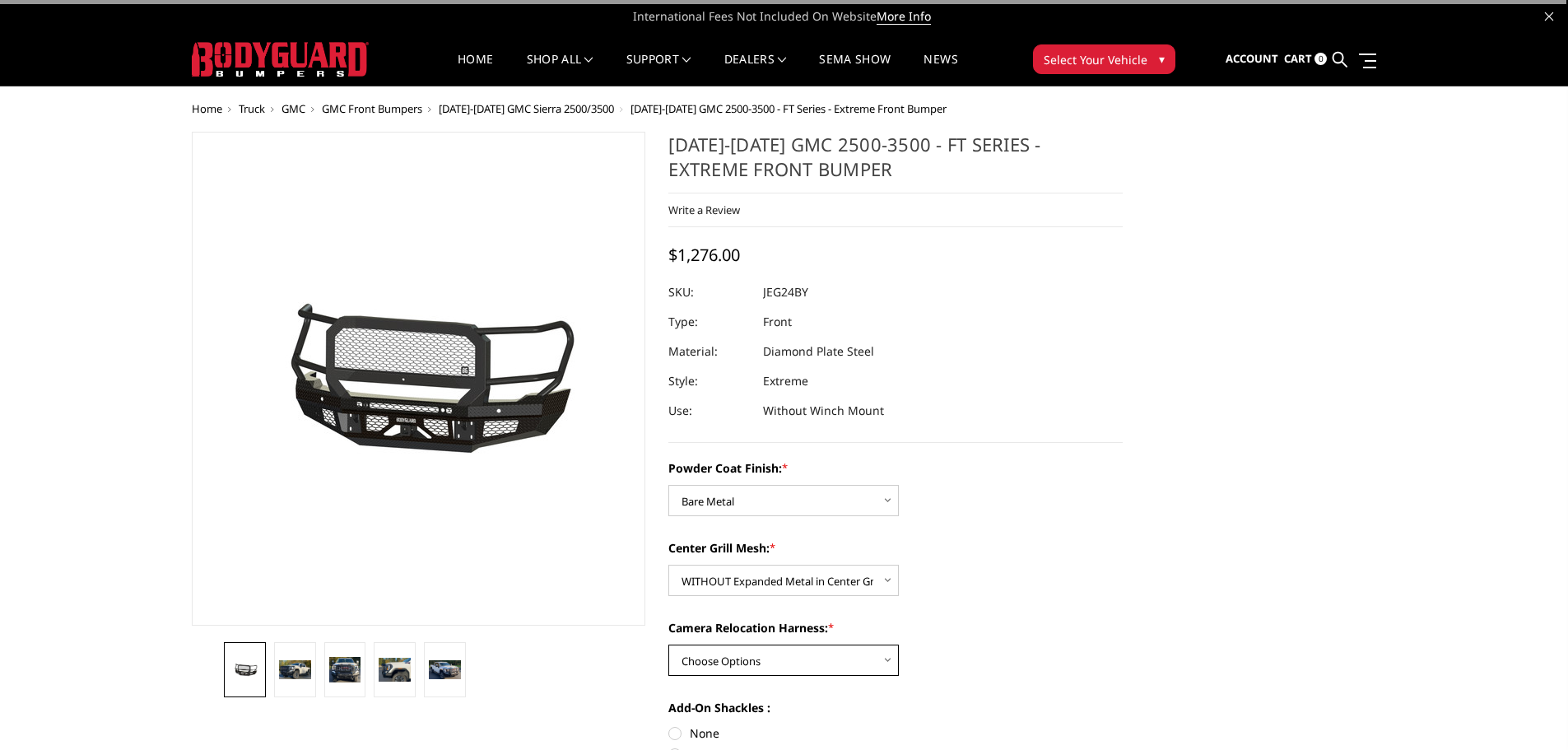
click at [737, 663] on select "Choose Options WITH Camera Relocation Harness WITHOUT Camera Relocation Harness" at bounding box center [784, 660] width 231 height 31
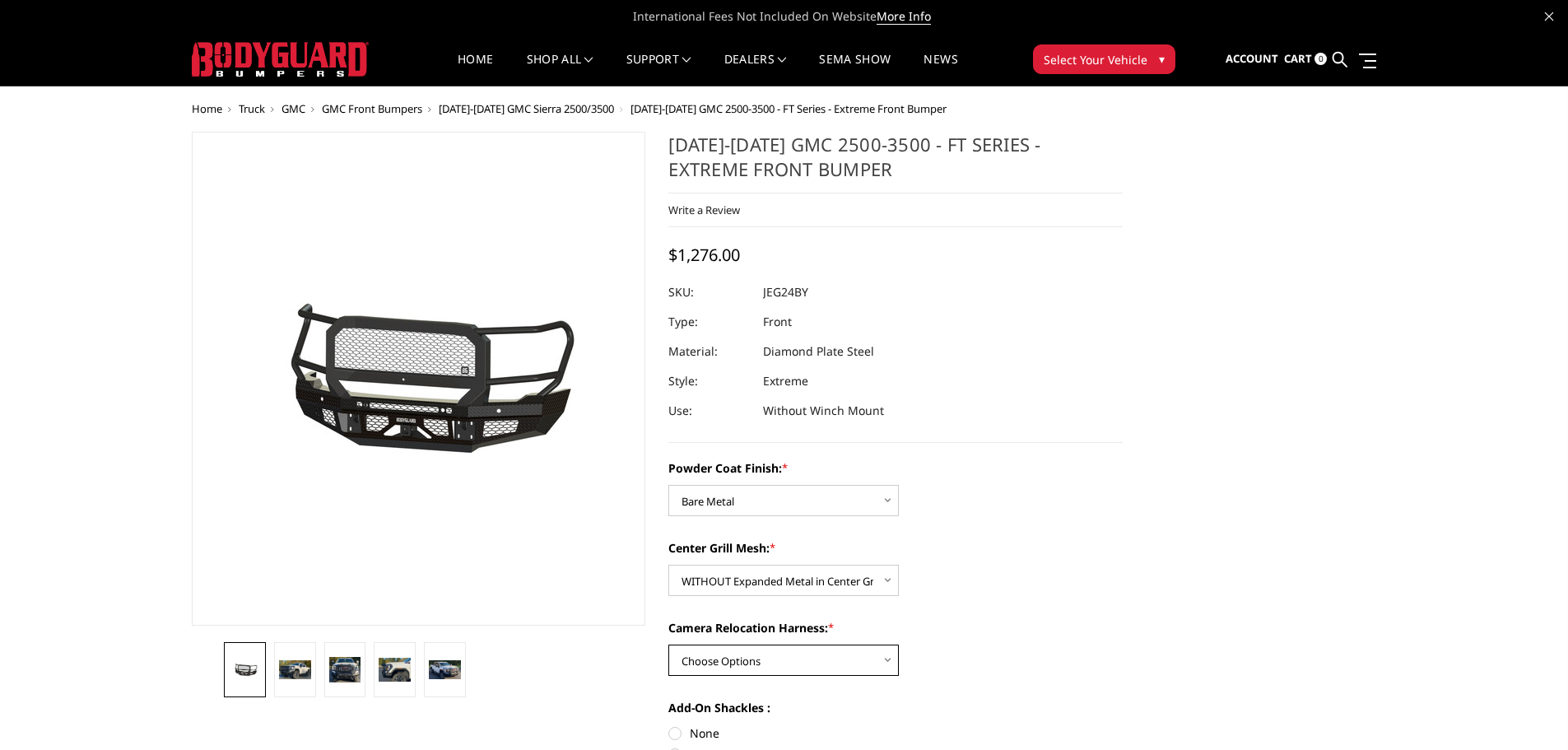
select select "3289"
click at [669, 645] on select "Choose Options WITH Camera Relocation Harness WITHOUT Camera Relocation Harness" at bounding box center [784, 660] width 231 height 31
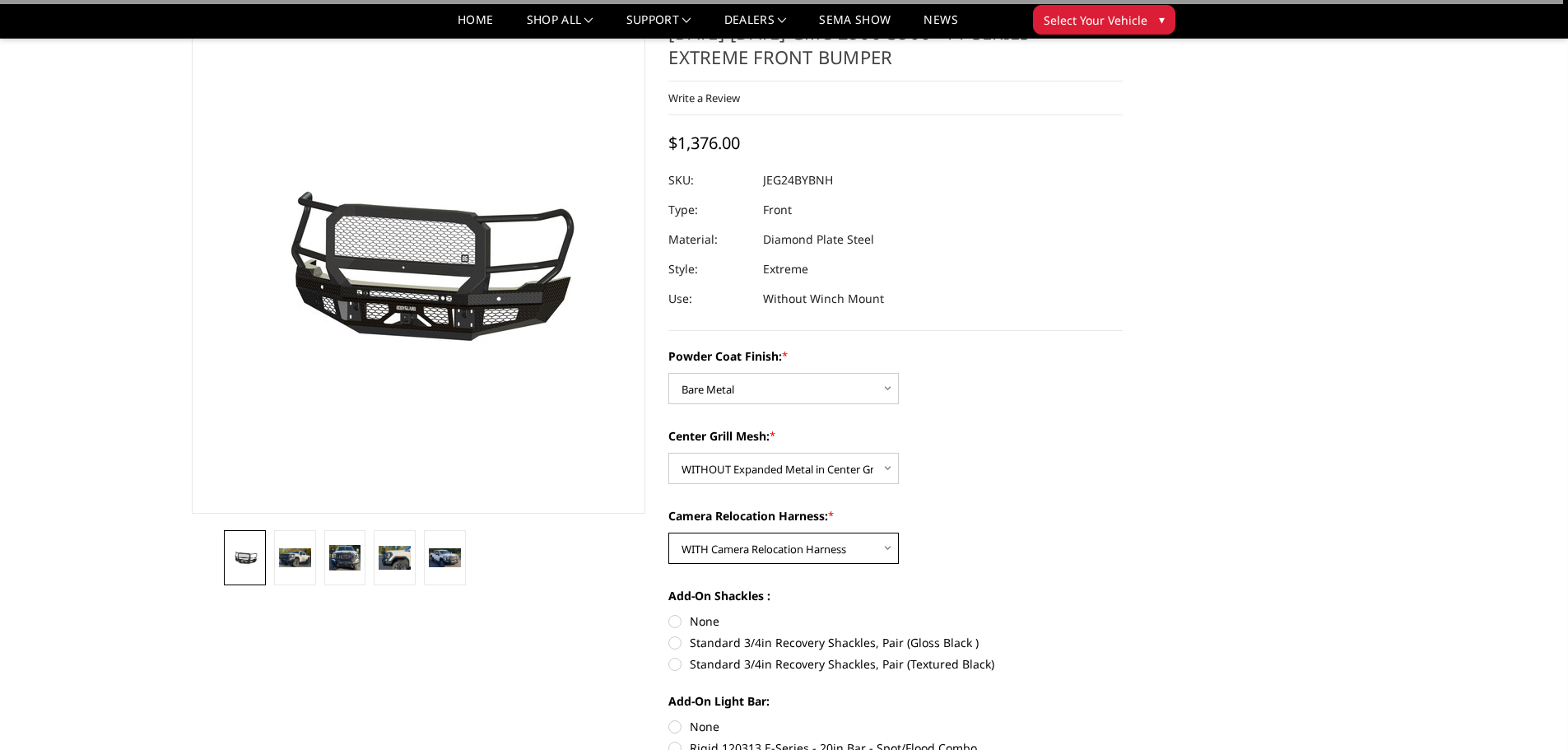
scroll to position [165, 0]
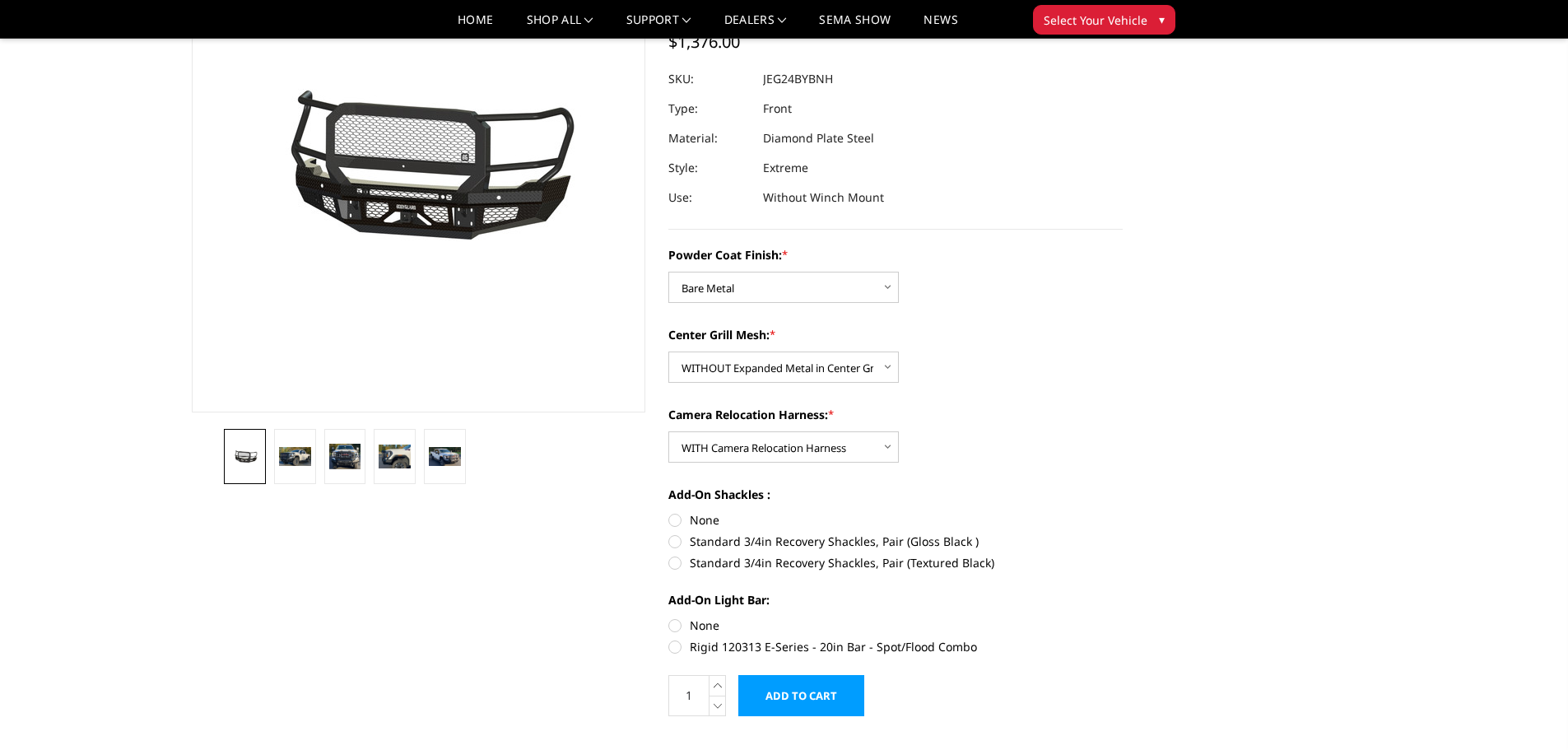
click at [673, 521] on label "None" at bounding box center [895, 519] width 454 height 17
click at [669, 512] on input "None" at bounding box center [669, 511] width 1 height 1
radio input "true"
click at [680, 625] on label "None" at bounding box center [895, 625] width 454 height 17
click at [669, 617] on input "None" at bounding box center [669, 616] width 1 height 1
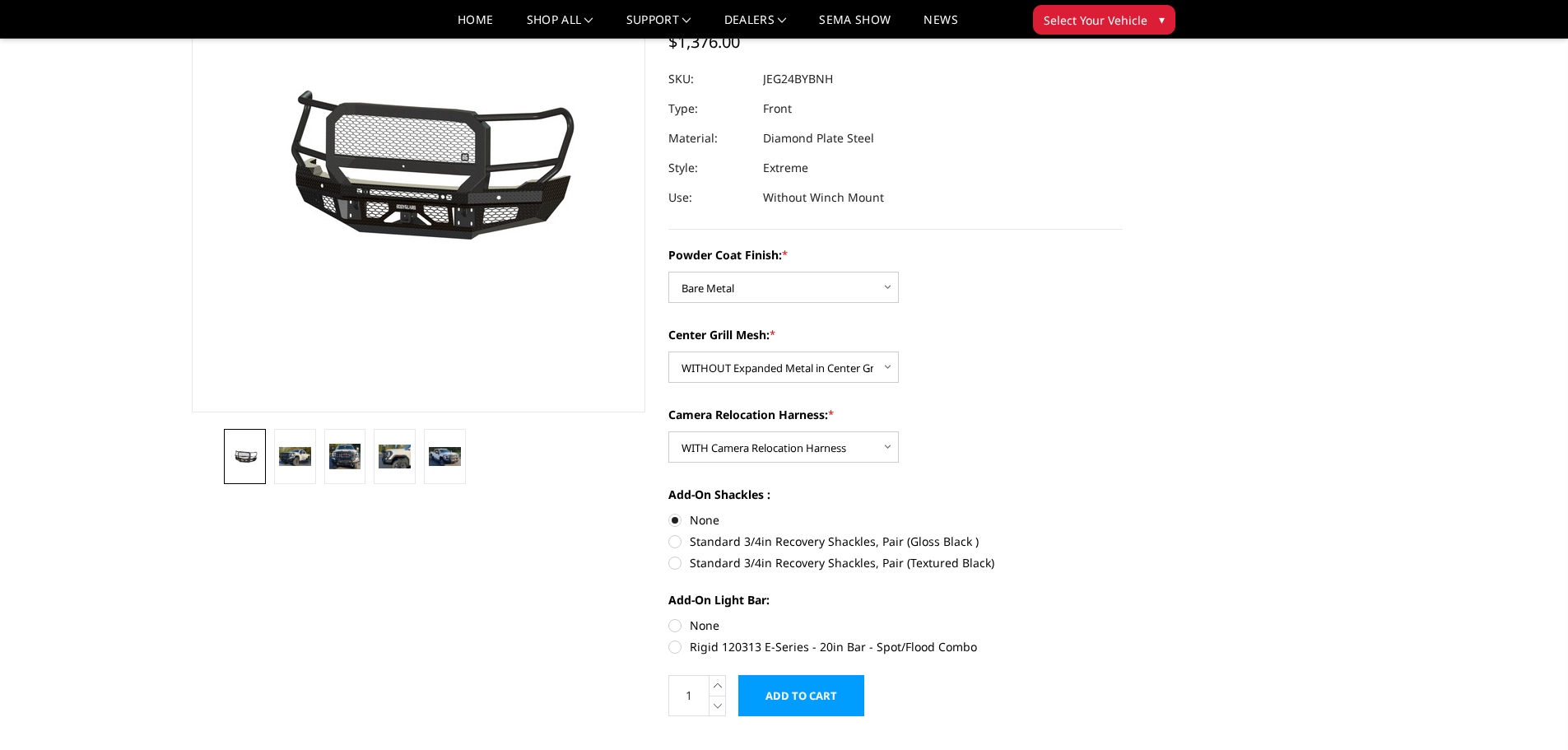
radio input "true"
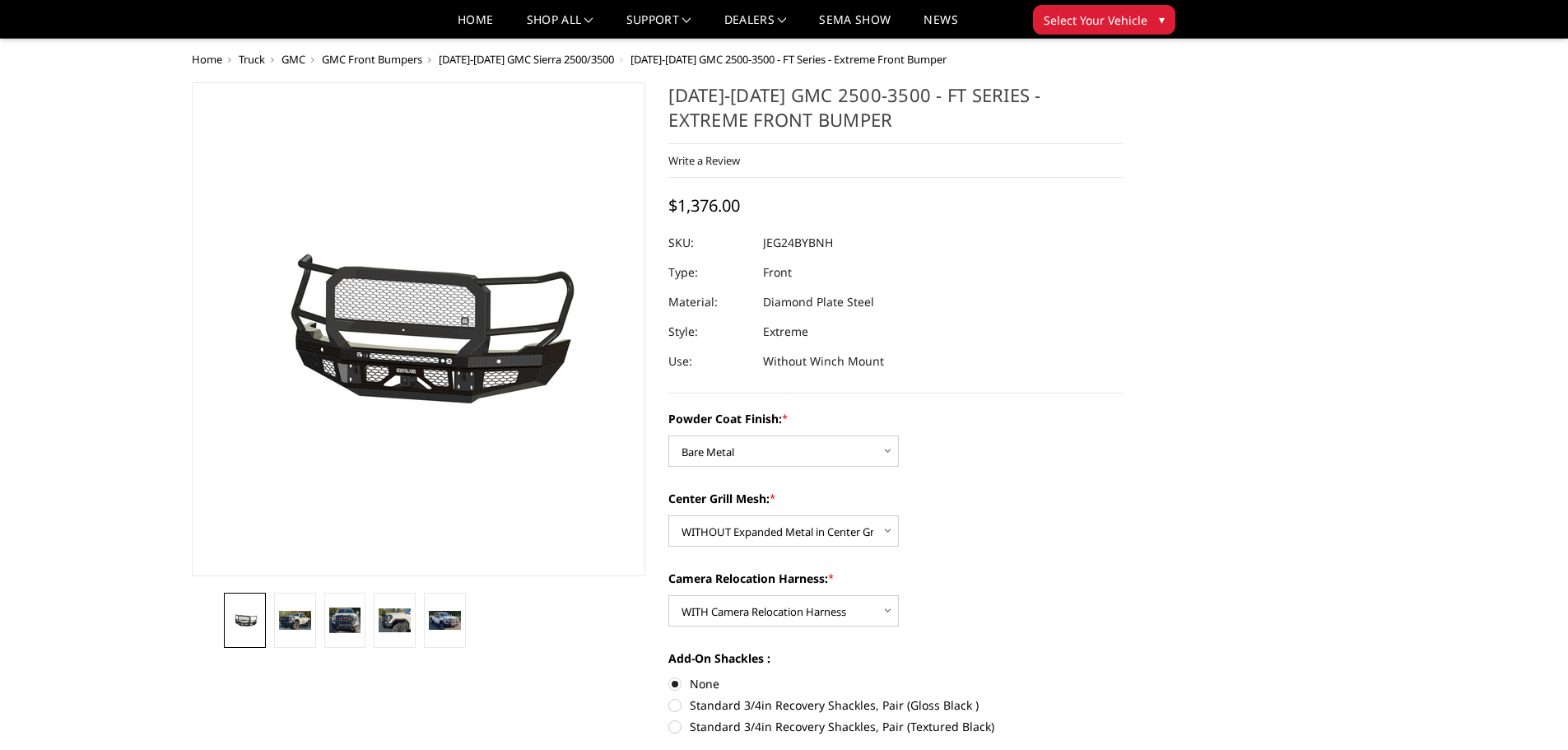
scroll to position [0, 0]
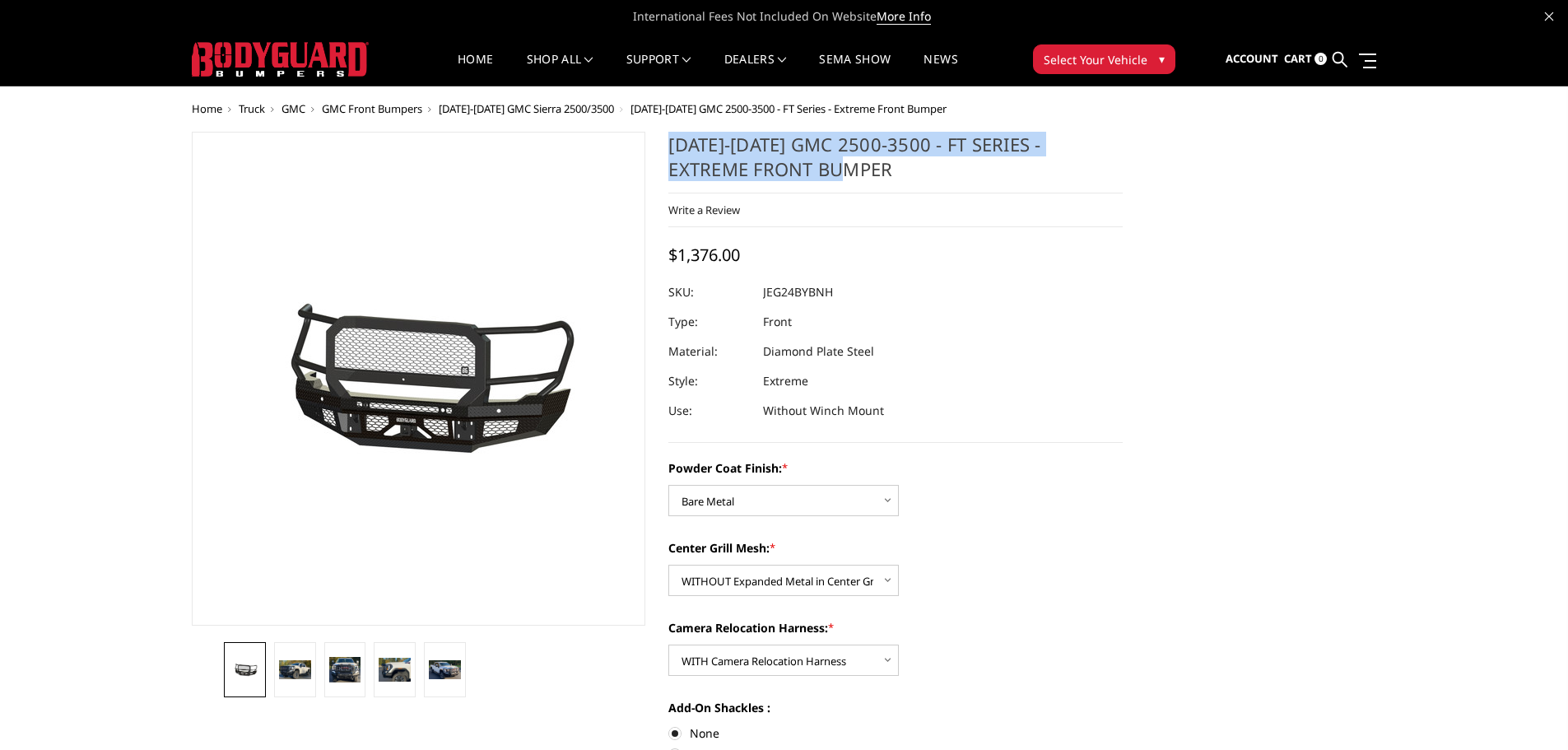
drag, startPoint x: 667, startPoint y: 145, endPoint x: 808, endPoint y: 170, distance: 143.2
click at [808, 170] on section "2024-2025 GMC 2500-3500 - FT Series - Extreme Front Bumper Write a Review Write…" at bounding box center [895, 539] width 477 height 815
copy h1 "[DATE]-[DATE] GMC 2500-3500 - FT Series - Extreme Front Bumper"
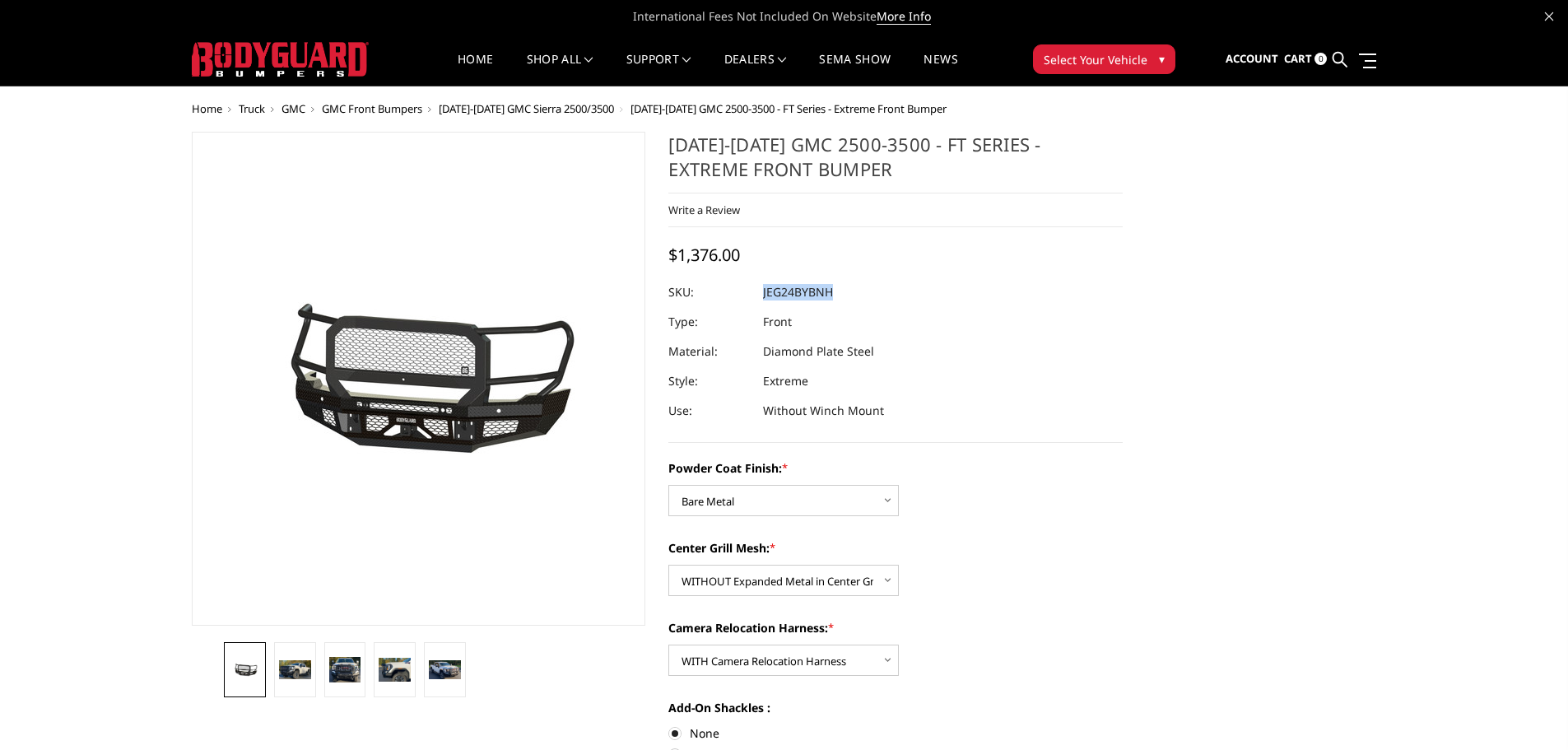
click at [765, 285] on dl "SKU: JEG24BYBNH UPC: Type: Front Material: Diamond Plate Steel Style: Extreme U…" at bounding box center [895, 352] width 454 height 148
copy dl "JEG24BYBNH UPC:"
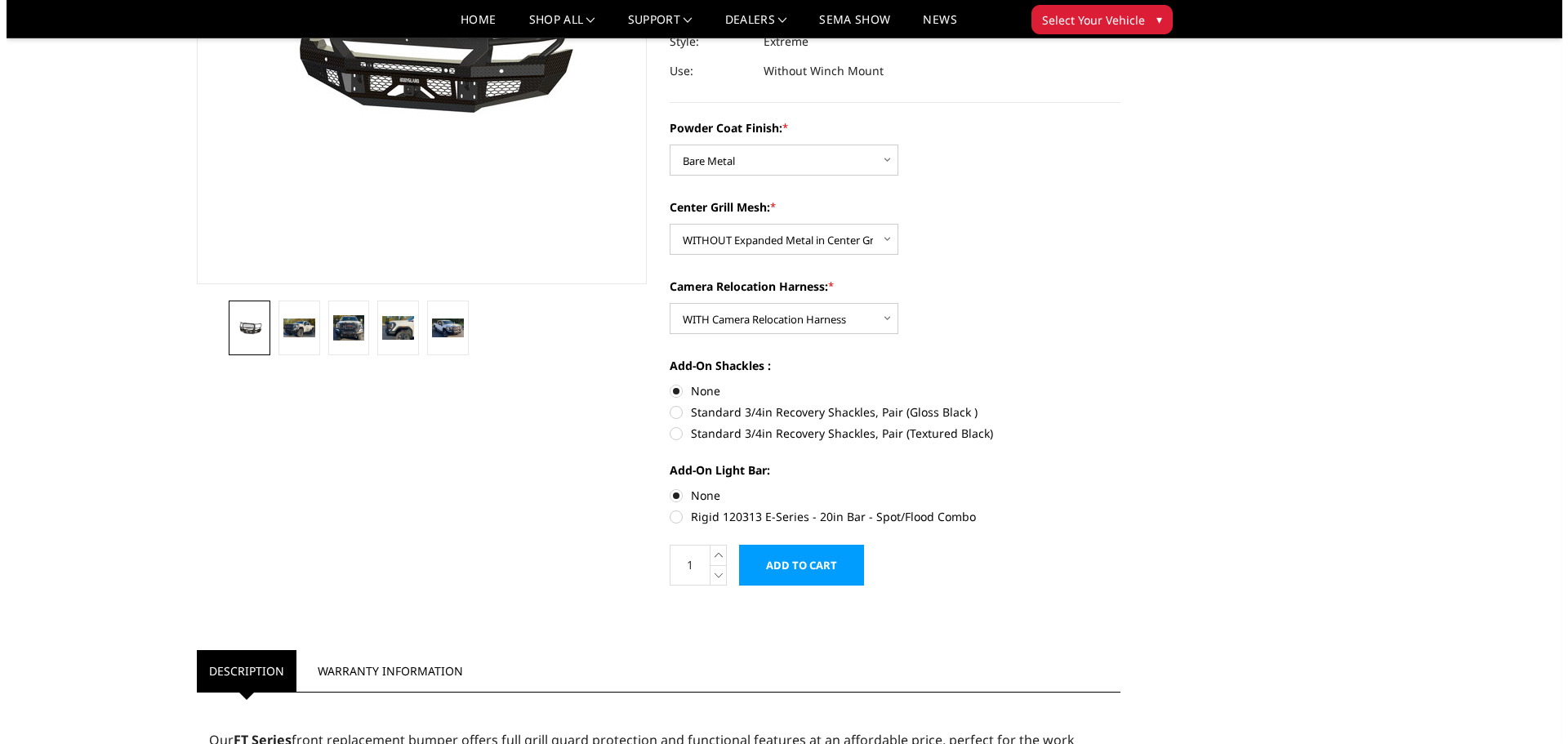
scroll to position [326, 0]
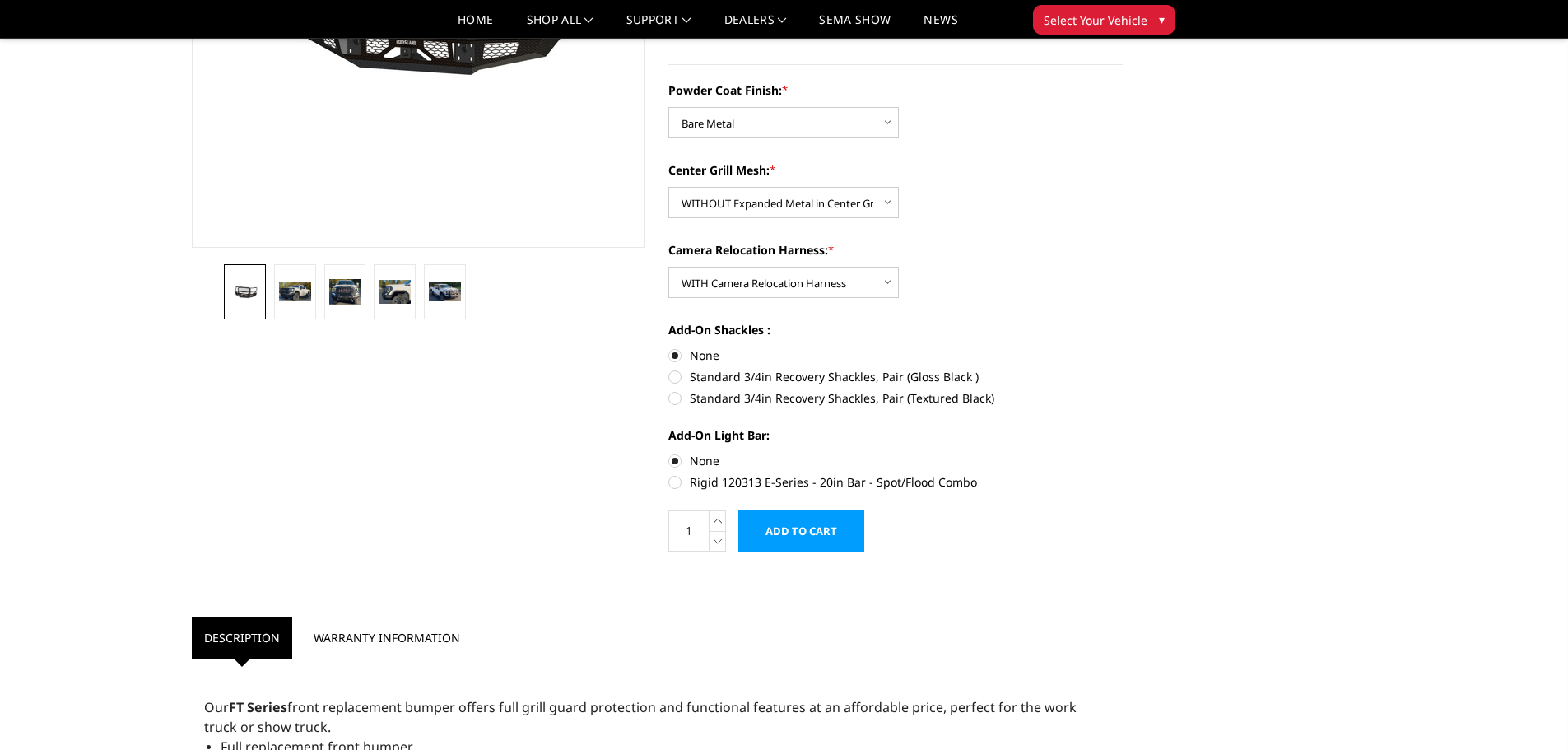
click at [828, 527] on input "Add to Cart" at bounding box center [801, 531] width 126 height 41
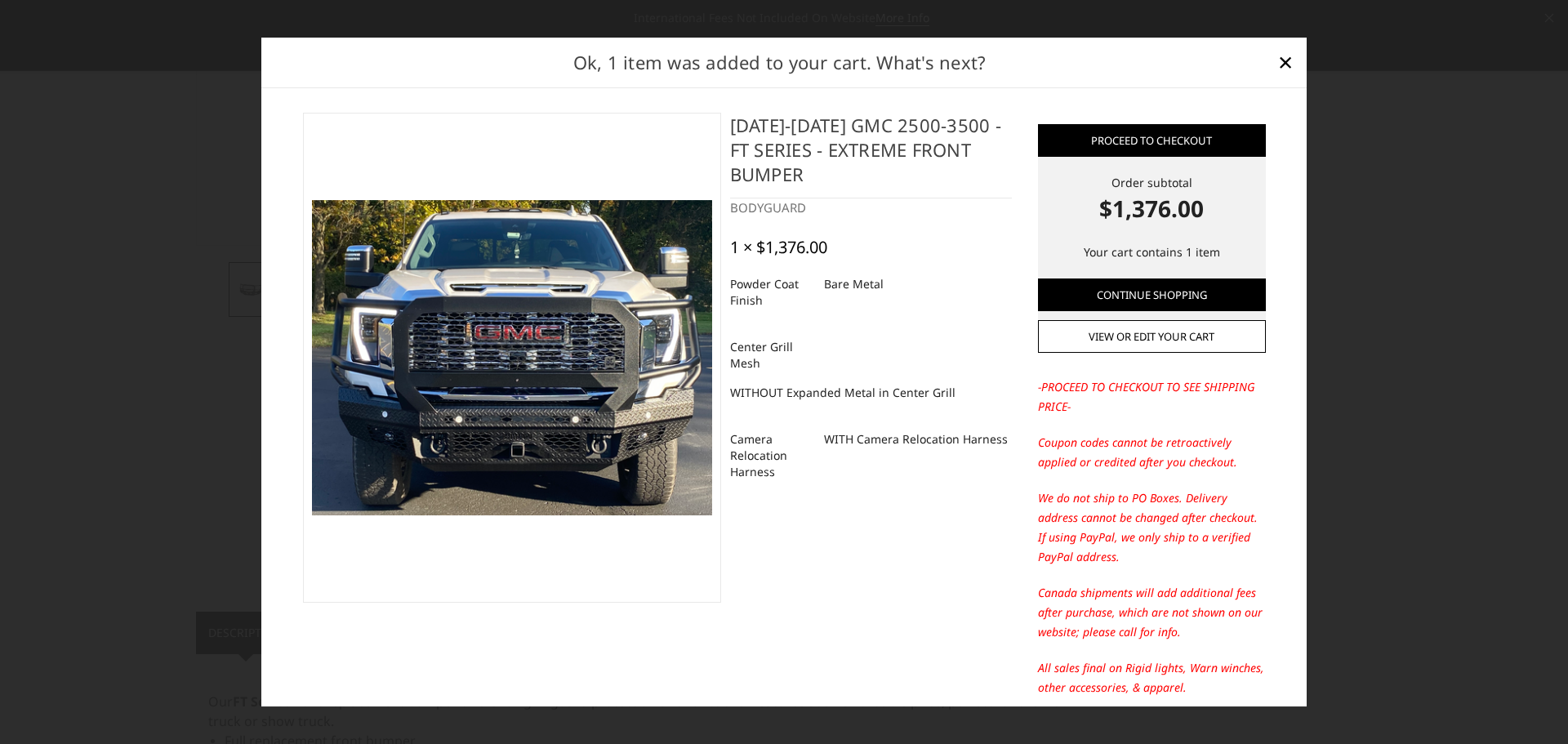
scroll to position [0, 0]
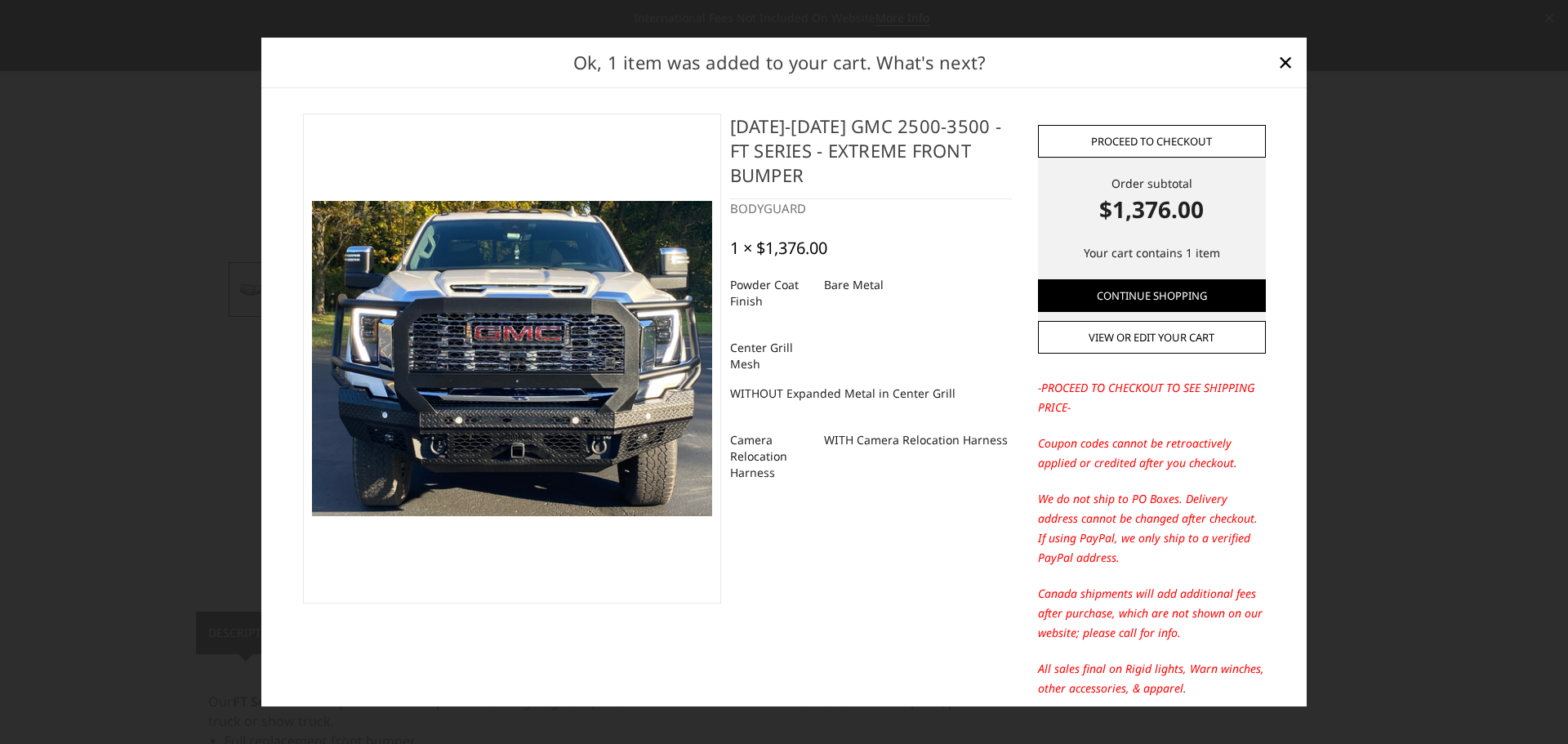
click at [1146, 147] on link "Proceed to checkout" at bounding box center [1152, 141] width 228 height 33
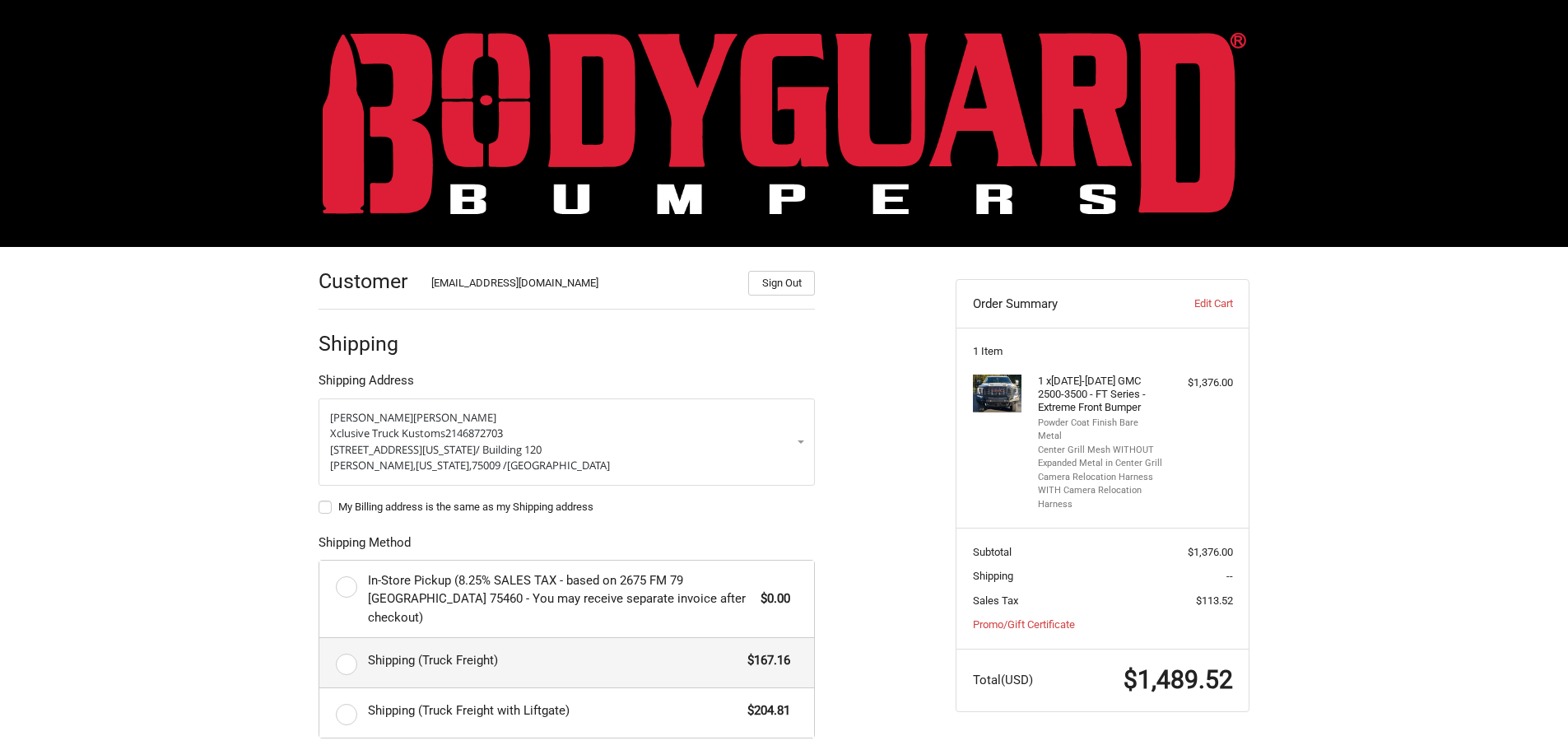
click at [350, 647] on label "Shipping (Truck Freight) $167.16" at bounding box center [566, 663] width 495 height 49
click at [320, 639] on input "Shipping (Truck Freight) $167.16" at bounding box center [319, 638] width 1 height 1
radio input "true"
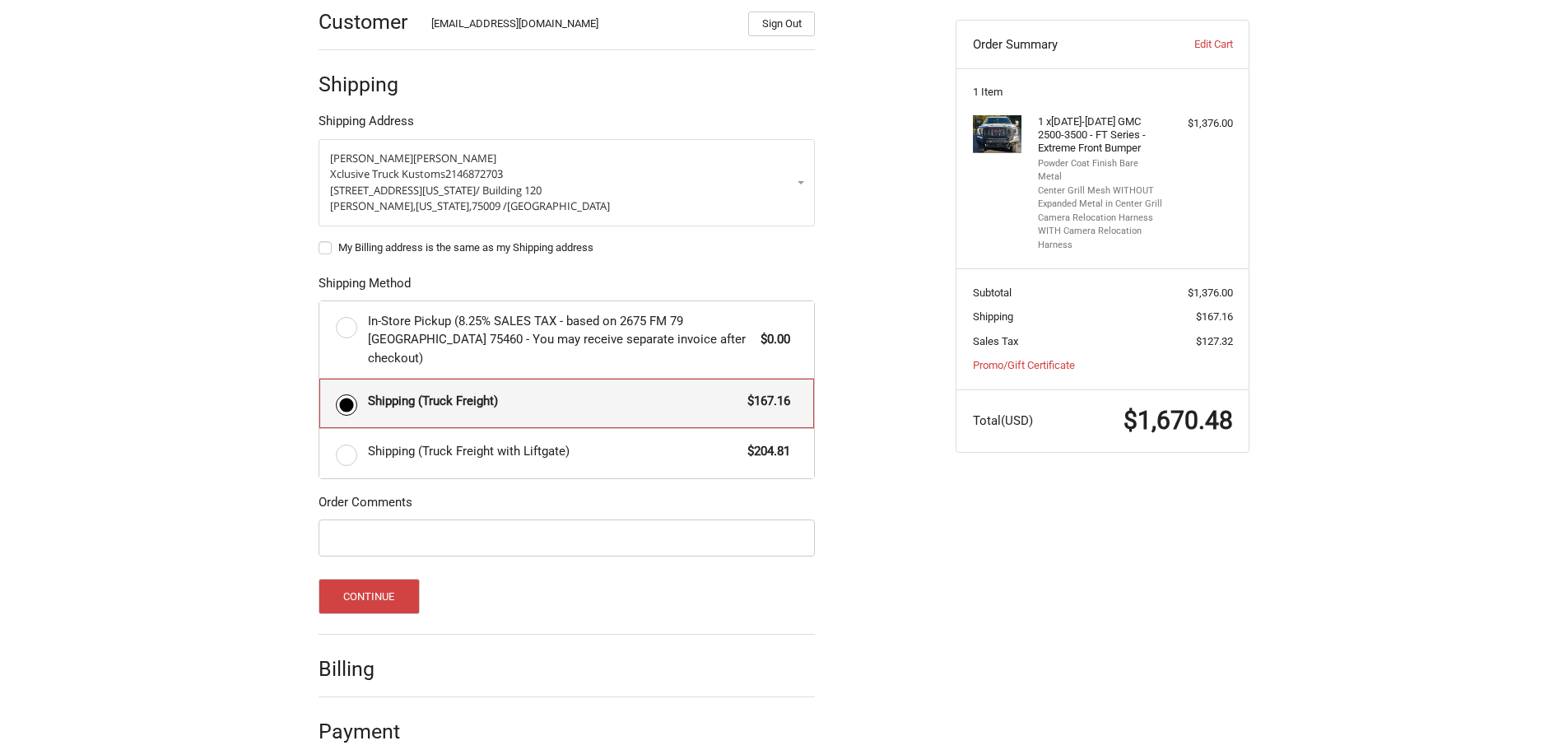
scroll to position [267, 0]
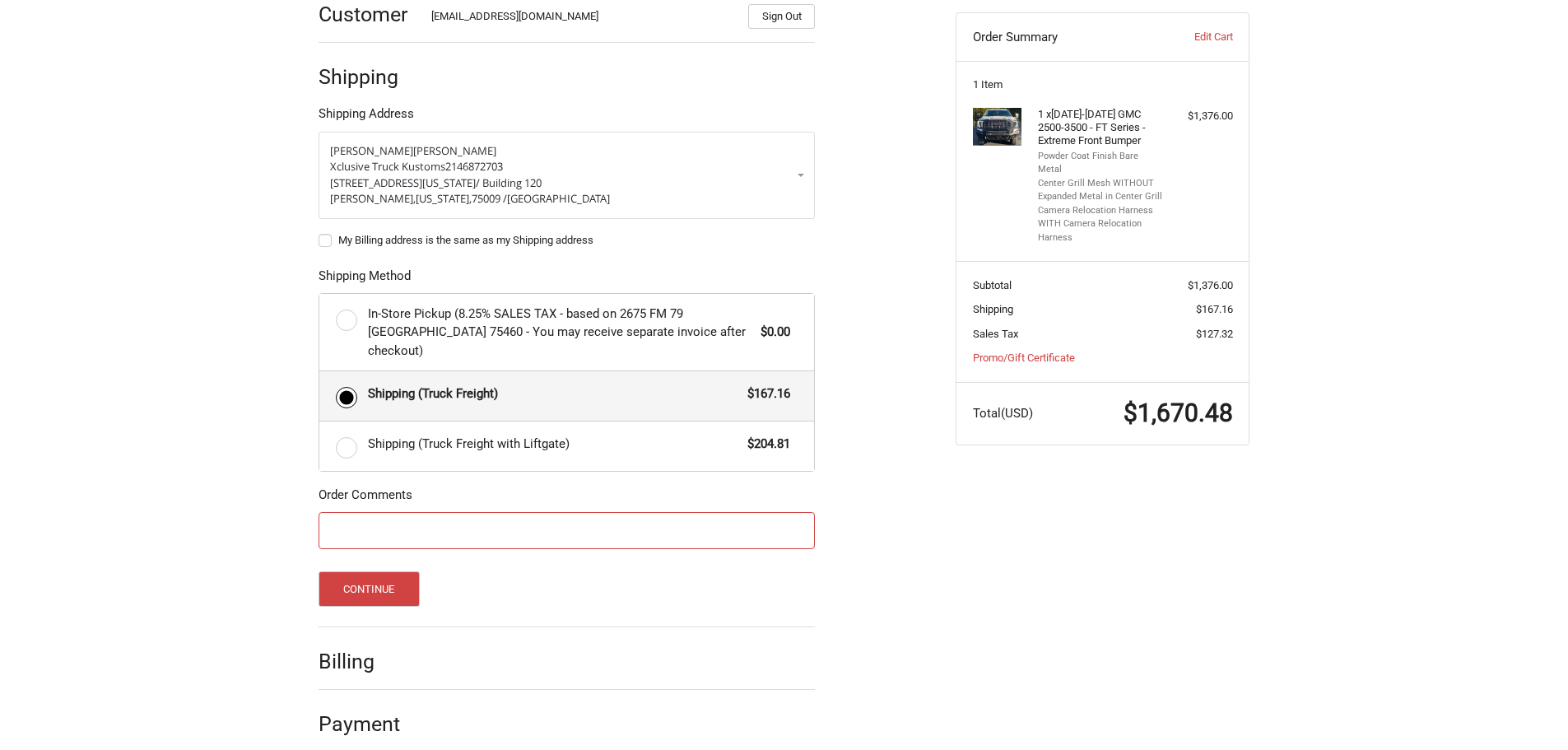
click at [397, 512] on input "Order Comments" at bounding box center [566, 530] width 496 height 37
type input "[PERSON_NAME]"
click at [389, 579] on button "Continue" at bounding box center [369, 588] width 101 height 35
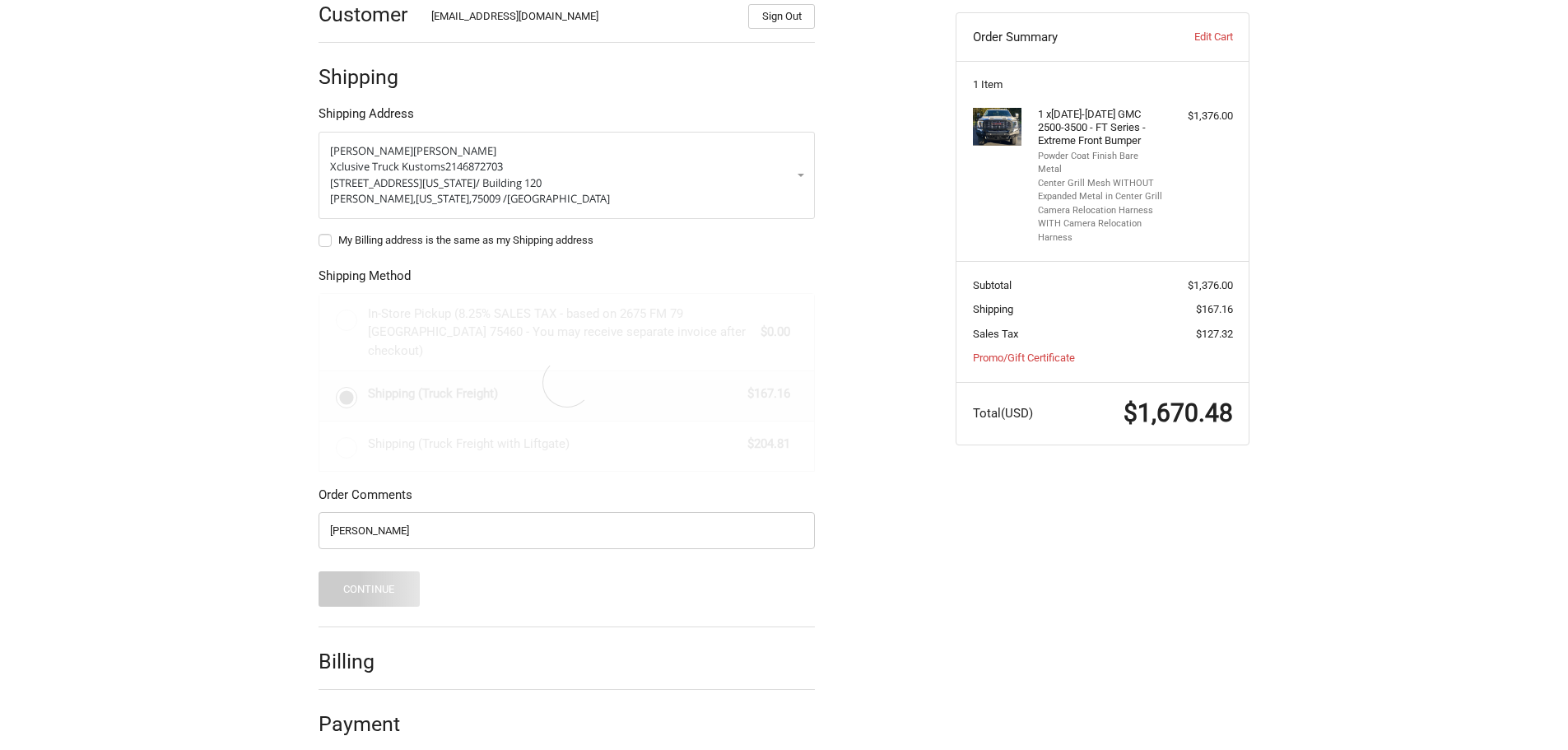
scroll to position [0, 0]
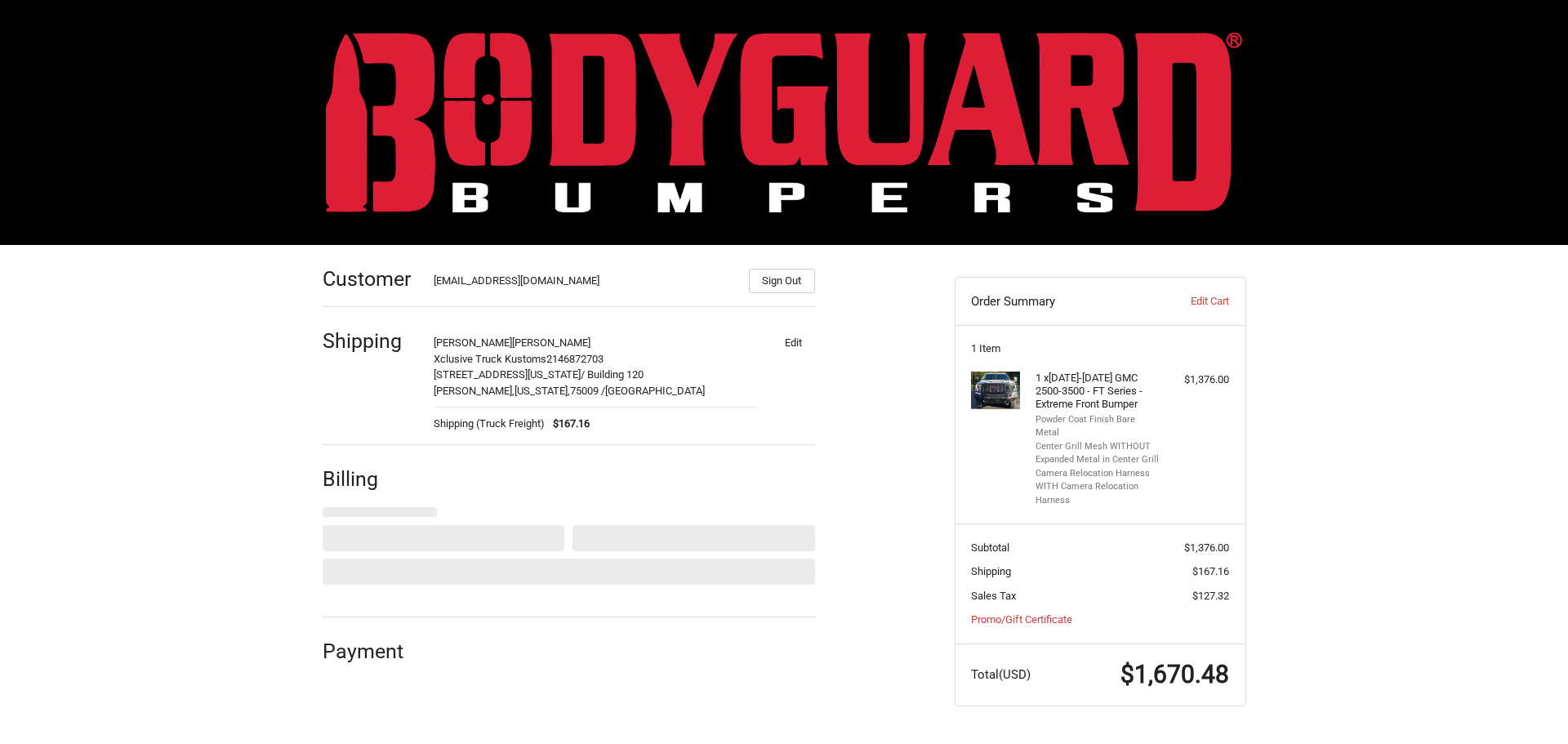
select select "US"
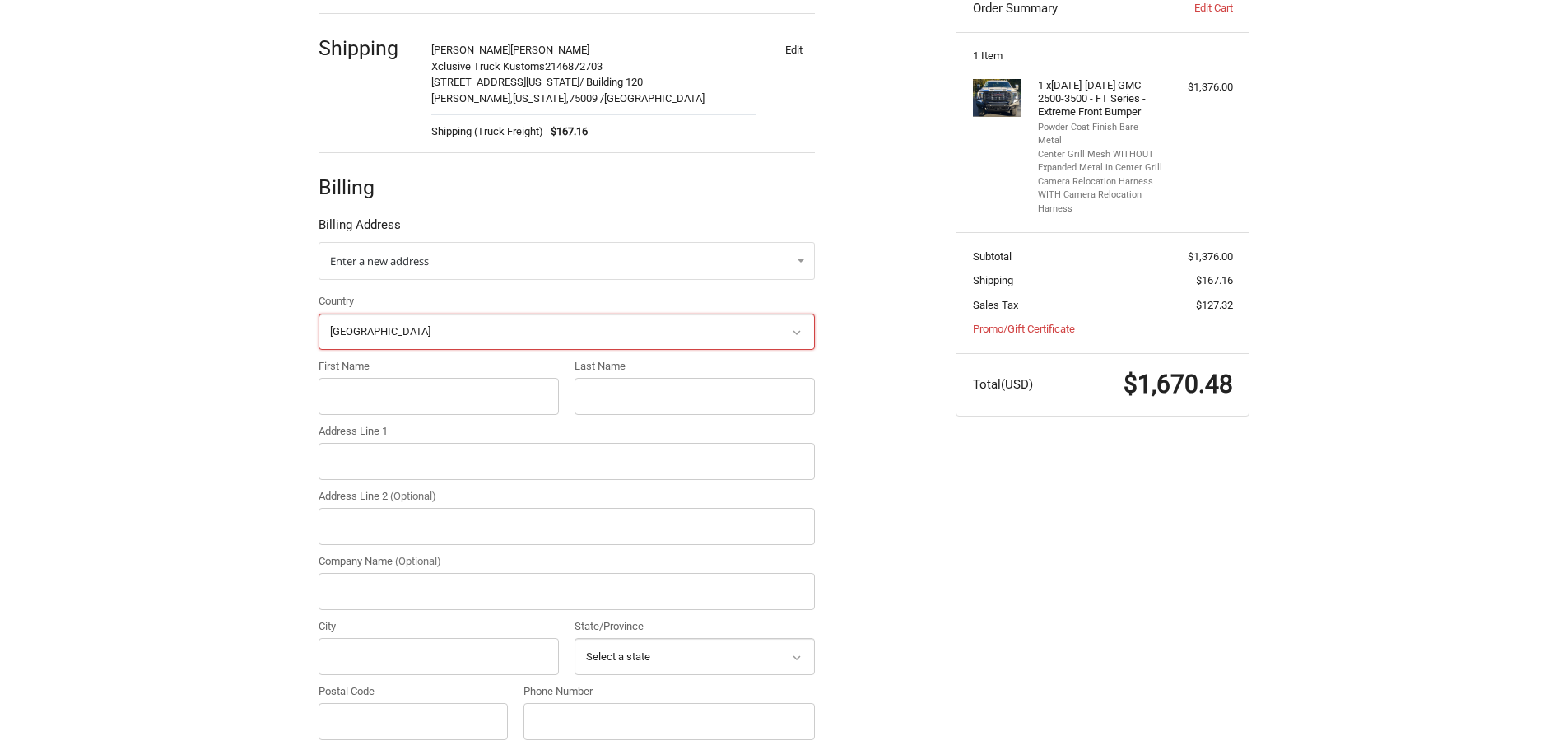
scroll to position [298, 0]
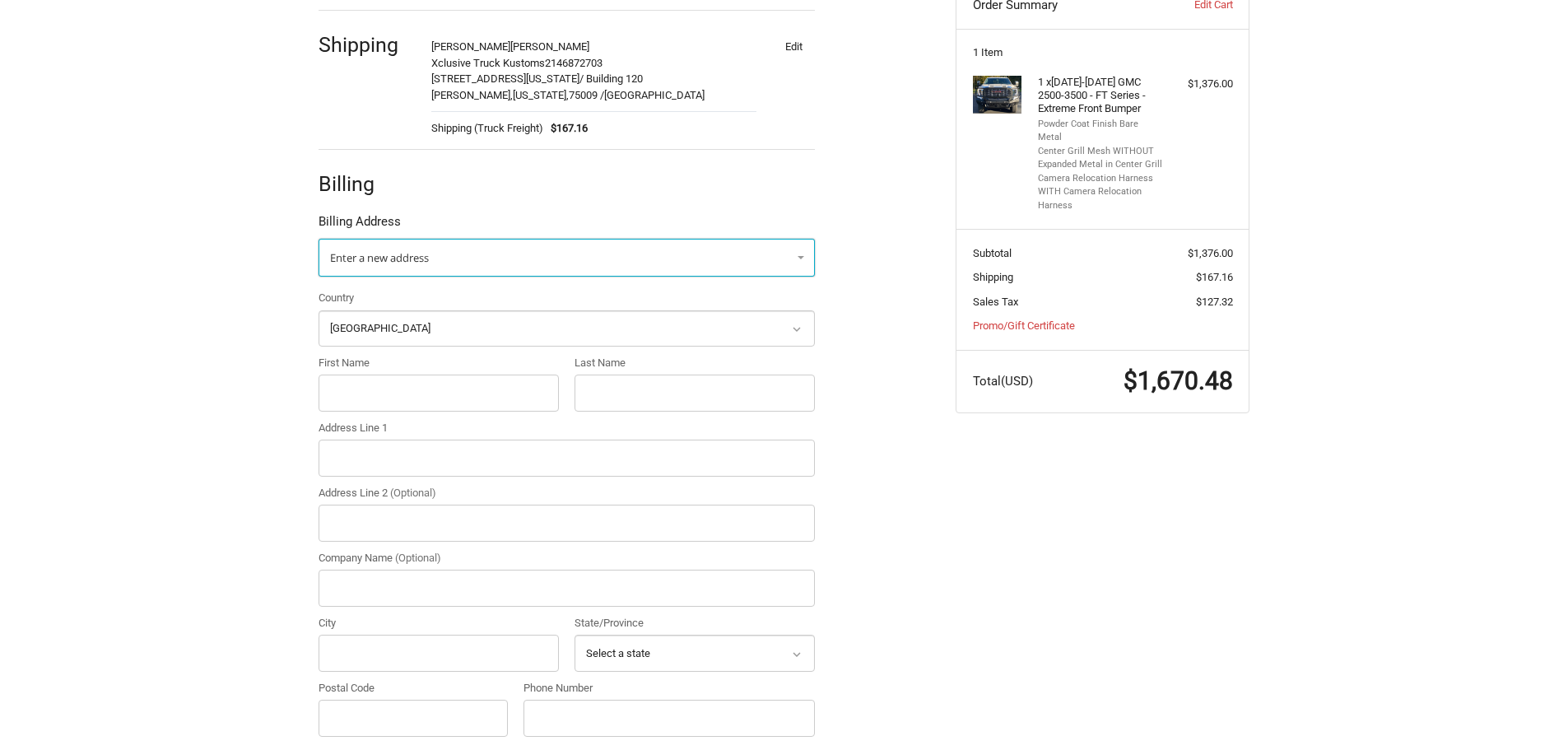
click at [422, 260] on span "Enter a new address" at bounding box center [379, 258] width 99 height 15
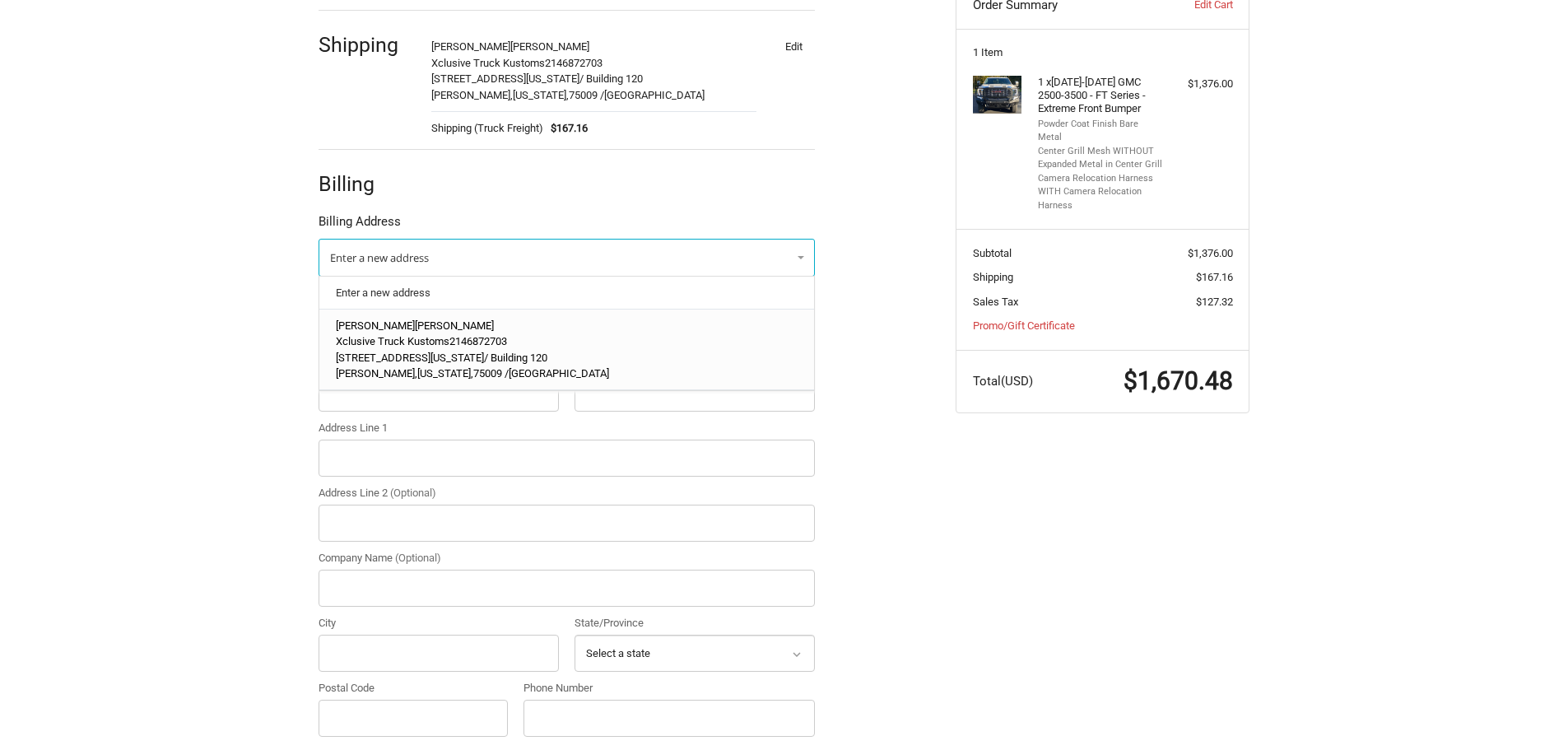
click at [400, 345] on span "Xclusive Truck Kustoms" at bounding box center [392, 340] width 114 height 12
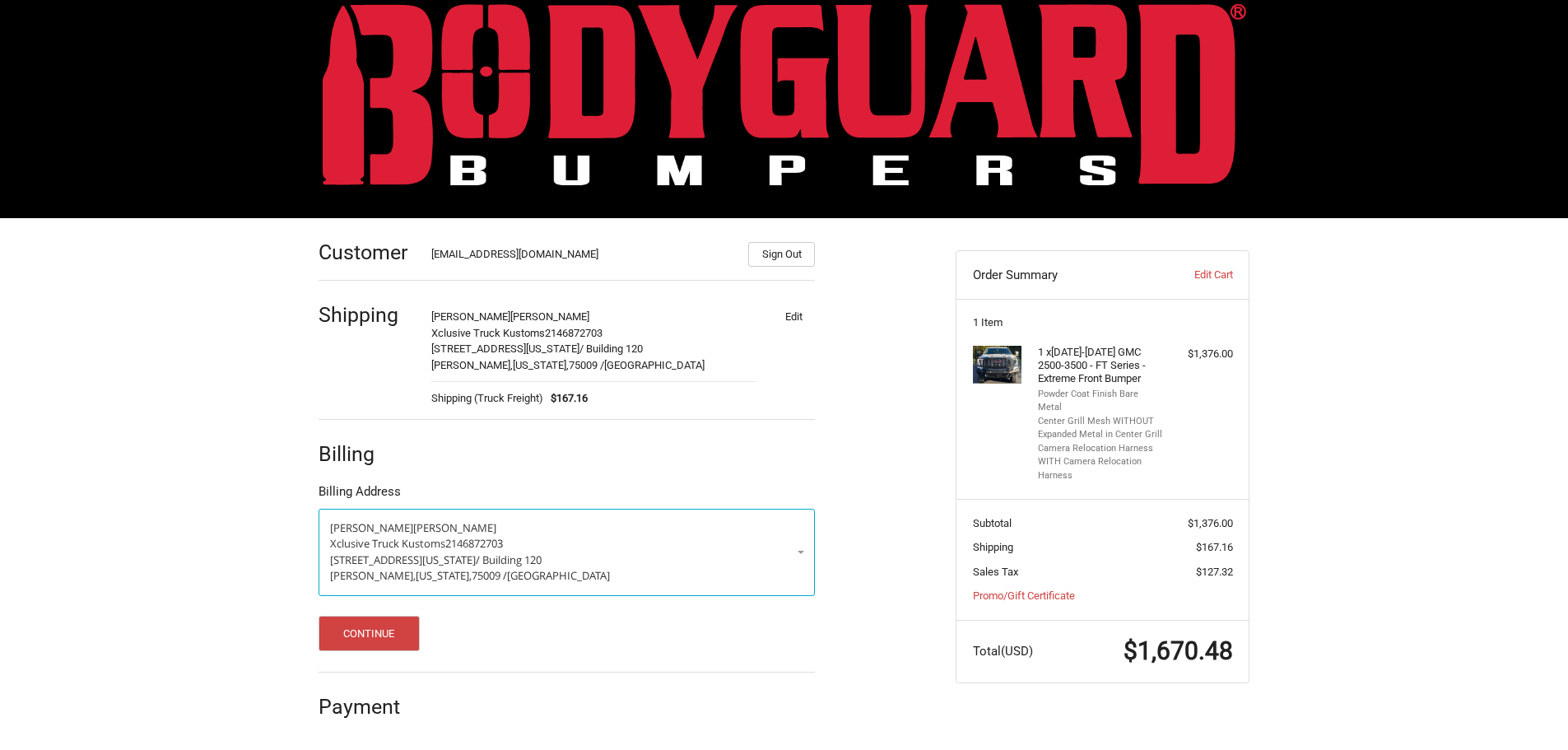
scroll to position [29, 0]
click at [388, 632] on button "Continue" at bounding box center [369, 633] width 101 height 35
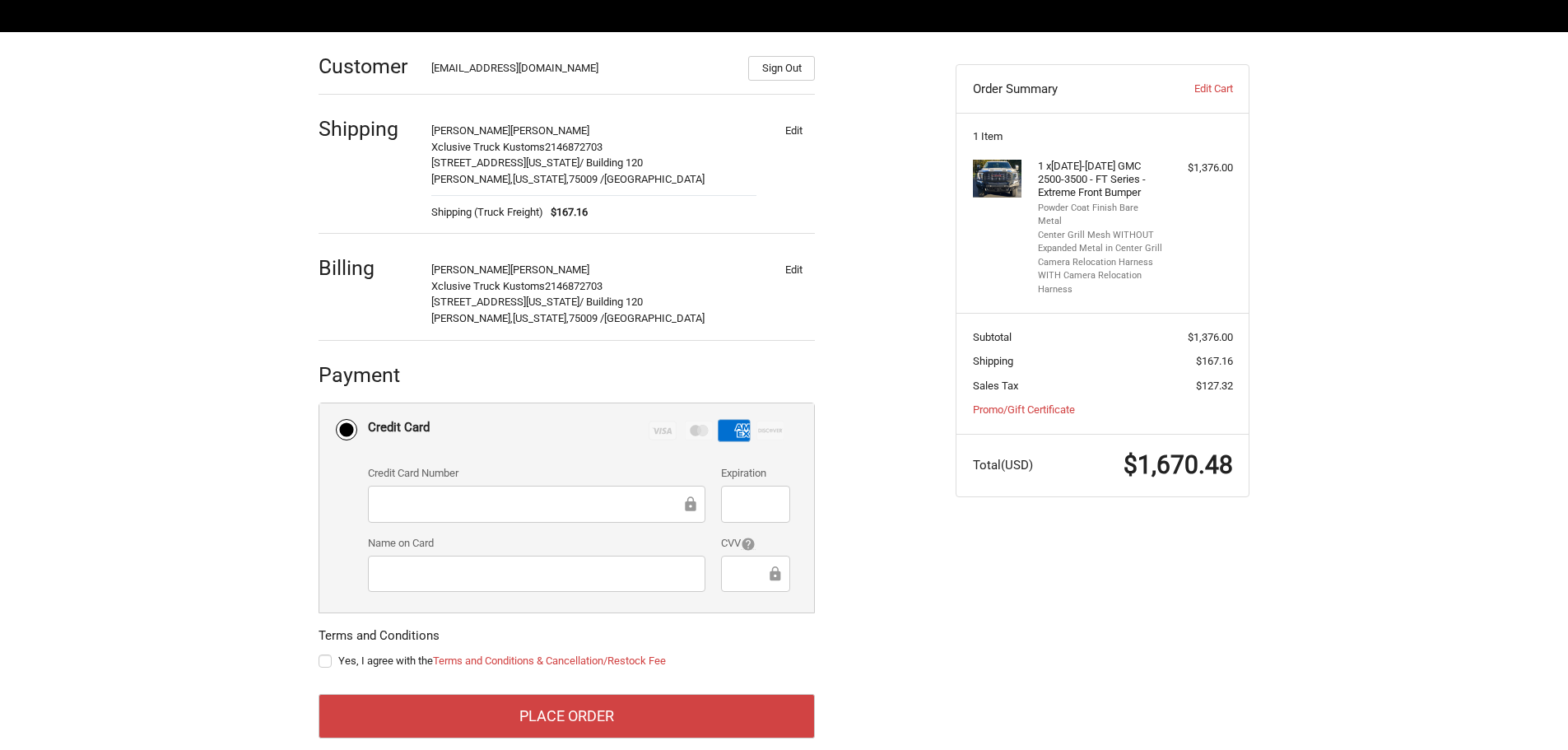
scroll to position [241, 0]
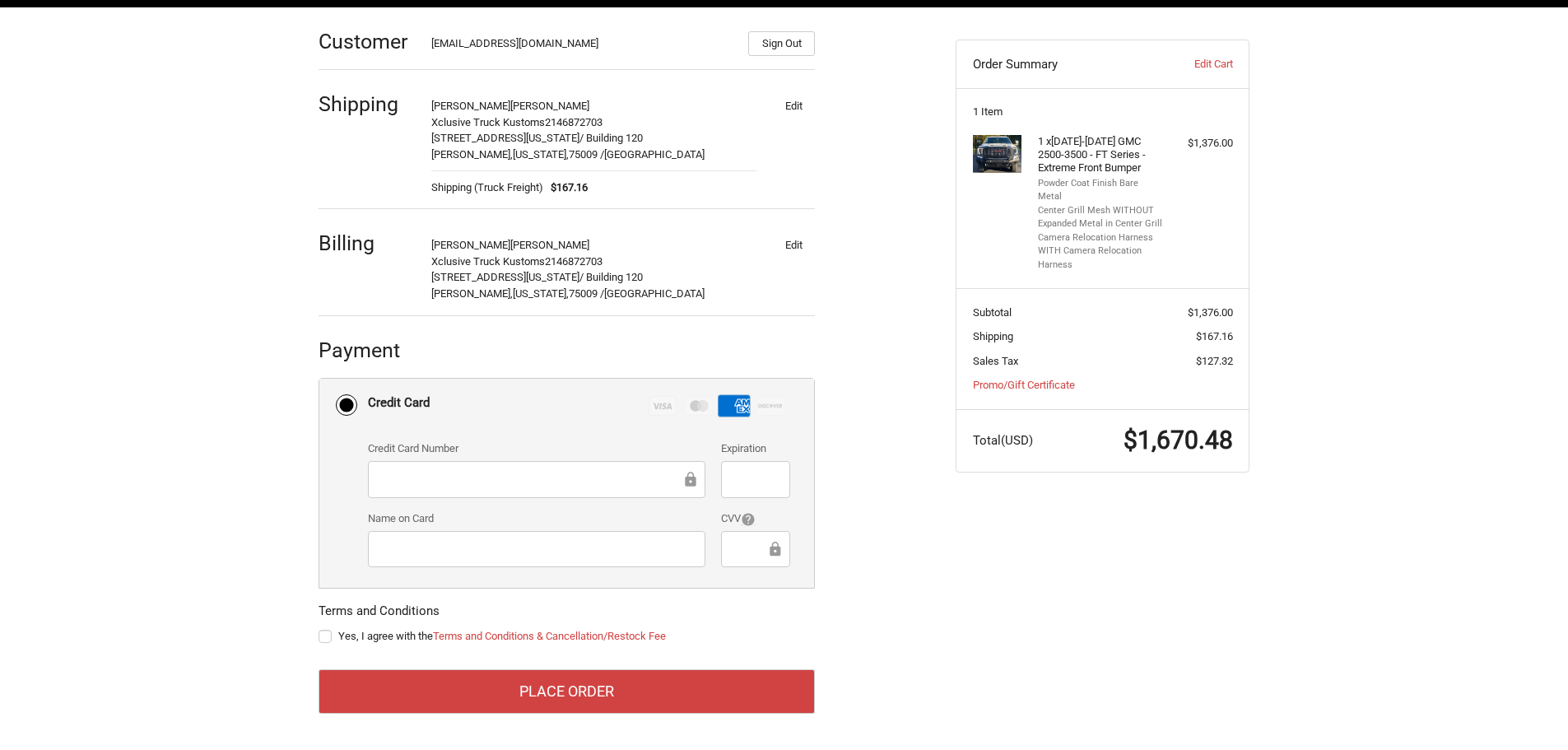
click at [324, 635] on label "Yes, I agree with the Terms and Conditions & Cancellation/Restock Fee" at bounding box center [566, 636] width 496 height 13
click at [319, 629] on input "Yes, I agree with the Terms and Conditions & Cancellation/Restock Fee" at bounding box center [318, 628] width 1 height 1
checkbox input "true"
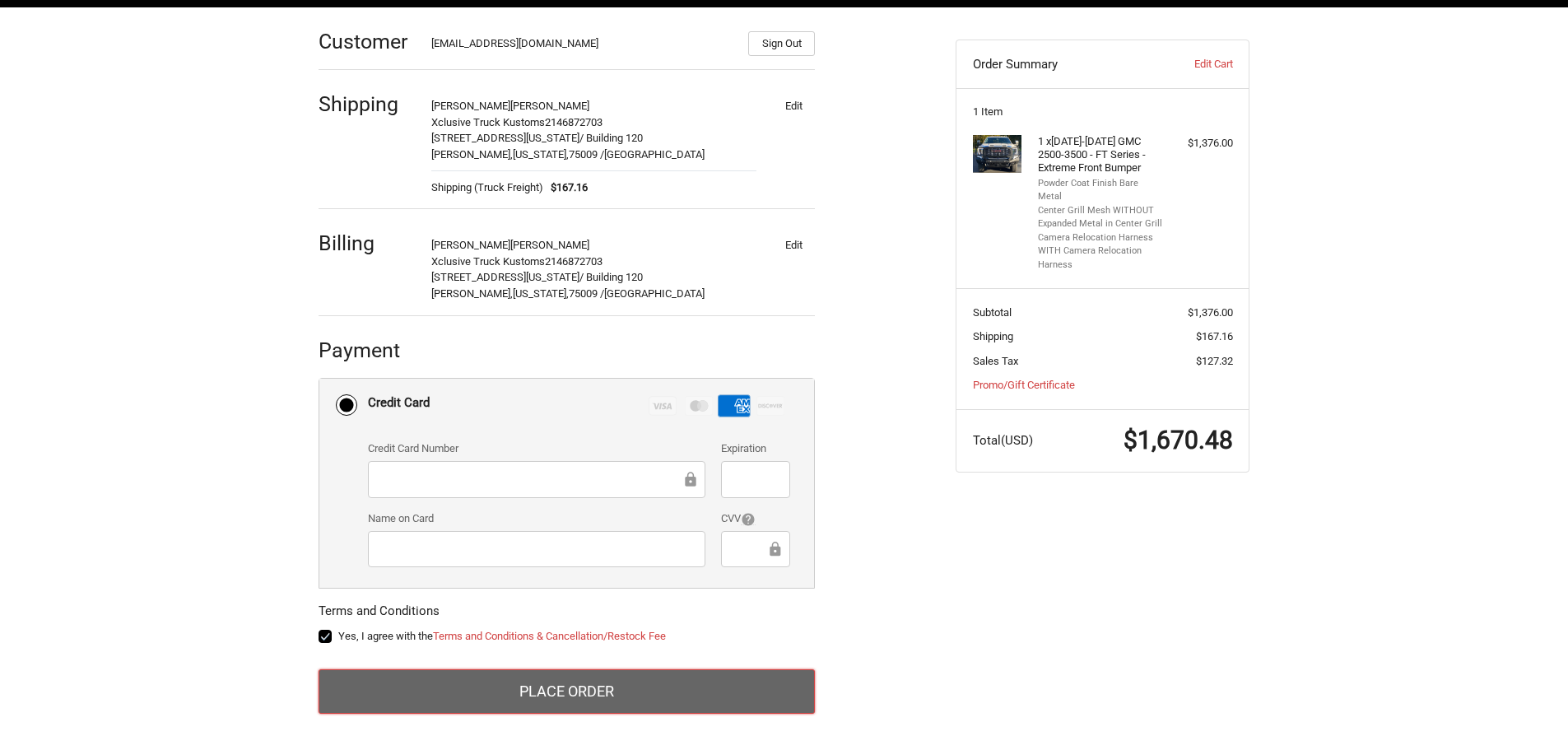
click at [496, 685] on button "Place Order" at bounding box center [566, 691] width 496 height 45
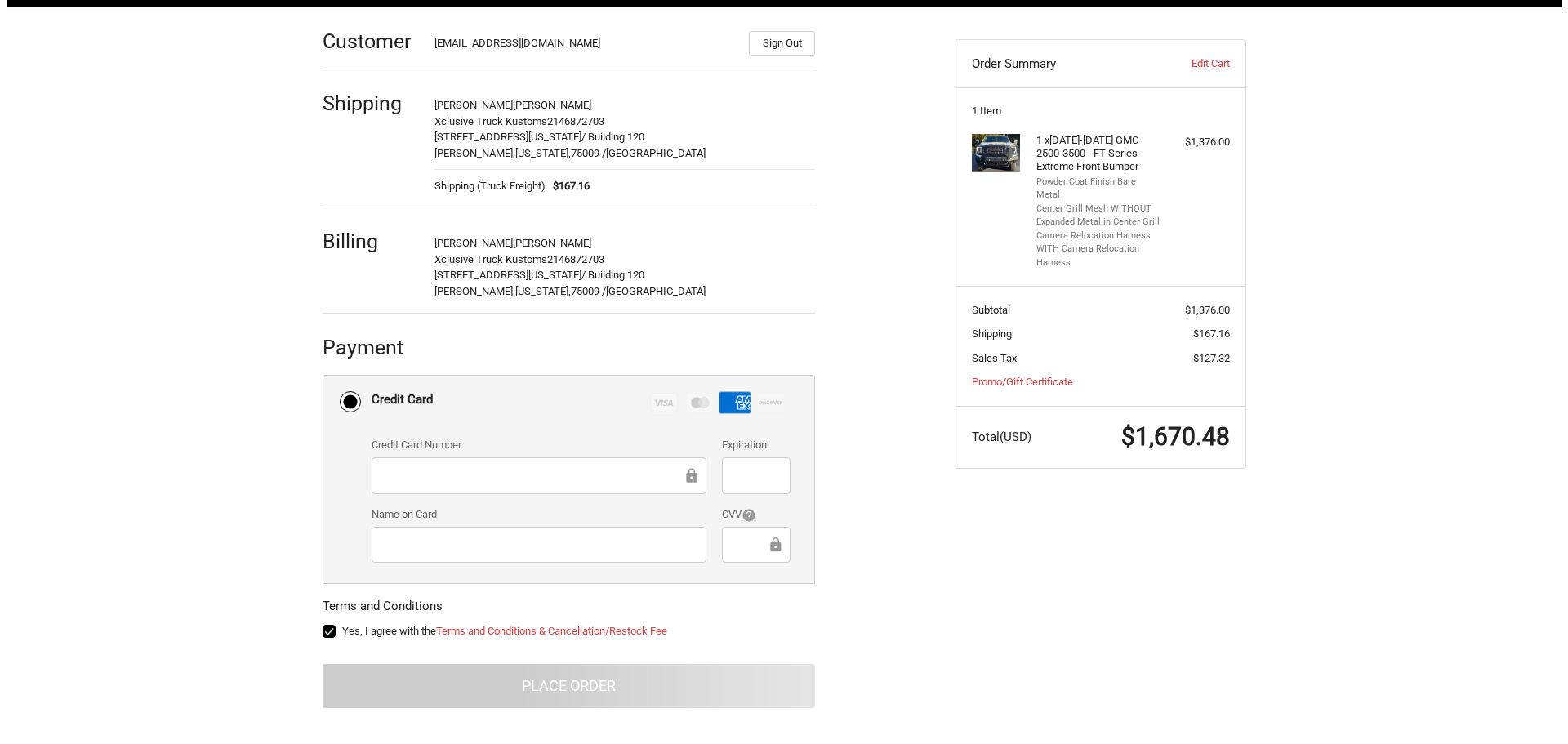
scroll to position [0, 0]
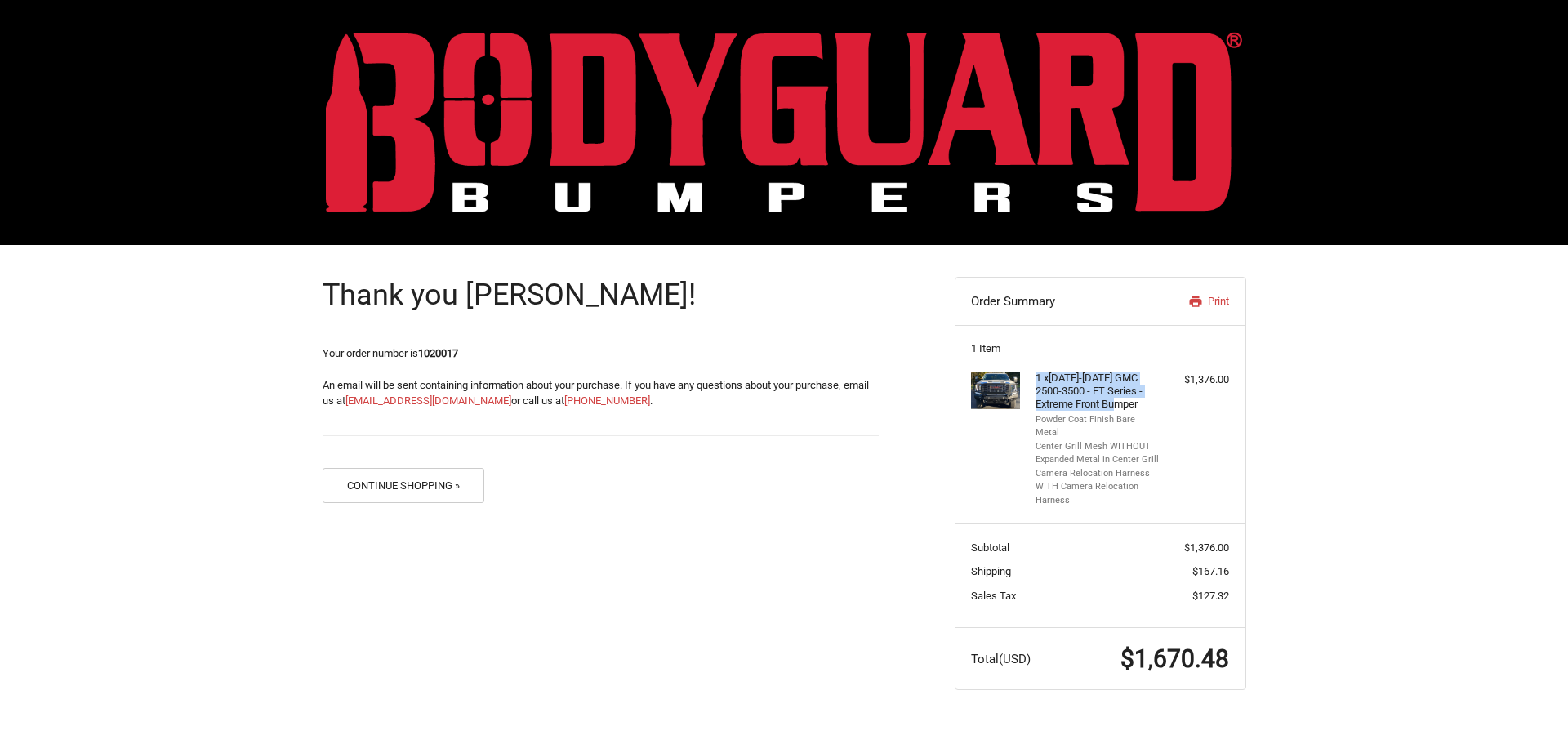
drag, startPoint x: 1036, startPoint y: 374, endPoint x: 1103, endPoint y: 400, distance: 71.9
click at [1103, 400] on h4 "1 x 2024-2025 GMC 2500-3500 - FT Series - Extreme Front Bumper" at bounding box center [1098, 391] width 125 height 40
click at [1075, 485] on li "Camera Relocation Harness WITH Camera Relocation Harness" at bounding box center [1098, 487] width 125 height 41
drag, startPoint x: 1036, startPoint y: 420, endPoint x: 1074, endPoint y: 483, distance: 73.6
click at [1074, 483] on ul "Powder Coat Finish Bare Metal Center Grill Mesh WITHOUT Expanded Metal in Cente…" at bounding box center [1098, 460] width 125 height 95
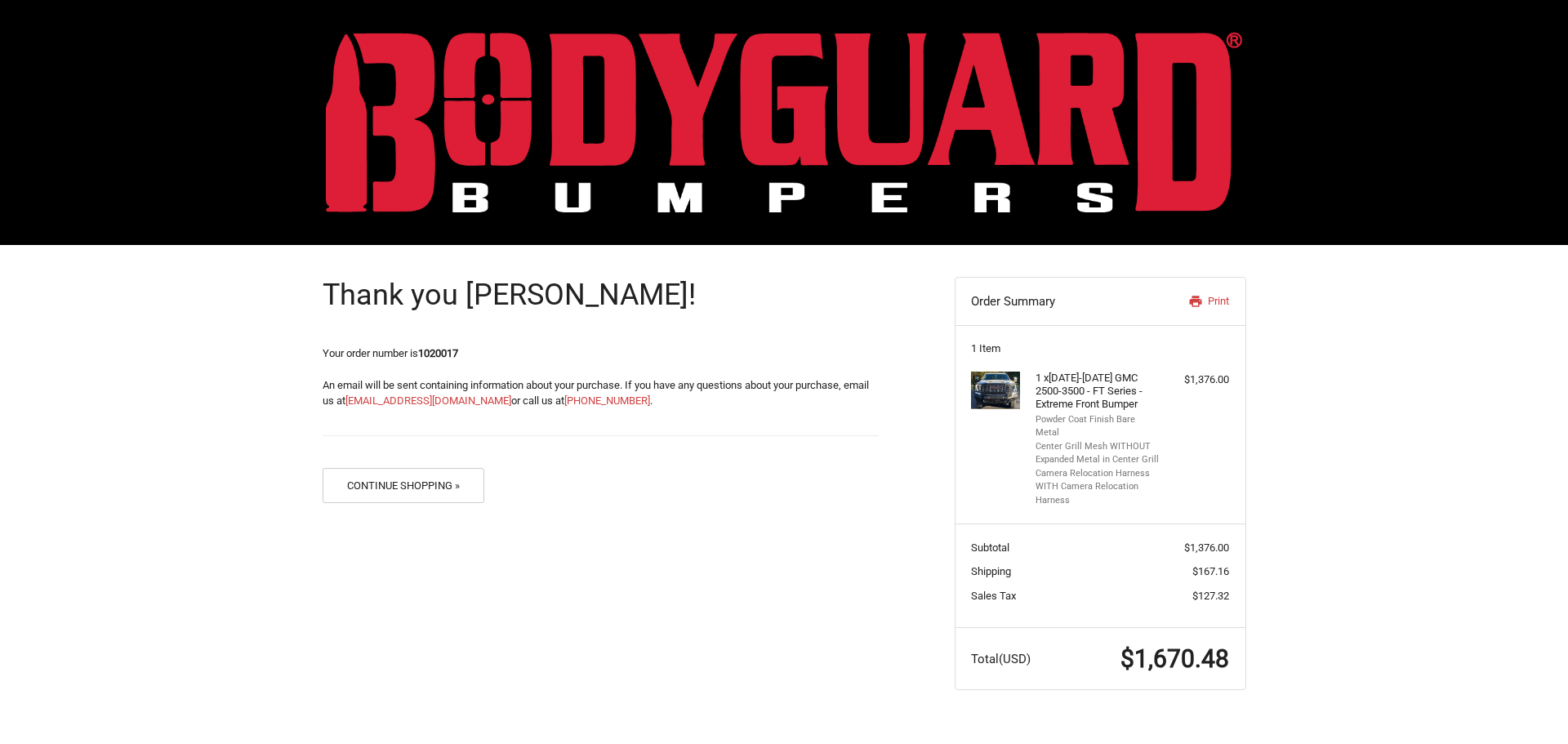
click at [1357, 397] on div "Thank you Shane! Your order number is 1020017 An email will be sent containing …" at bounding box center [784, 484] width 1568 height 477
